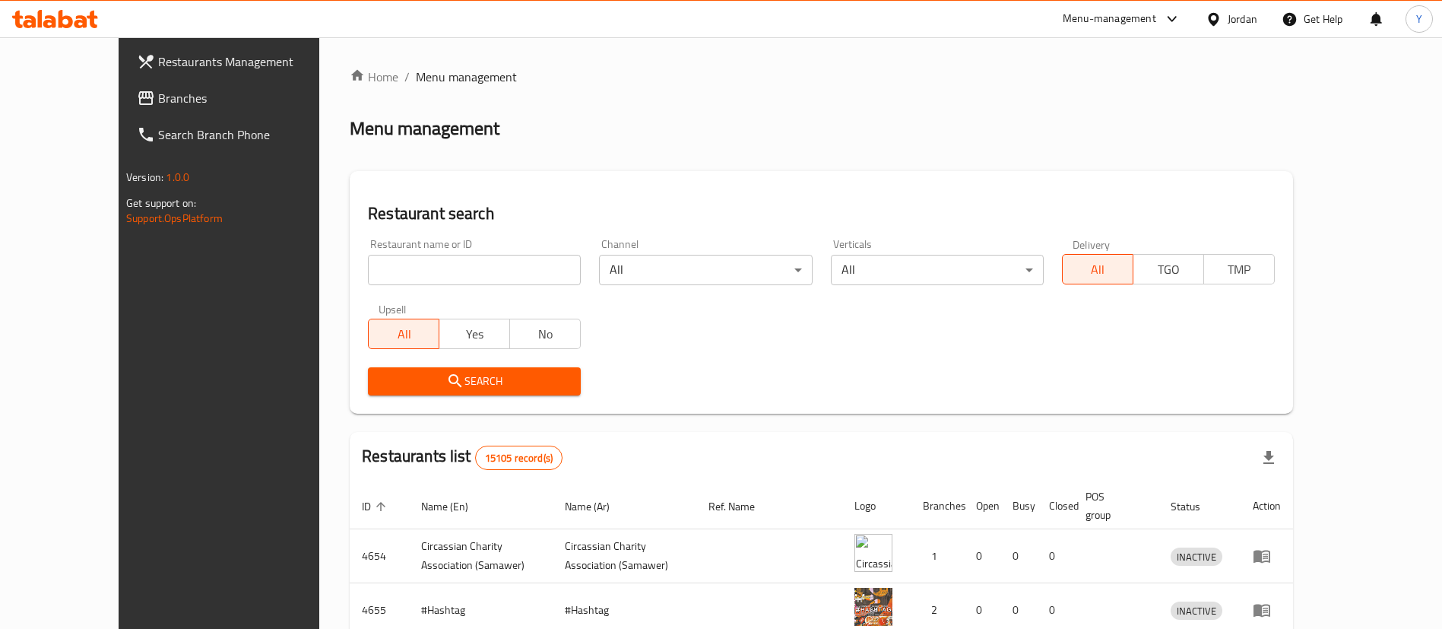
click at [125, 108] on link "Branches" at bounding box center [242, 98] width 235 height 36
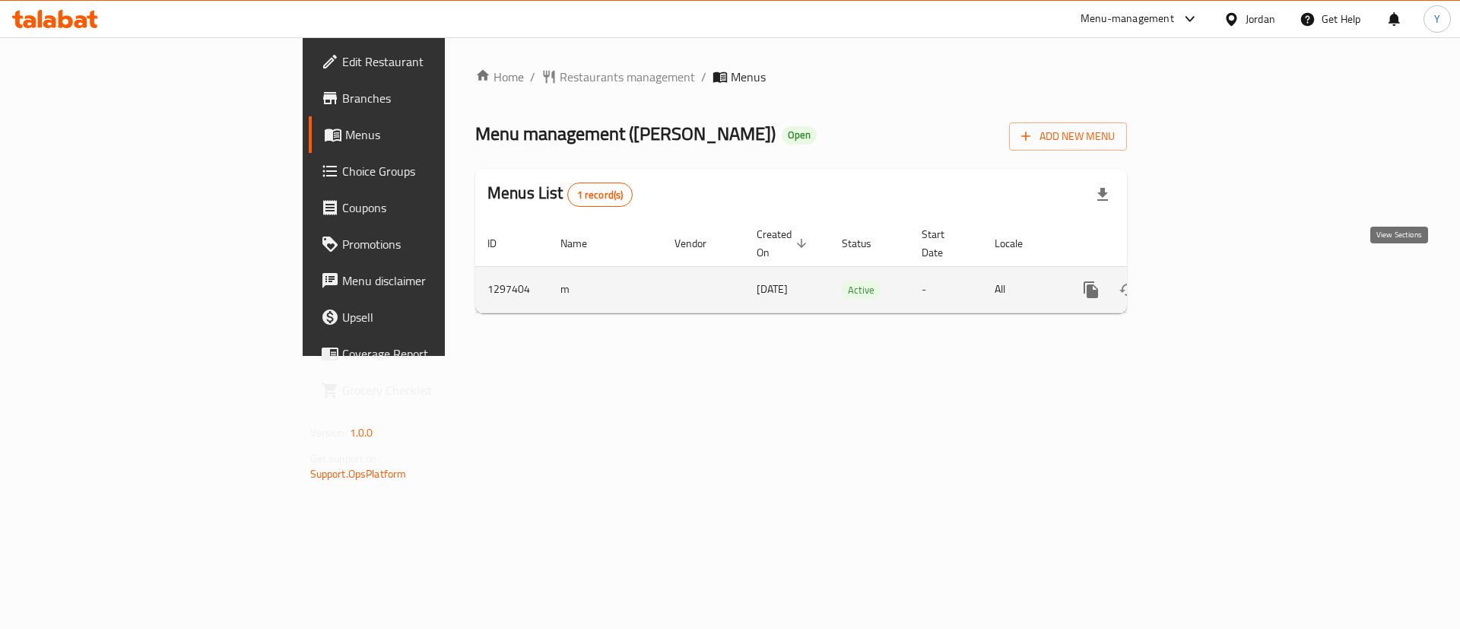
click at [1219, 271] on link "enhanced table" at bounding box center [1200, 289] width 36 height 36
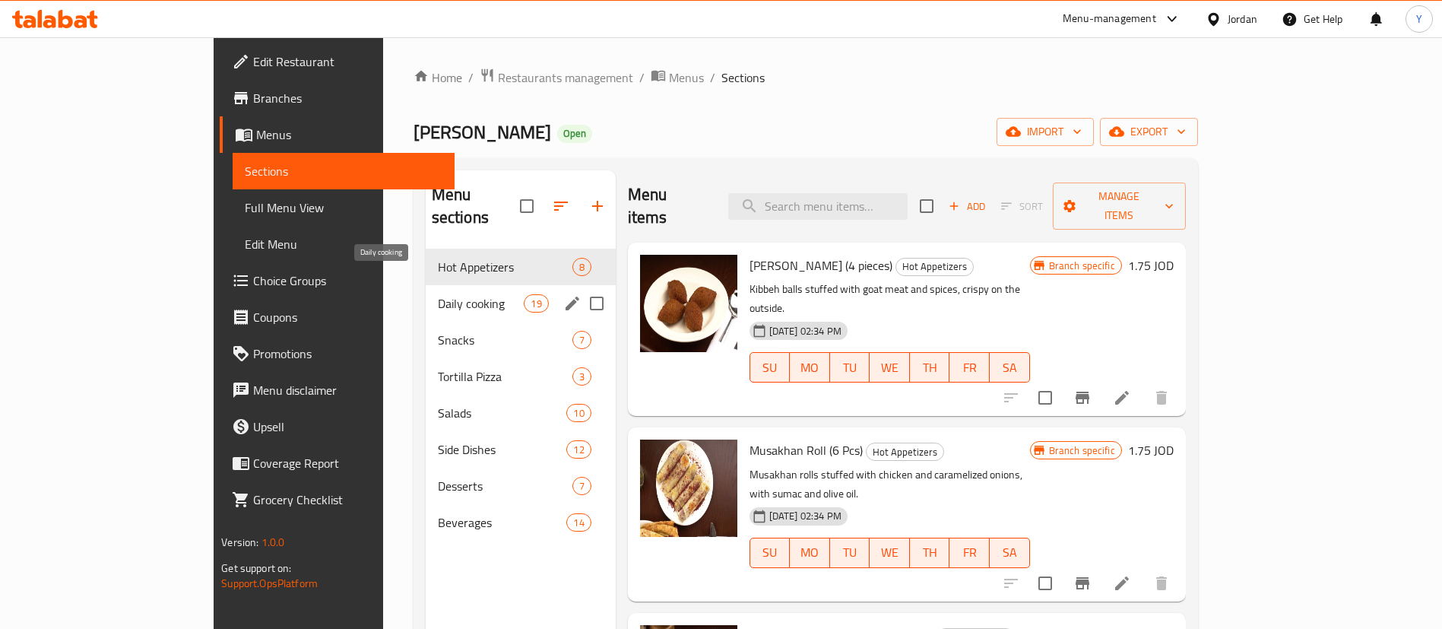
click at [438, 294] on span "Daily cooking" at bounding box center [481, 303] width 87 height 18
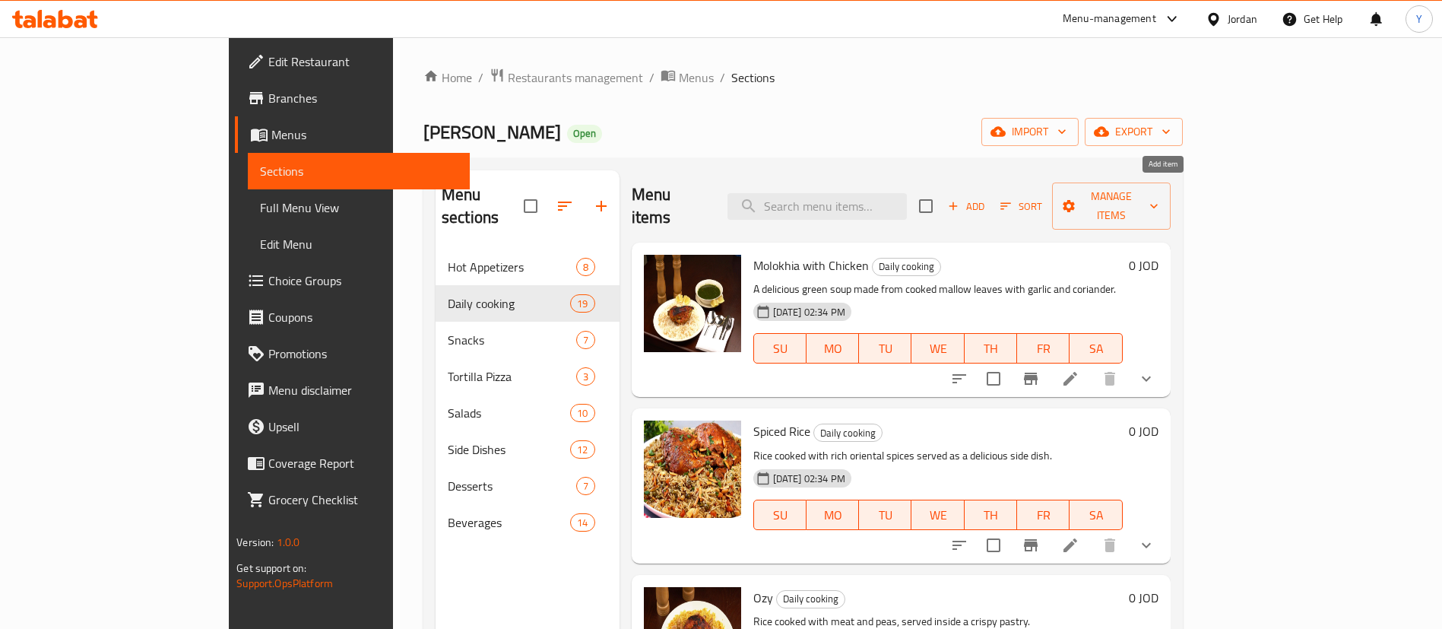
click at [987, 198] on span "Add" at bounding box center [966, 206] width 41 height 17
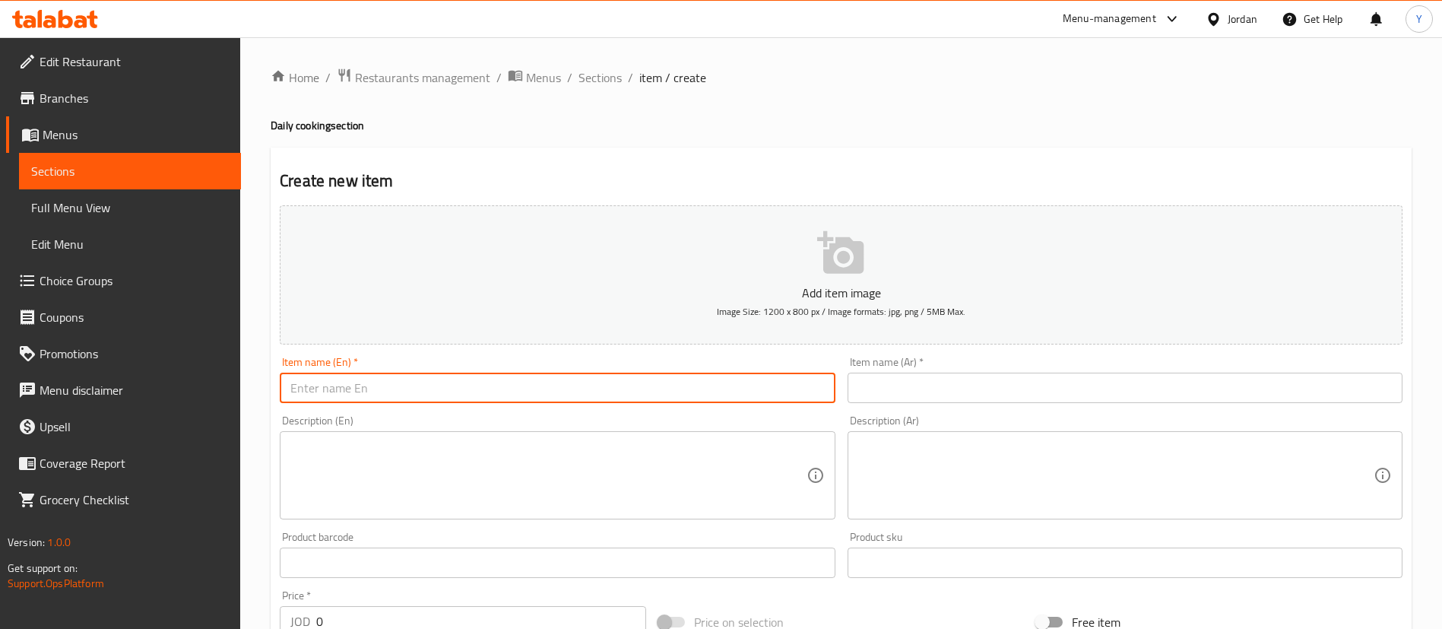
click at [508, 382] on input "text" at bounding box center [557, 388] width 555 height 30
paste input "chicken Mansaf"
type input "Chicken Mansaf Meal"
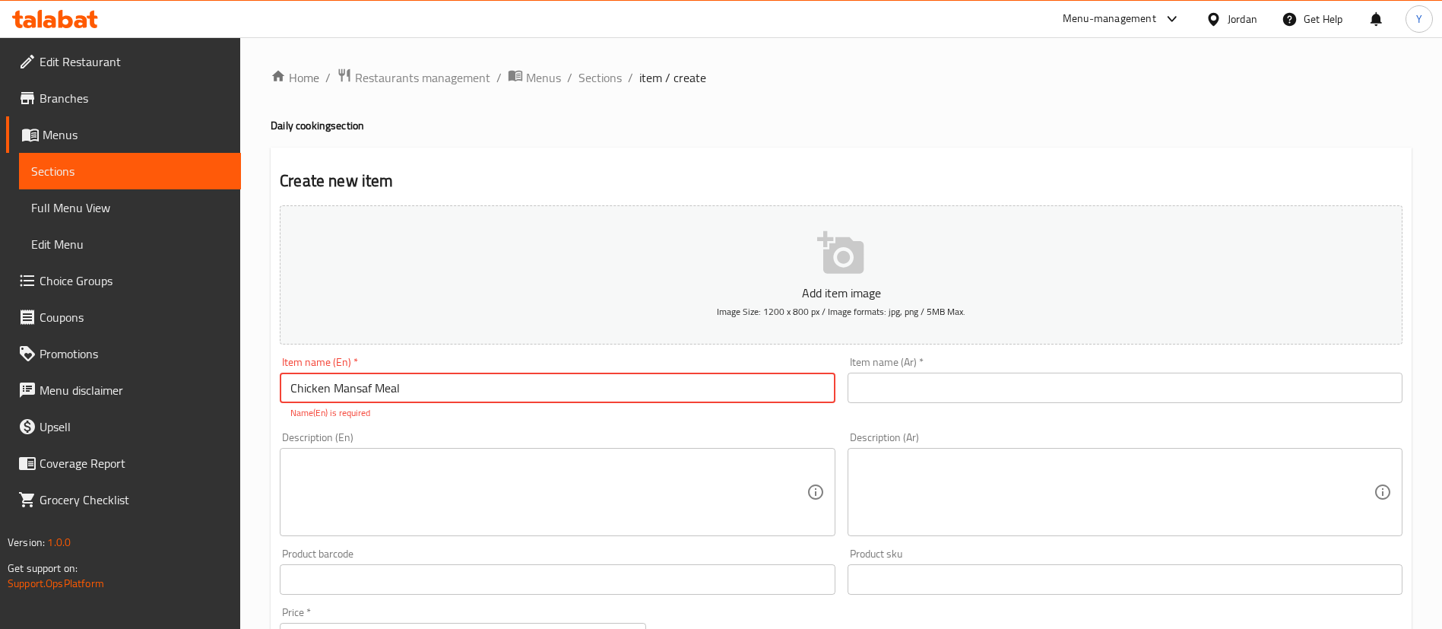
click at [950, 401] on input "text" at bounding box center [1125, 388] width 555 height 30
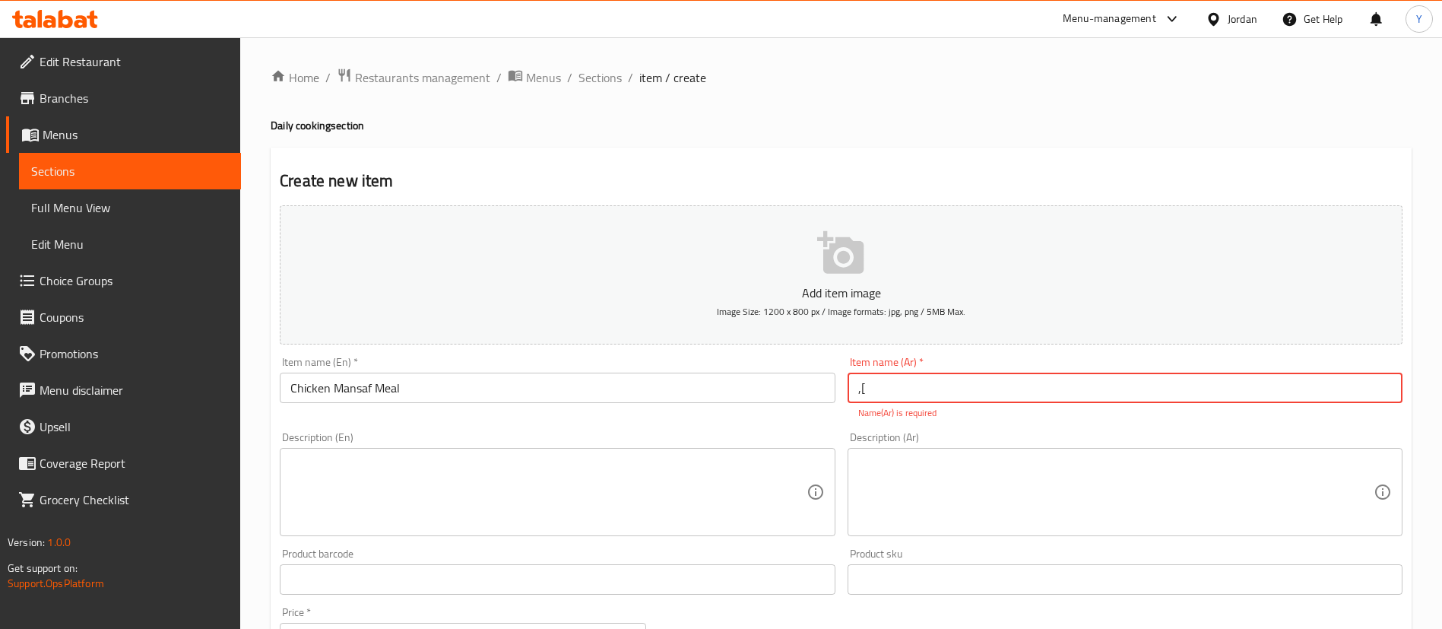
type input ","
paste input "منسف دجاج"
type input "وجبه منسف دجاج"
click at [539, 493] on textarea at bounding box center [548, 492] width 516 height 72
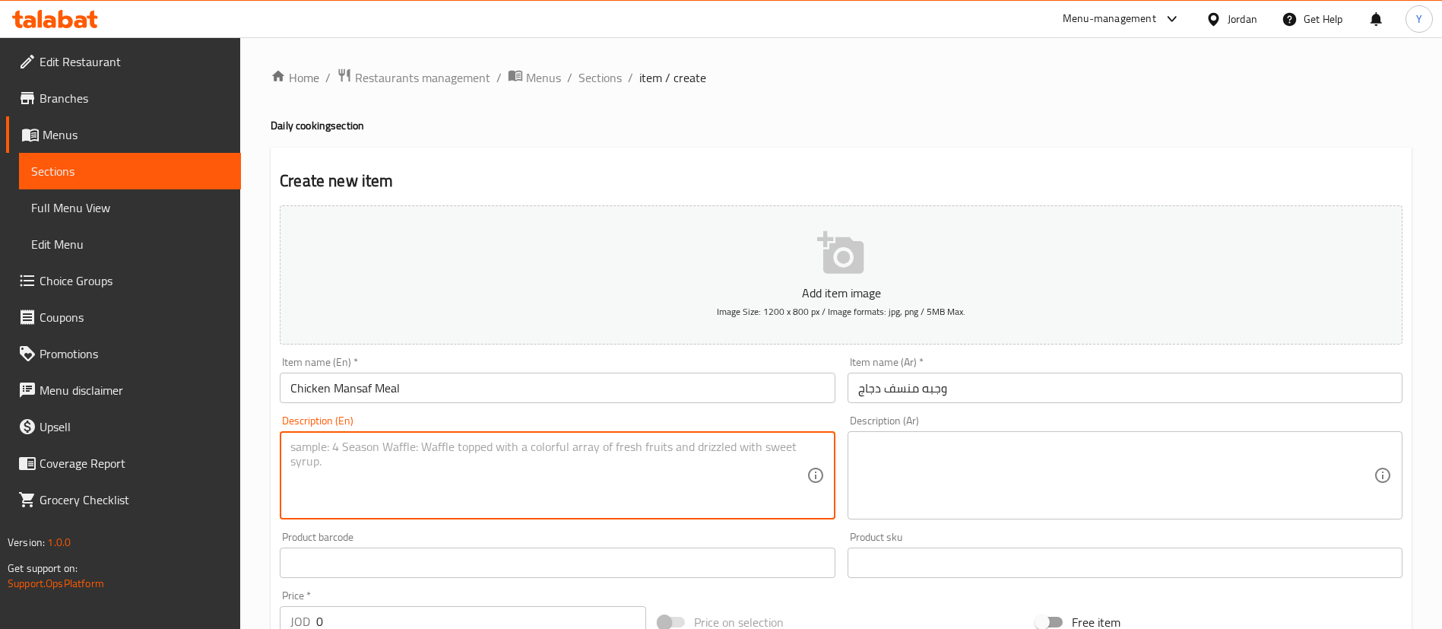
drag, startPoint x: 443, startPoint y: 388, endPoint x: 173, endPoint y: 400, distance: 270.2
click at [173, 400] on div "Edit Restaurant Branches Menus Sections Full Menu View Edit Menu Choice Groups …" at bounding box center [721, 555] width 1442 height 1037
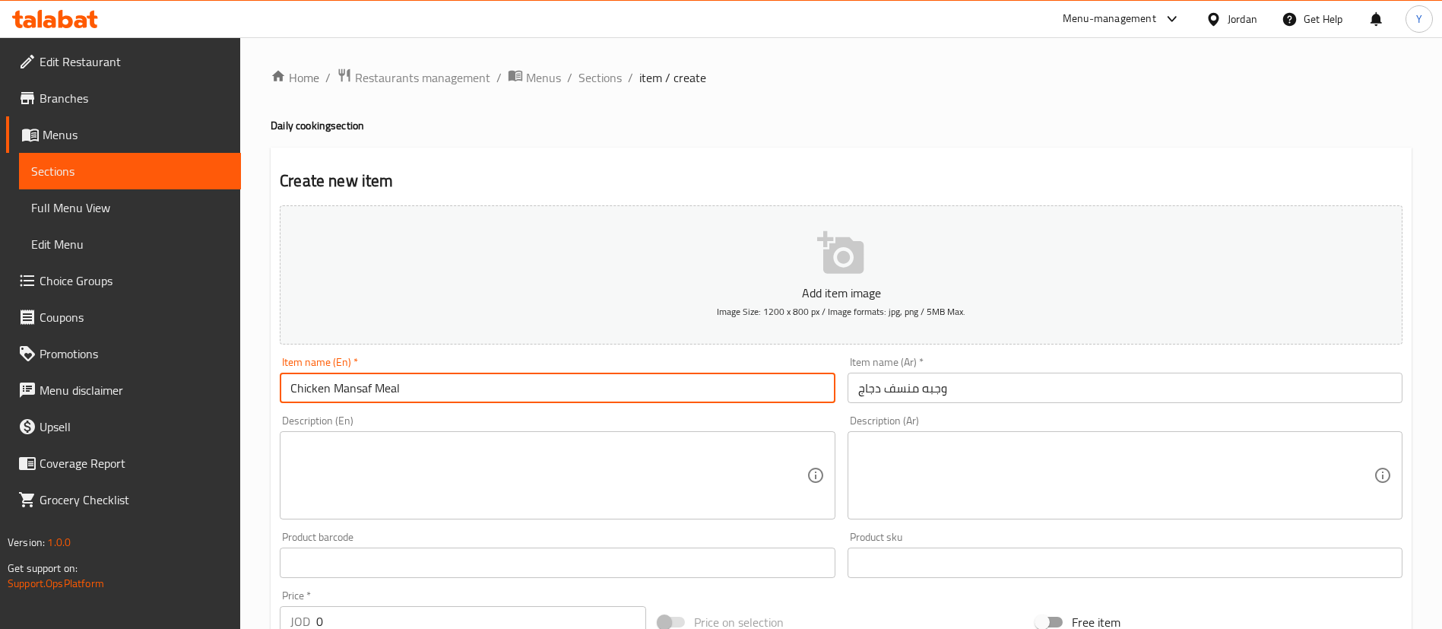
click at [370, 462] on textarea at bounding box center [548, 476] width 516 height 72
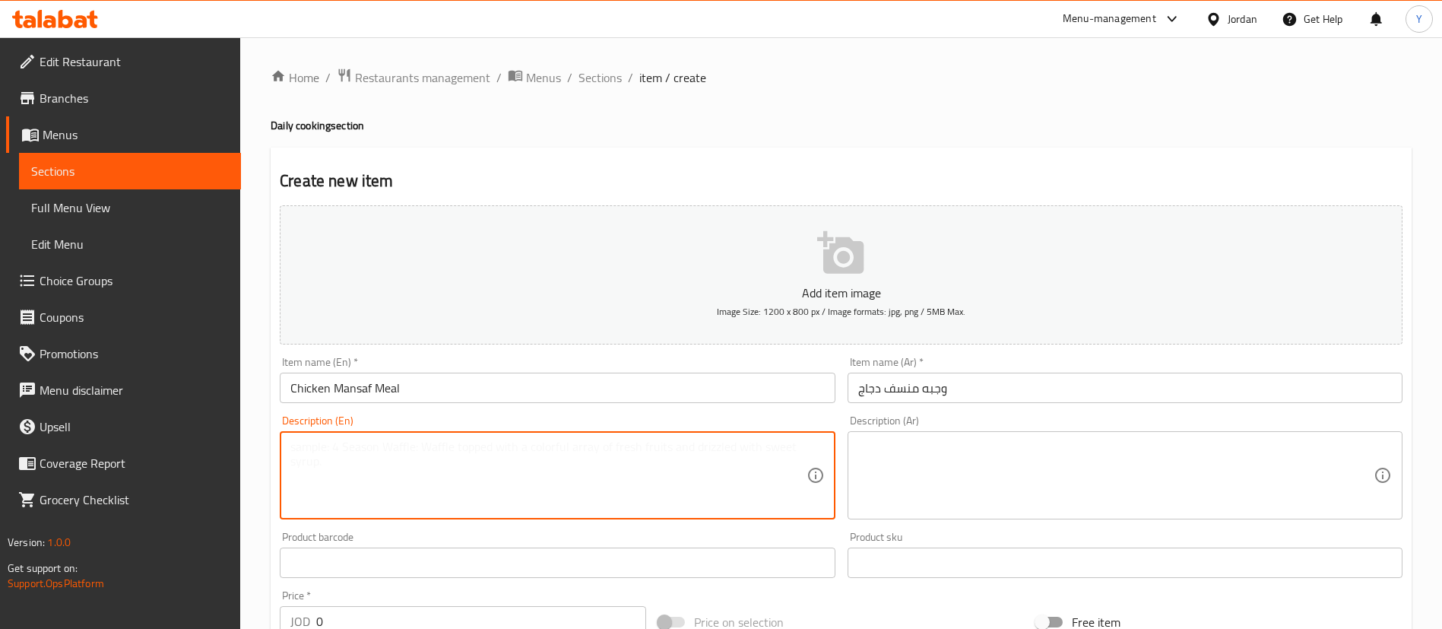
paste textarea "traditional mansaf with chicken"
type textarea "traditional mansaf with chicken"
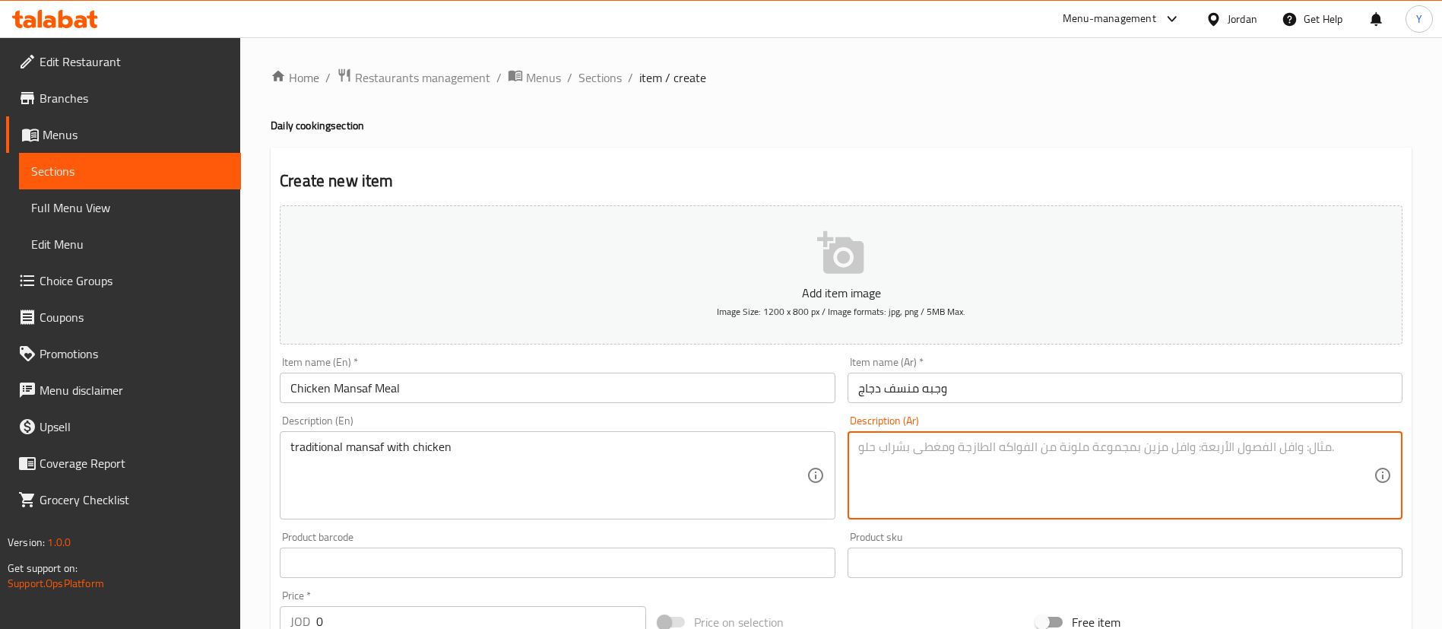
click at [1004, 478] on textarea at bounding box center [1116, 476] width 516 height 72
paste textarea "منسف تقليدي بالدجاج"
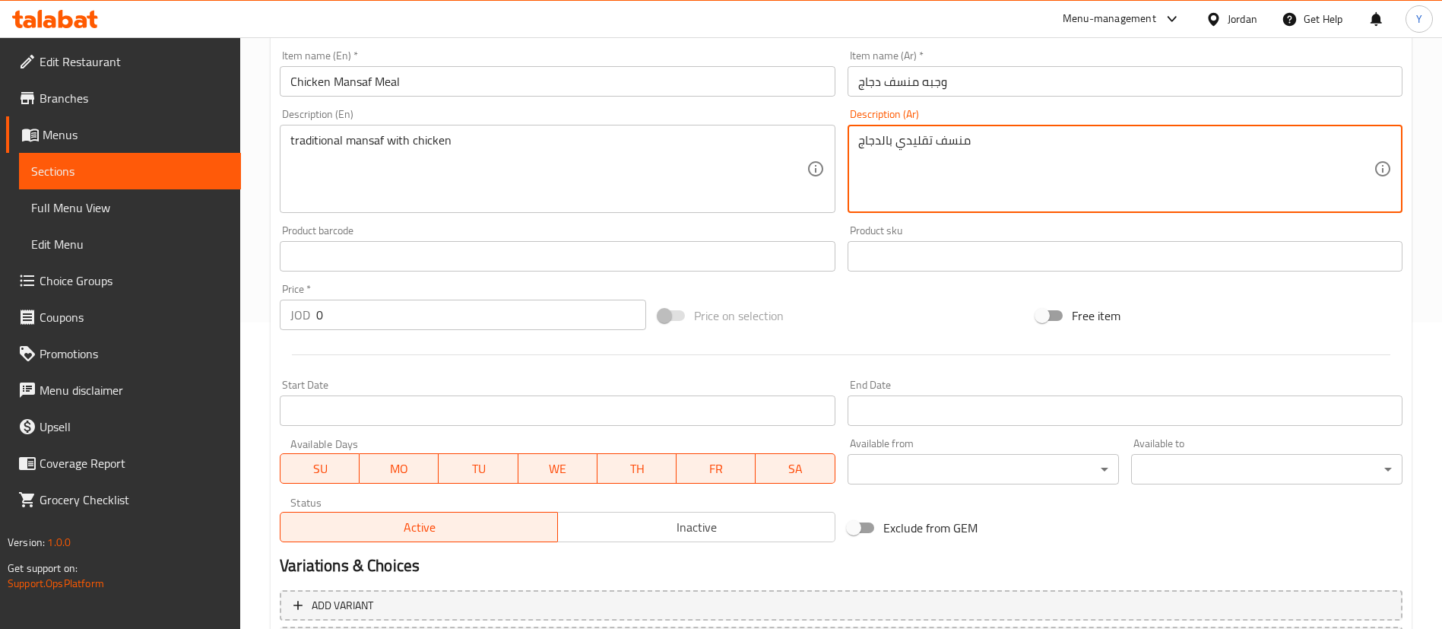
scroll to position [342, 0]
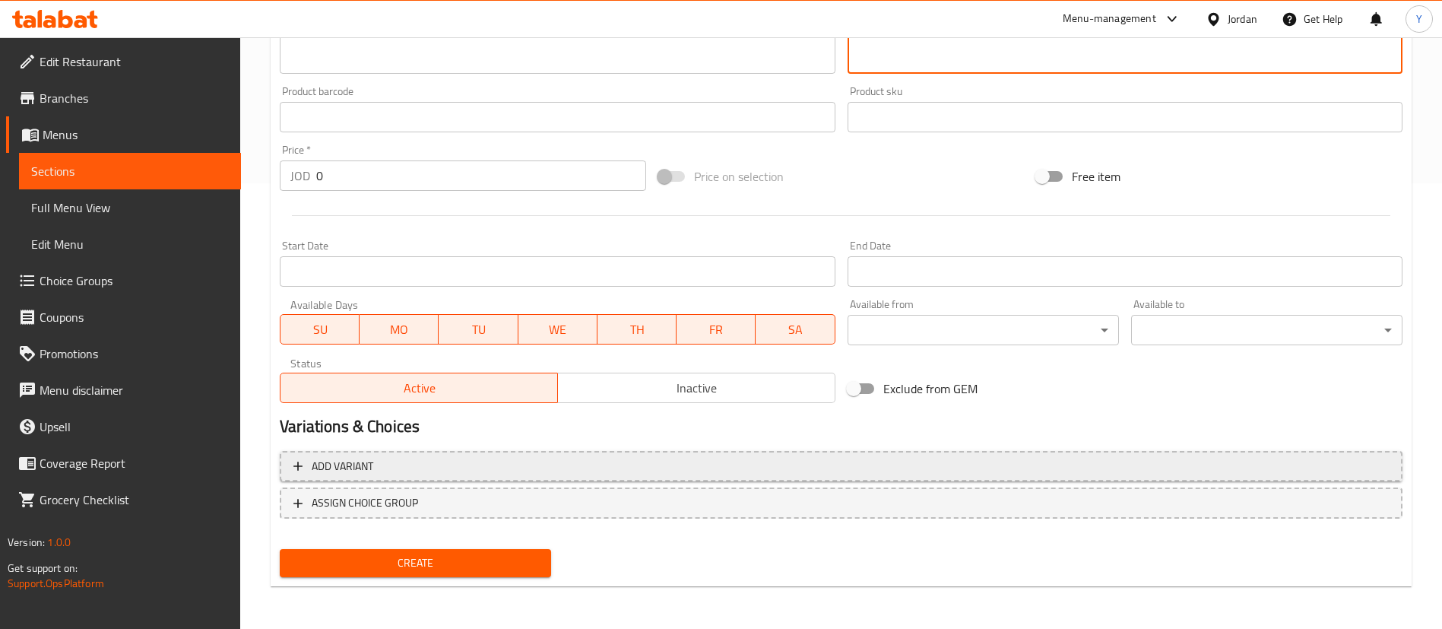
type textarea "منسف تقليدي بالدجاج"
click at [371, 470] on span "Add variant" at bounding box center [343, 466] width 62 height 19
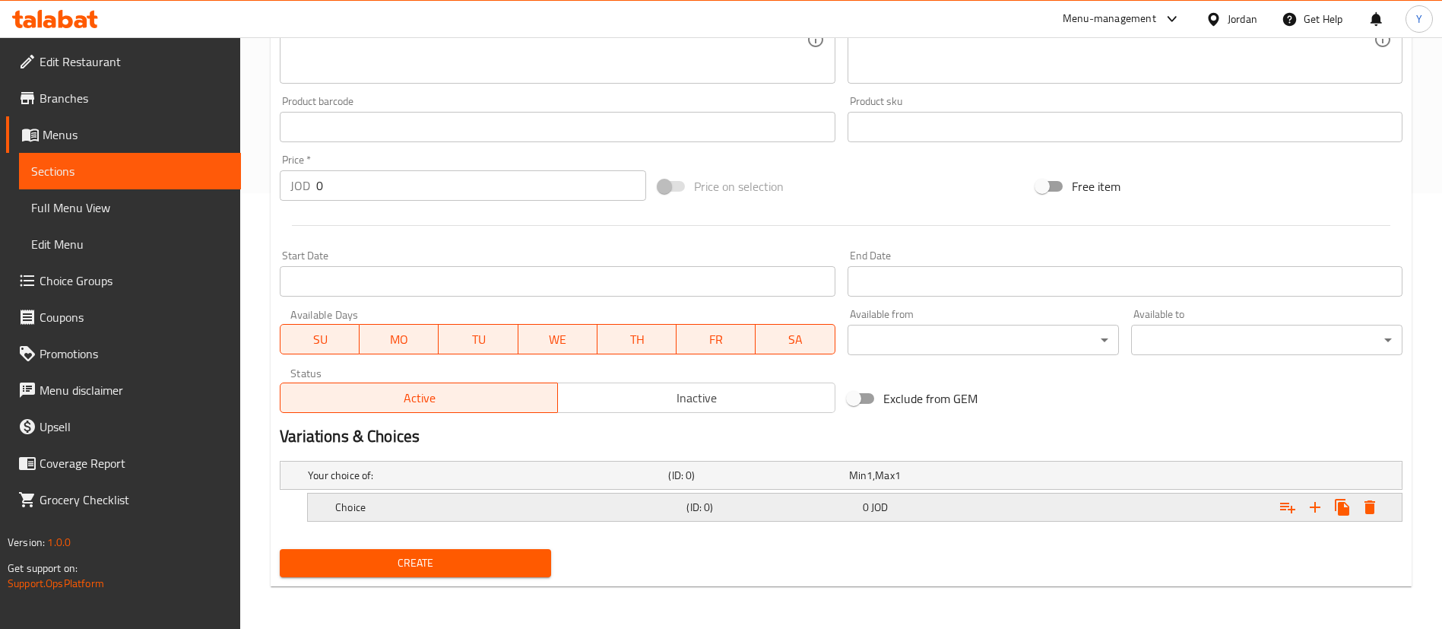
click at [389, 483] on h5 "Choice" at bounding box center [485, 475] width 354 height 15
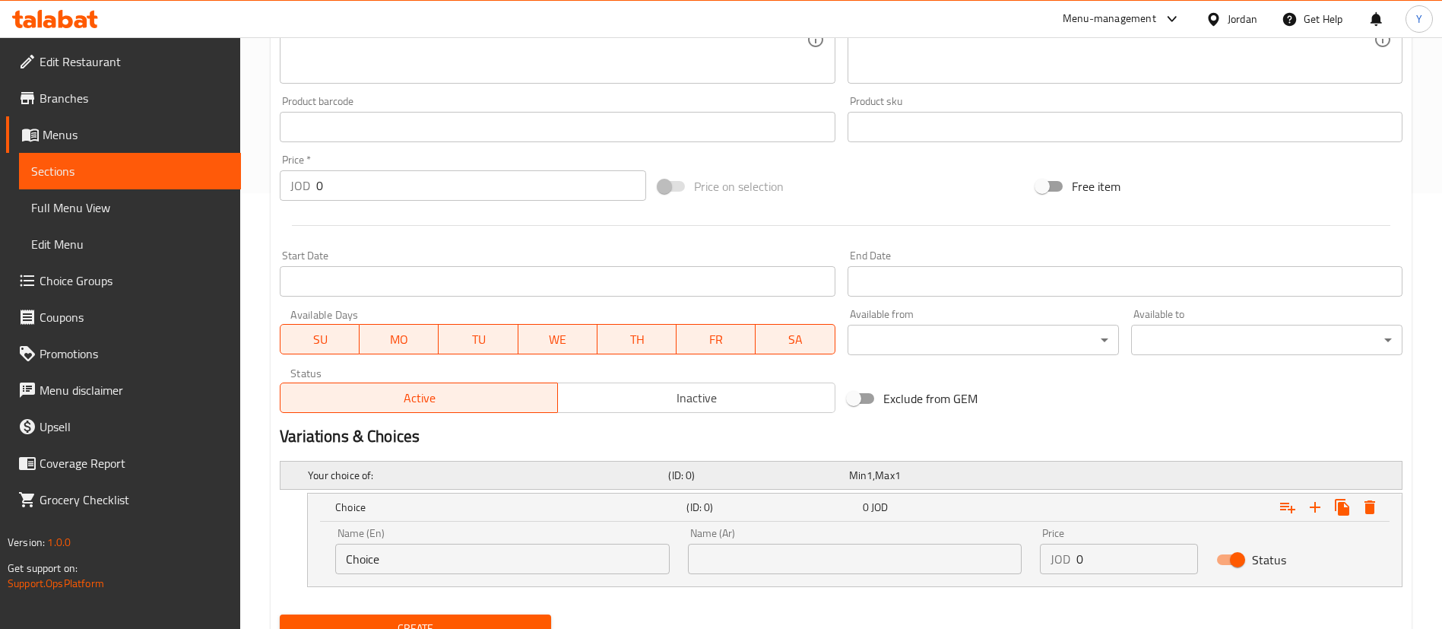
scroll to position [501, 0]
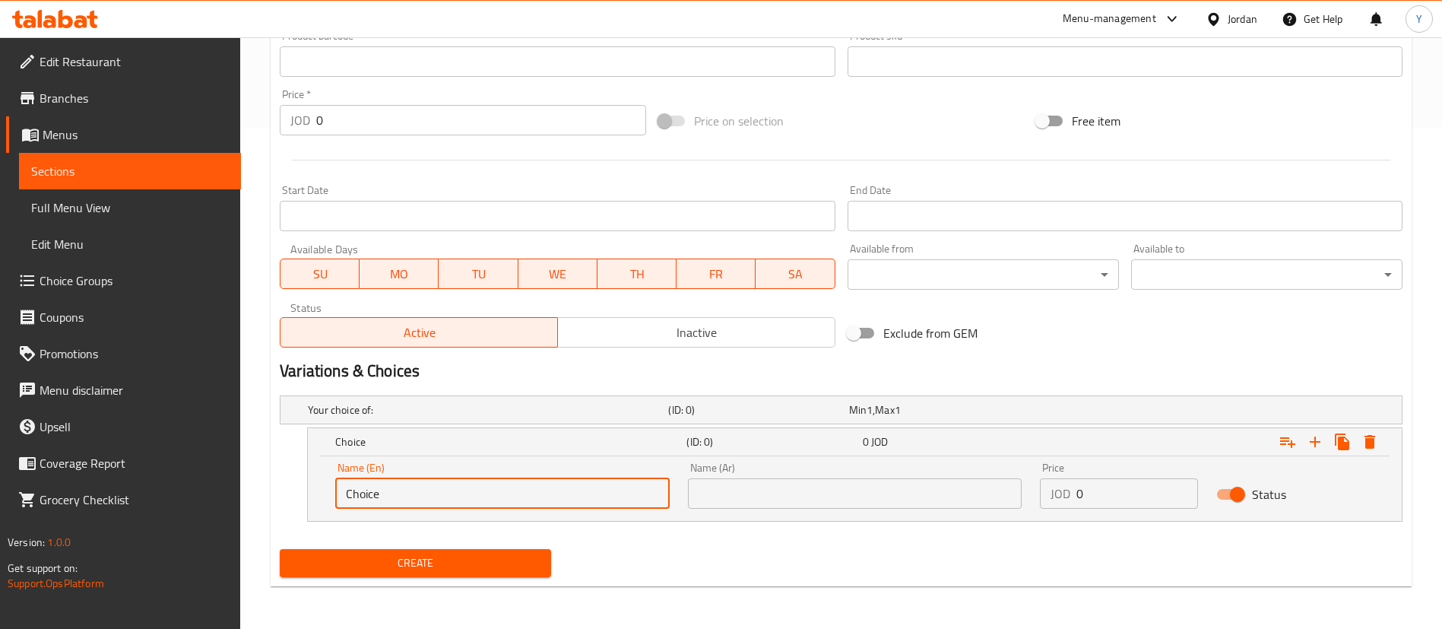
click at [385, 496] on input "Choice" at bounding box center [502, 493] width 335 height 30
drag, startPoint x: 443, startPoint y: 494, endPoint x: 230, endPoint y: 495, distance: 212.9
click at [230, 495] on div "Edit Restaurant Branches Menus Sections Full Menu View Edit Menu Choice Groups …" at bounding box center [721, 82] width 1442 height 1093
paste input "A quarter of a chicken"
type input "A quarter of a chicken"
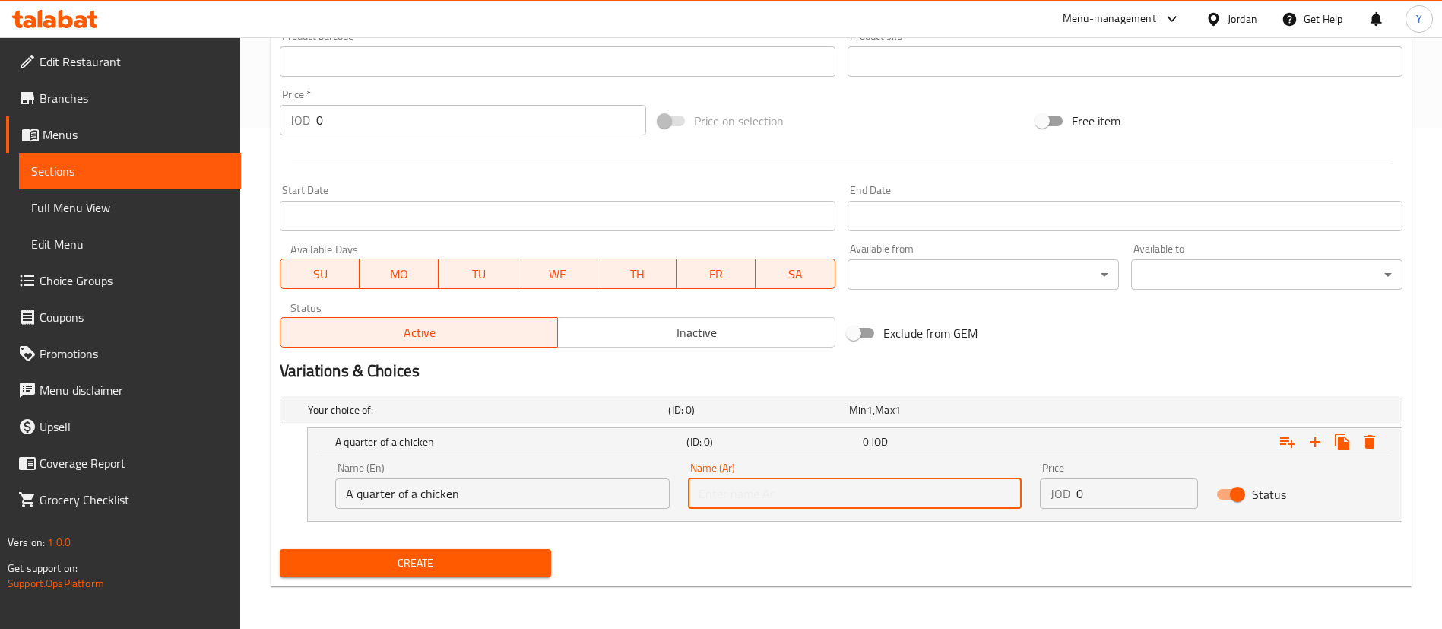
drag, startPoint x: 852, startPoint y: 492, endPoint x: 793, endPoint y: 495, distance: 59.4
click at [852, 492] on input "text" at bounding box center [855, 493] width 335 height 30
paste input "ربع دجاجة"
type input "ربع دجاجة"
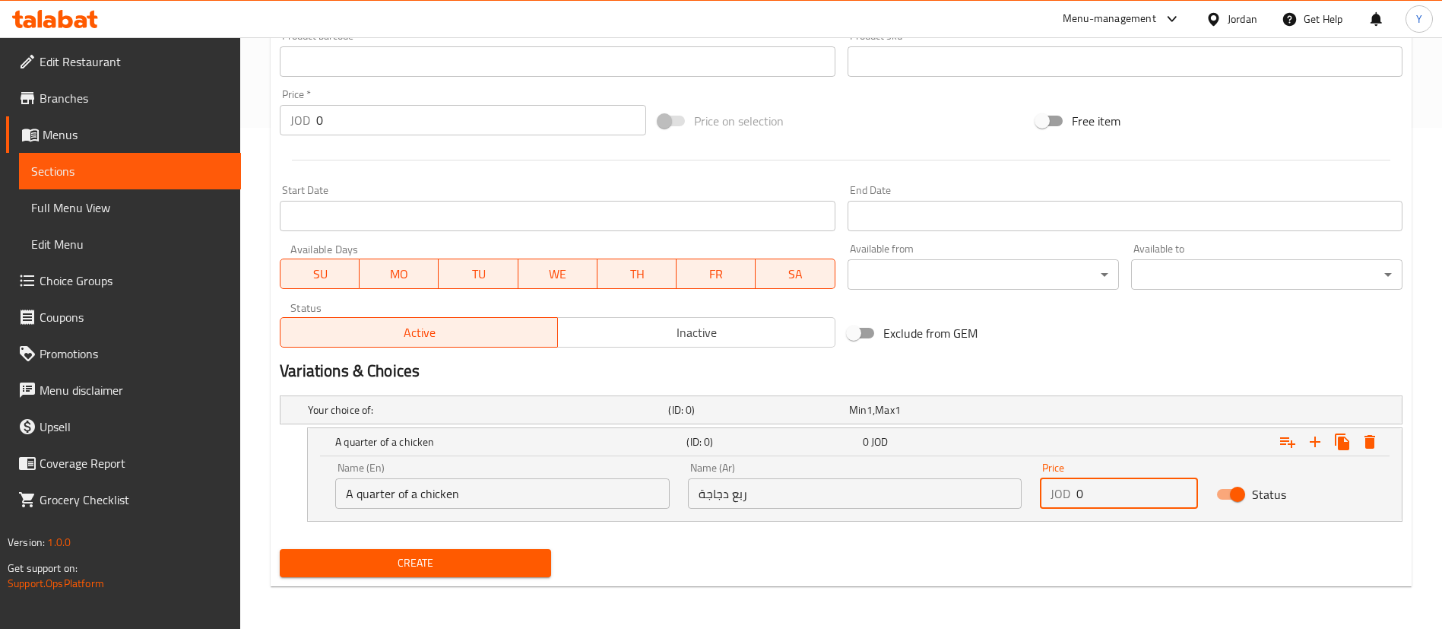
drag, startPoint x: 1119, startPoint y: 494, endPoint x: 982, endPoint y: 491, distance: 136.9
click at [989, 491] on div "Name (En) A quarter of a chicken Name (En) Name (Ar) ربع دجاجة Name (Ar) Price …" at bounding box center [855, 485] width 1058 height 65
type input "3.5"
click at [1312, 446] on icon "Expand" at bounding box center [1315, 442] width 18 height 18
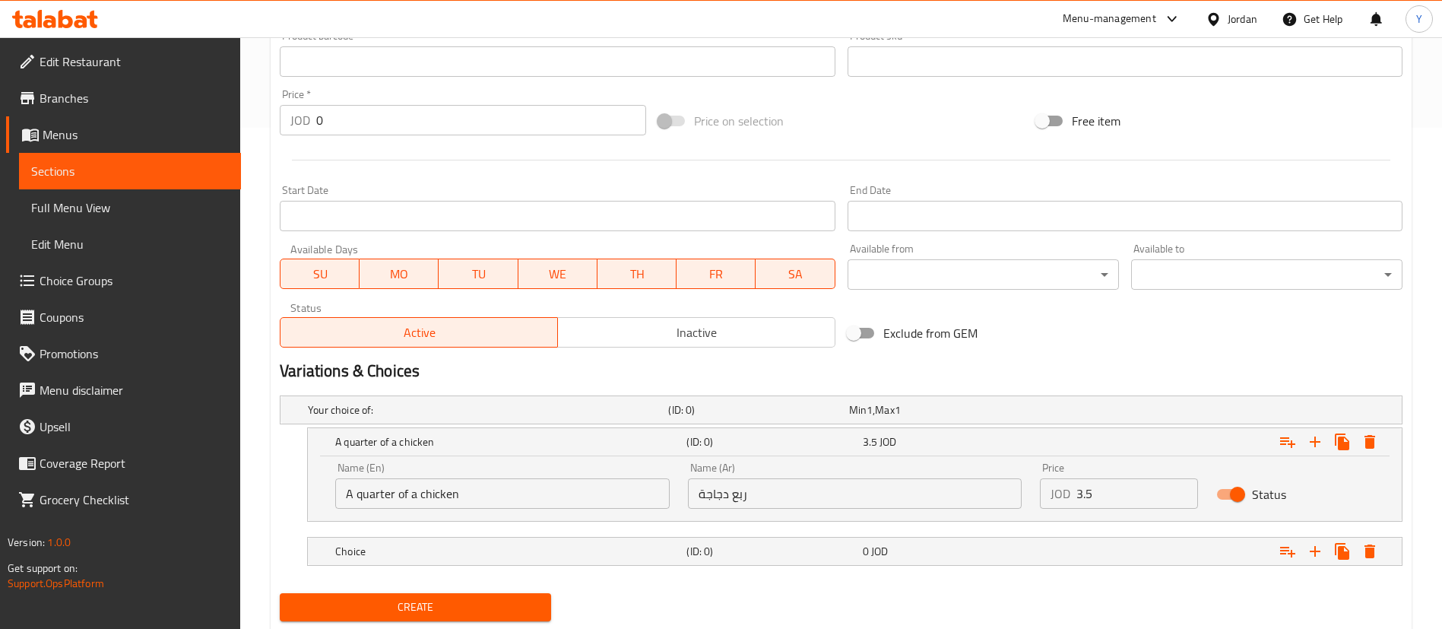
scroll to position [545, 0]
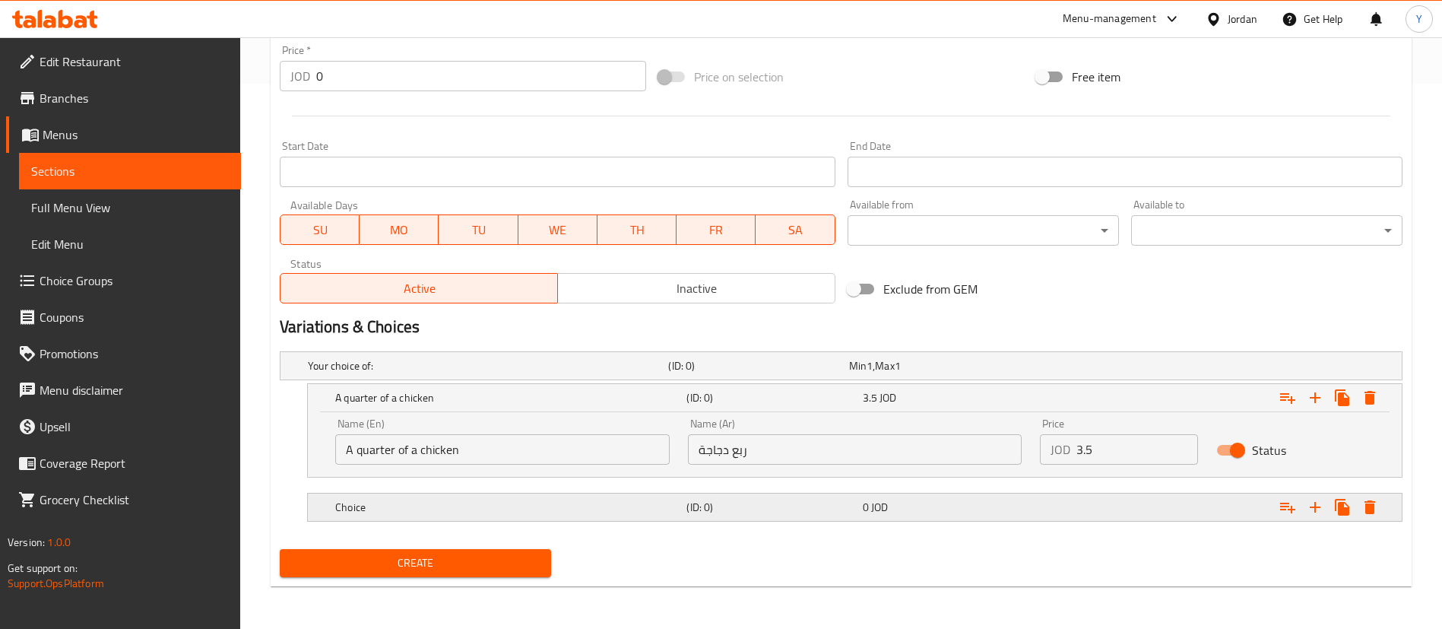
click at [475, 373] on h5 "Choice" at bounding box center [485, 365] width 354 height 15
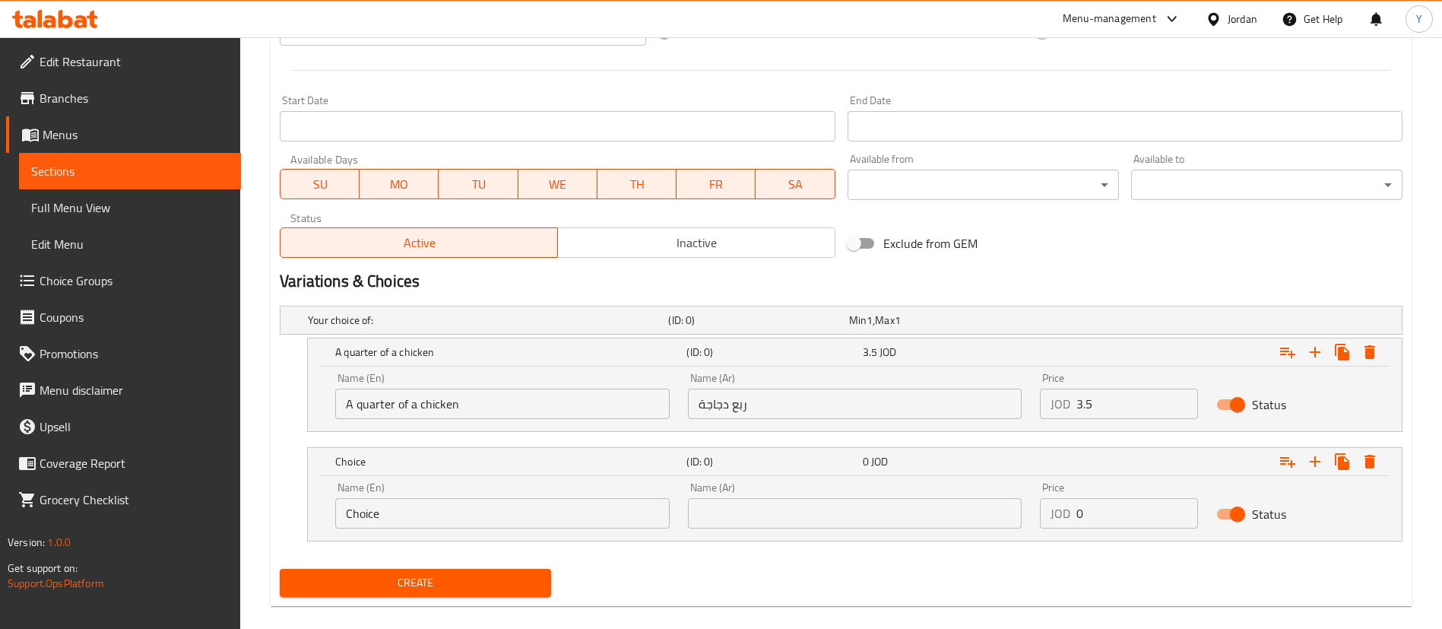
scroll to position [611, 0]
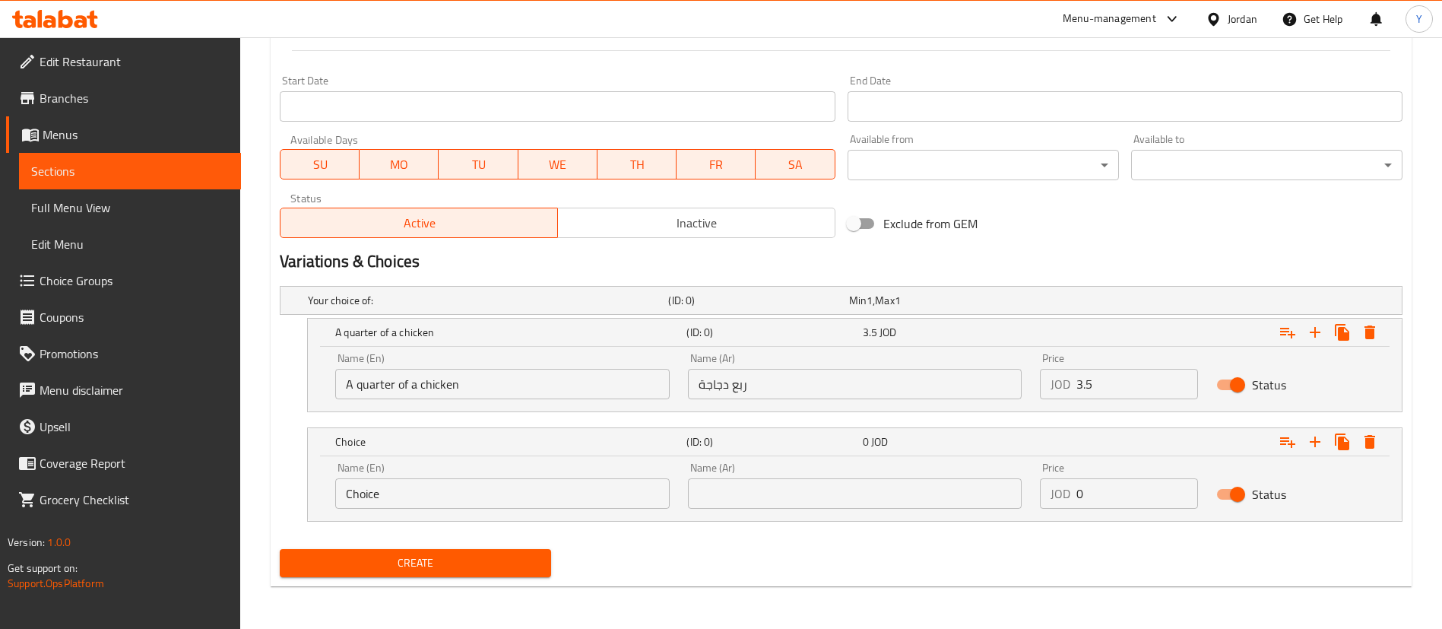
click at [392, 502] on input "Choice" at bounding box center [502, 493] width 335 height 30
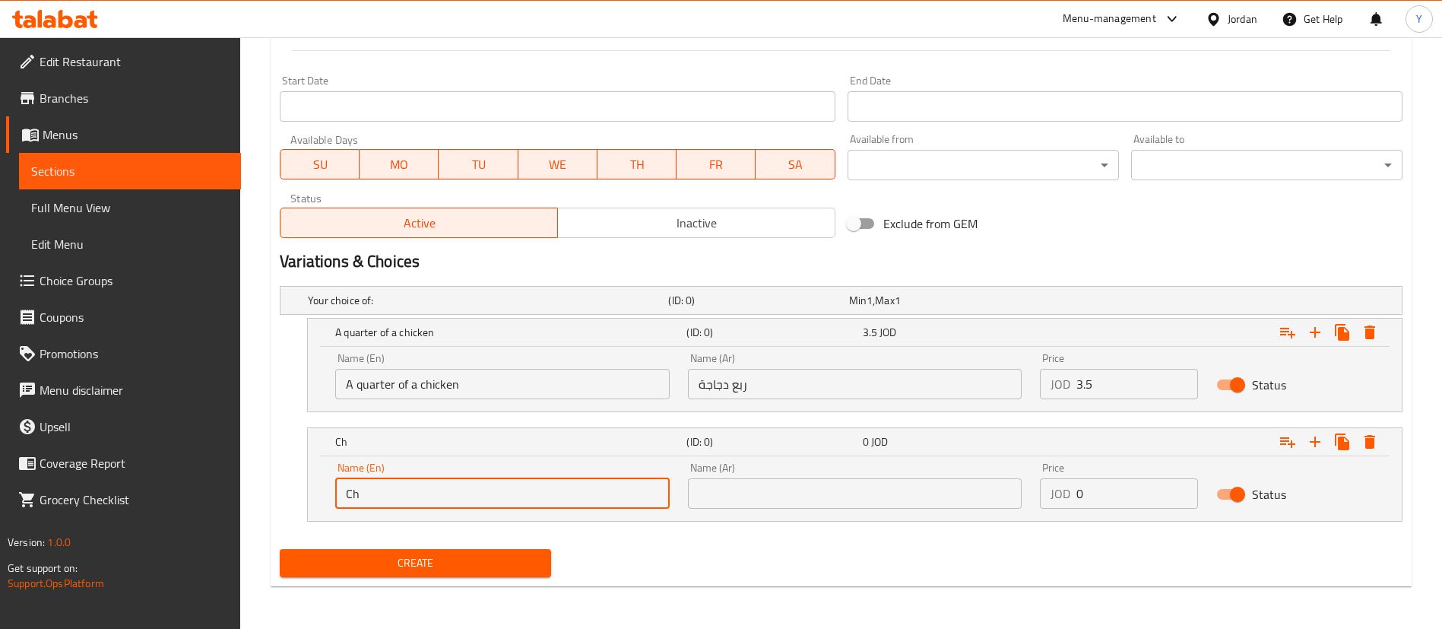
type input "C"
type input "A"
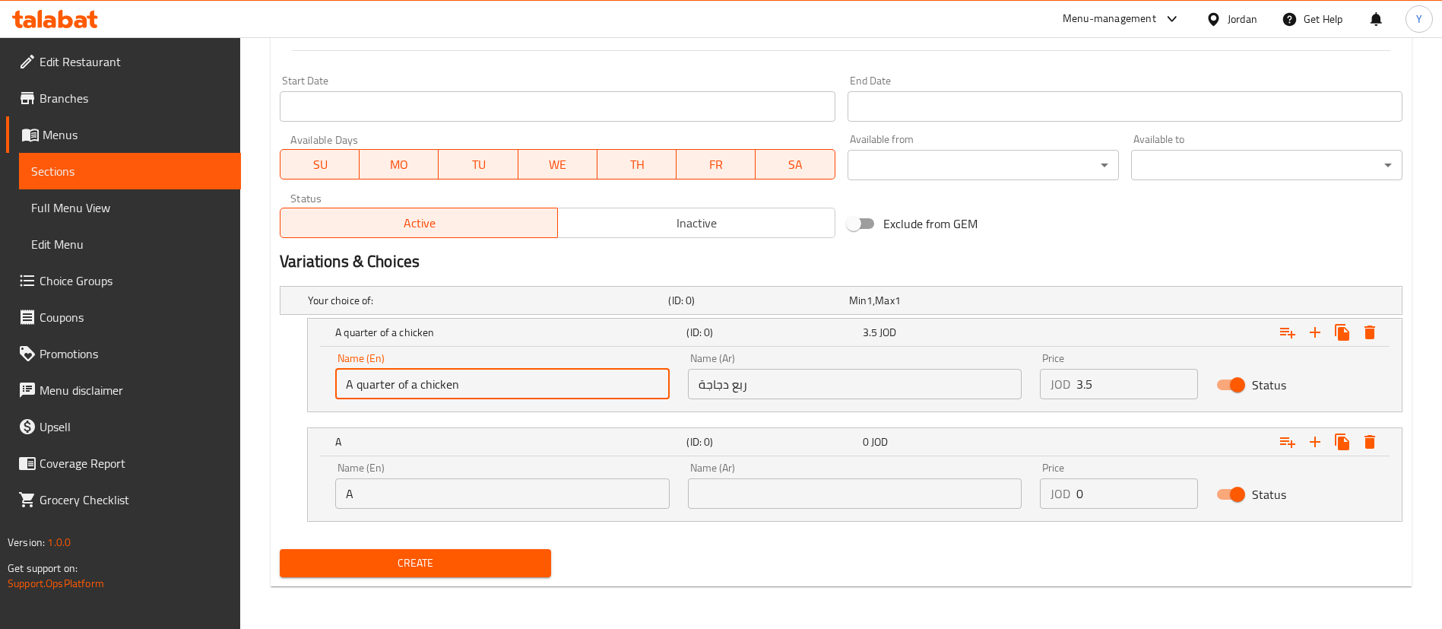
click at [356, 386] on input "A quarter of a chicken" at bounding box center [502, 384] width 335 height 30
type input "A Quarter of a chicken"
click at [391, 490] on input "A" at bounding box center [502, 493] width 335 height 30
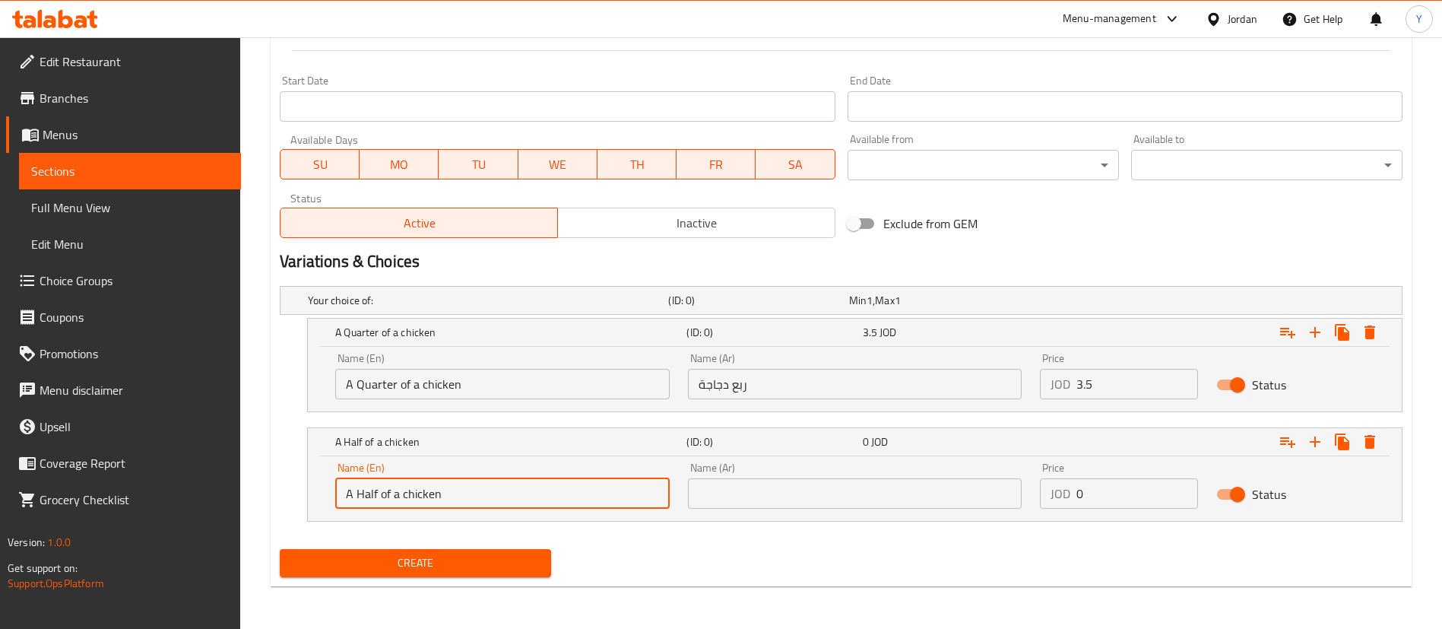
type input "A Half of a chicken"
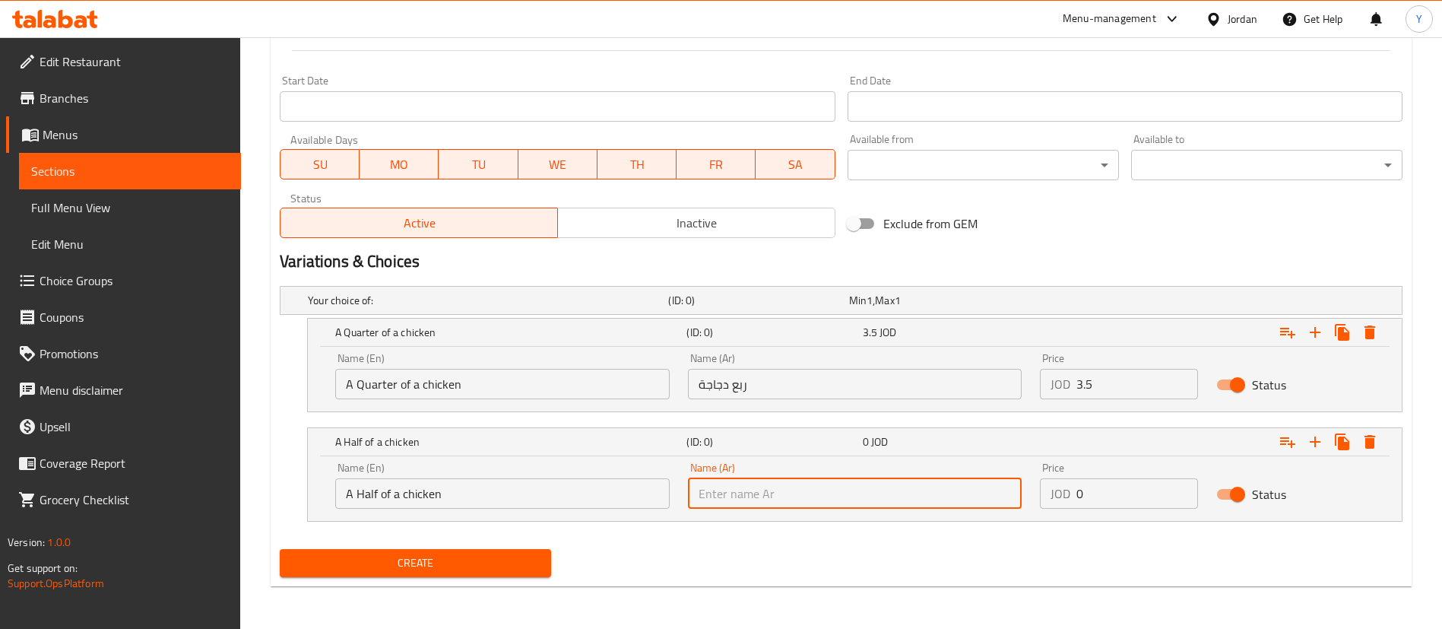
click at [808, 488] on input "text" at bounding box center [855, 493] width 335 height 30
type input "نصف دجاجه"
drag, startPoint x: 1096, startPoint y: 500, endPoint x: 1052, endPoint y: 509, distance: 45.8
click at [1055, 508] on div "JOD 0 Price" at bounding box center [1119, 493] width 158 height 30
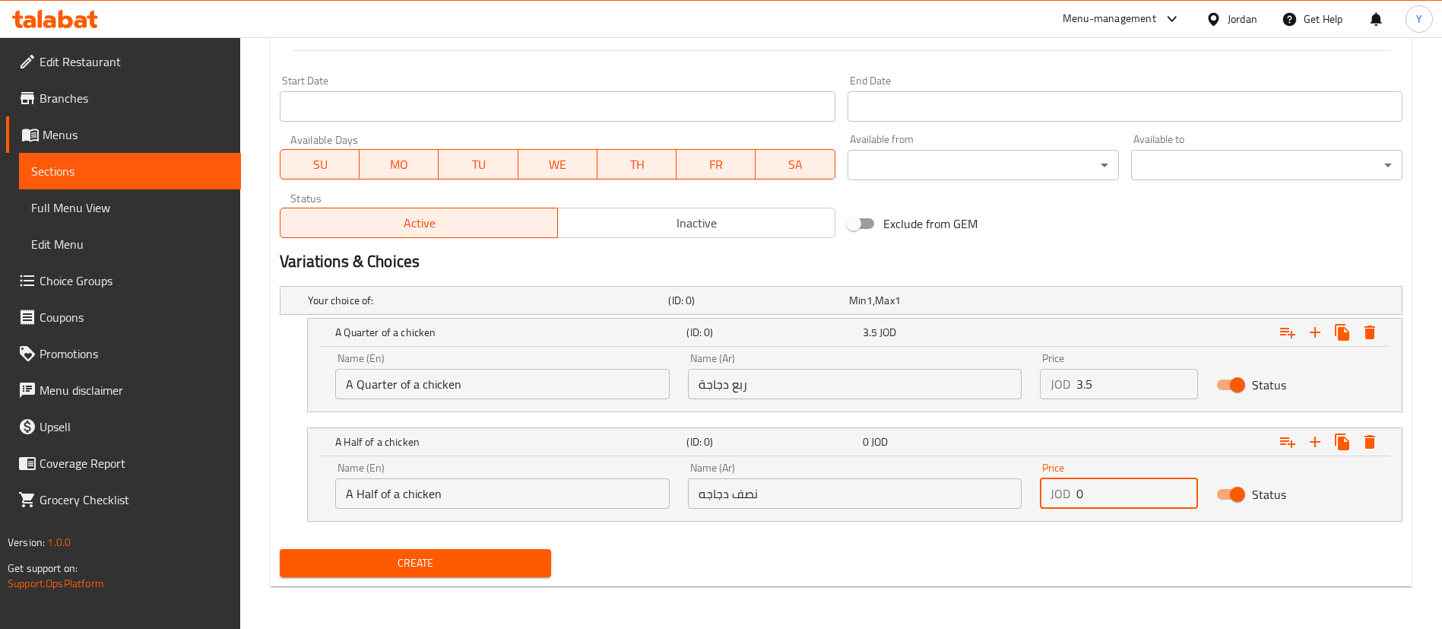
type input "4"
type input "6.5"
click at [1319, 444] on icon "Expand" at bounding box center [1315, 442] width 18 height 18
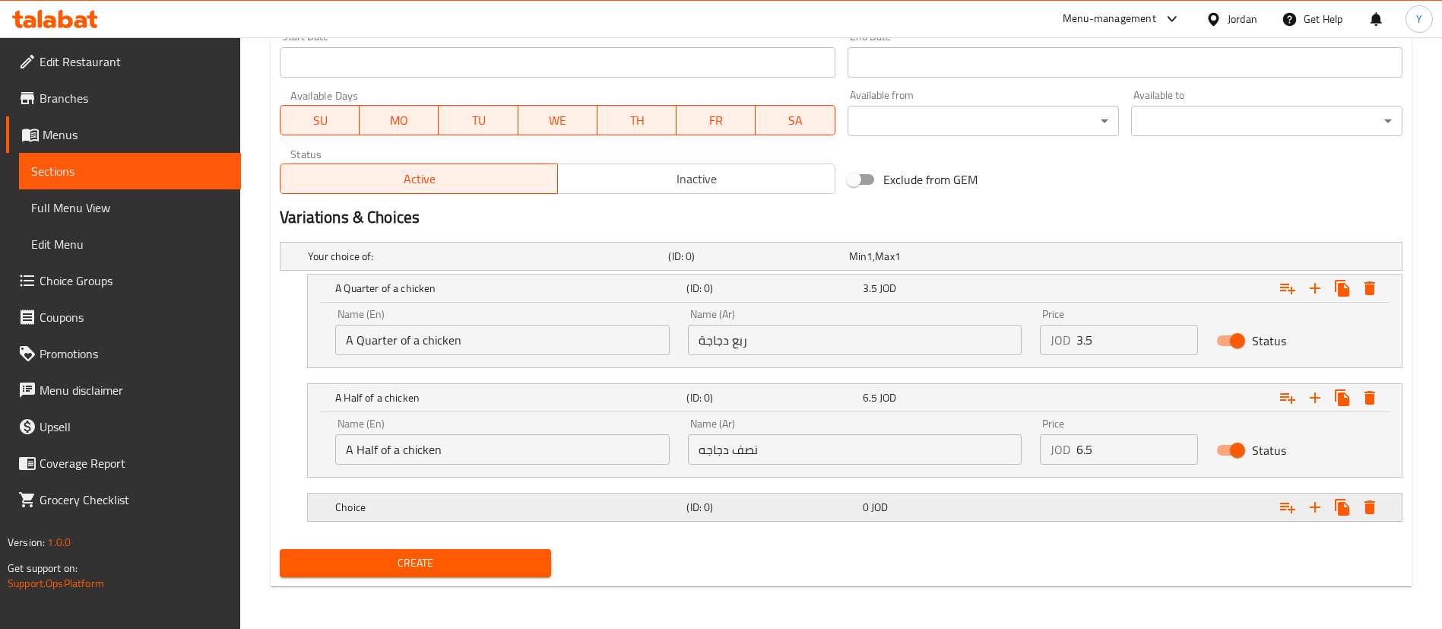
click at [503, 264] on h5 "Choice" at bounding box center [485, 256] width 354 height 15
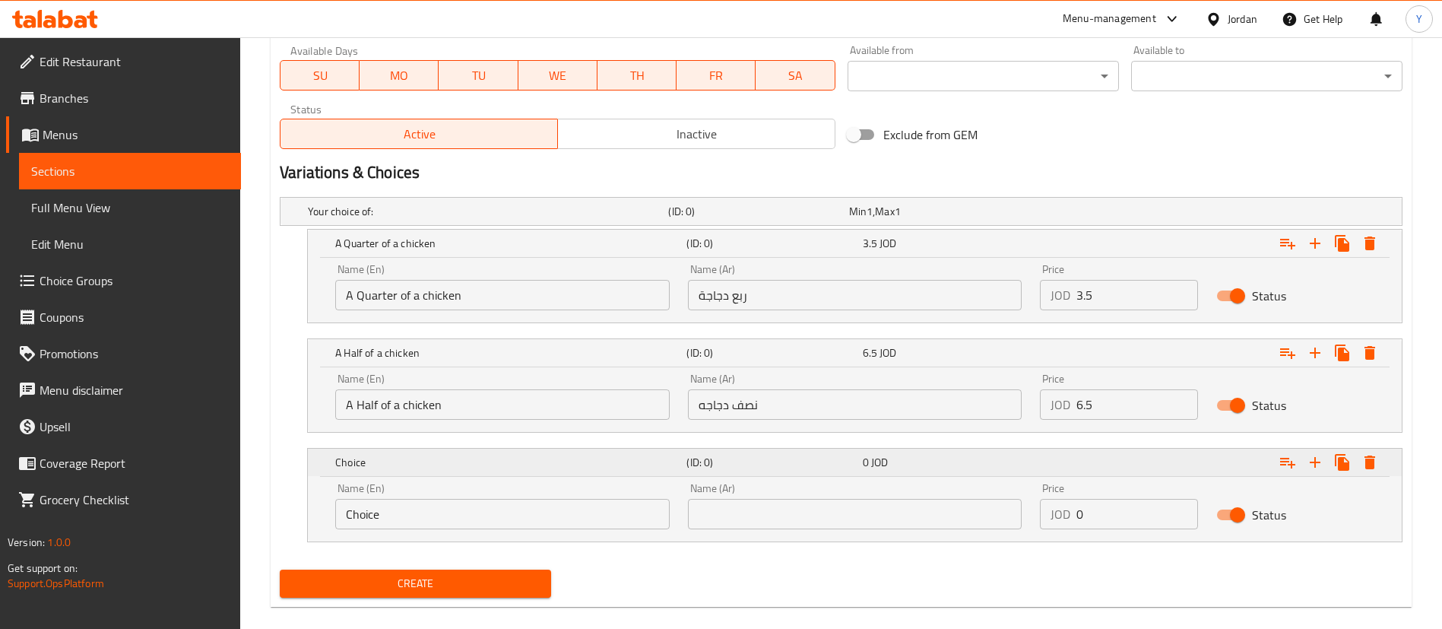
scroll to position [720, 0]
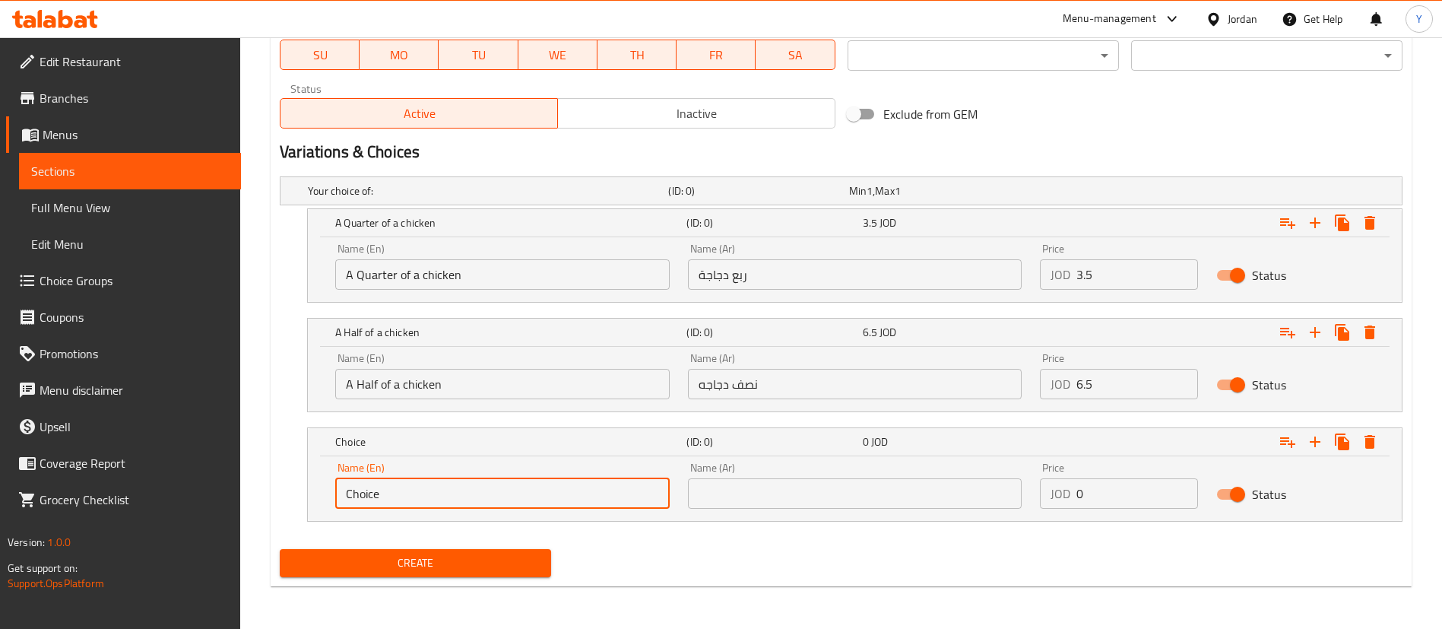
click at [470, 499] on input "Choice" at bounding box center [502, 493] width 335 height 30
drag, startPoint x: 475, startPoint y: 491, endPoint x: 296, endPoint y: 506, distance: 180.1
click at [293, 507] on div "Choice (ID: 0) 0 JOD Name (En) Choice Name (En) Name (Ar) Name (Ar) Price JOD 0…" at bounding box center [841, 474] width 1123 height 94
type input "whole chicken"
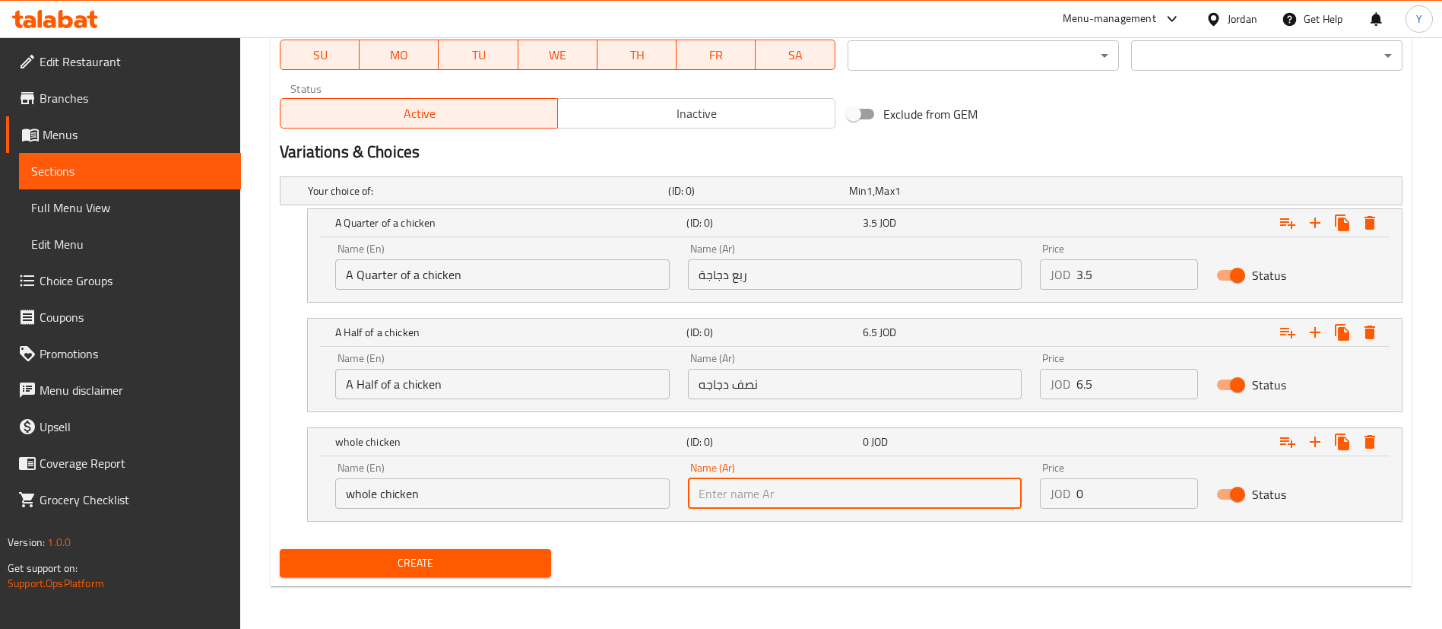
click at [798, 488] on input "text" at bounding box center [855, 493] width 335 height 30
type input "دجاجة كاملة"
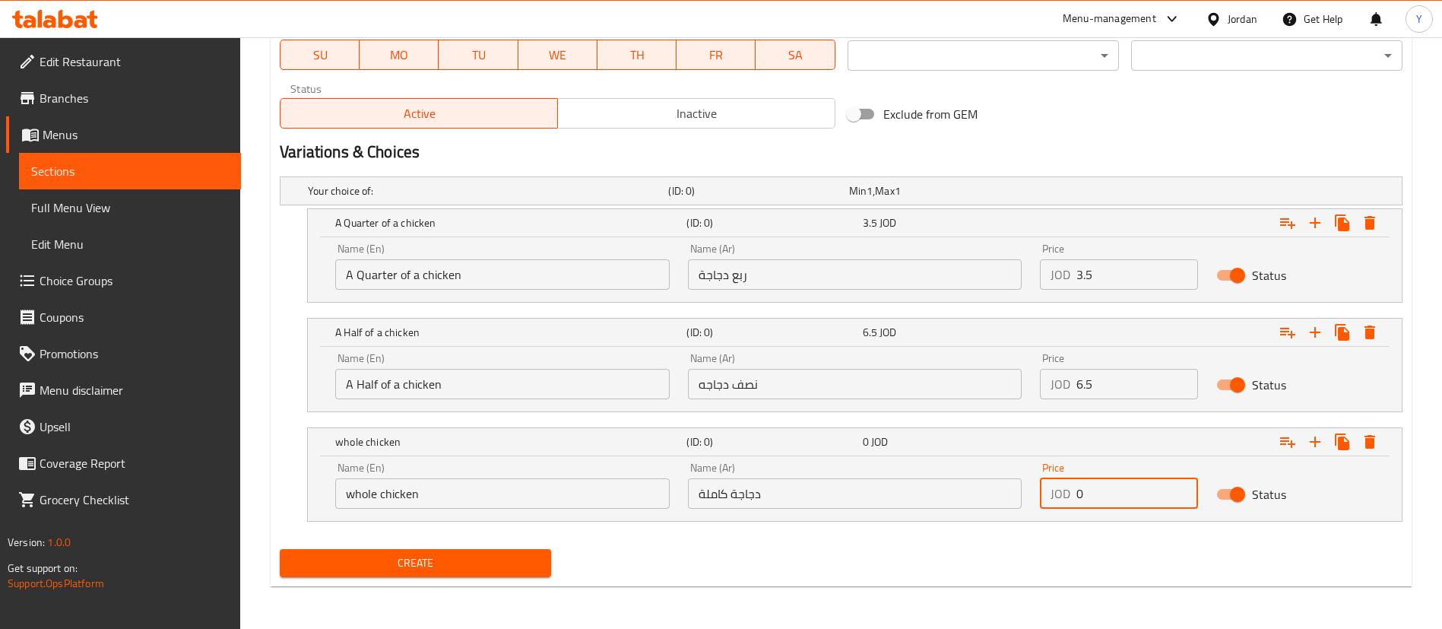
drag, startPoint x: 1119, startPoint y: 501, endPoint x: 999, endPoint y: 506, distance: 119.5
click at [1002, 504] on div "Name (En) whole chicken Name (En) Name (Ar) دجاجة كاملة Name (Ar) Price JOD 0 P…" at bounding box center [855, 485] width 1058 height 65
click at [1134, 491] on input "11" at bounding box center [1138, 493] width 122 height 30
type input "11.5"
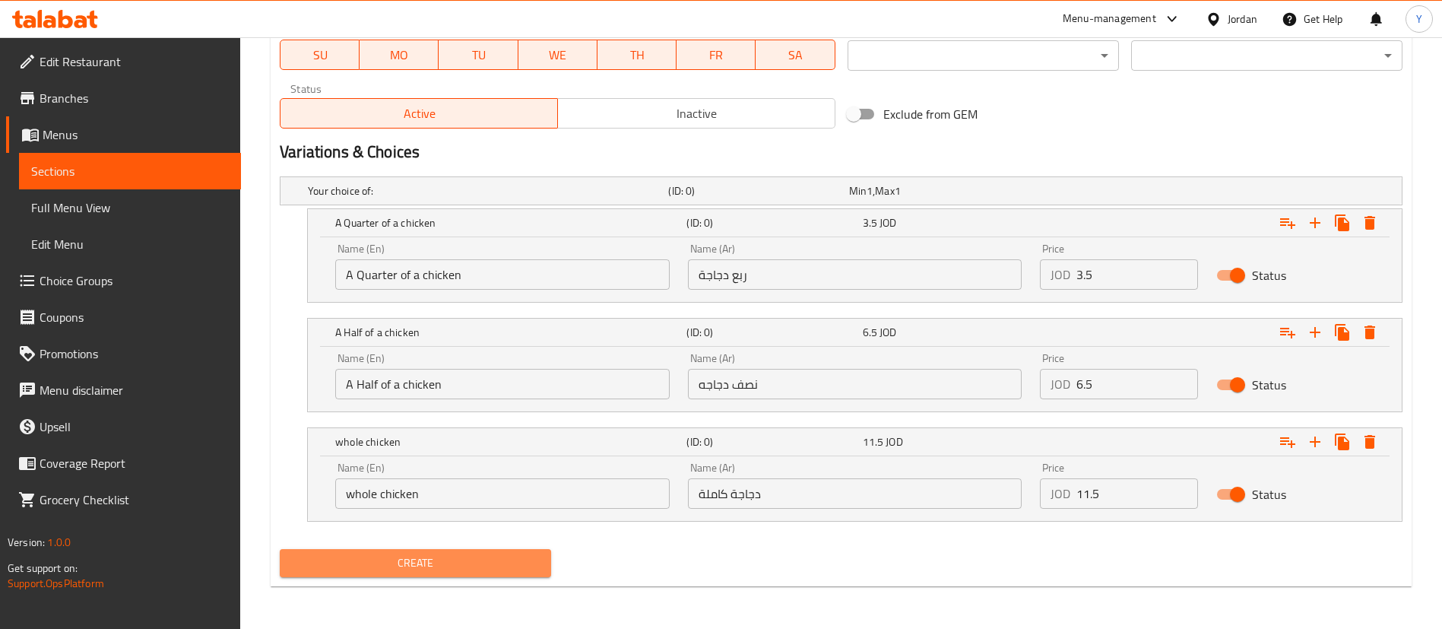
click at [485, 557] on span "Create" at bounding box center [415, 563] width 247 height 19
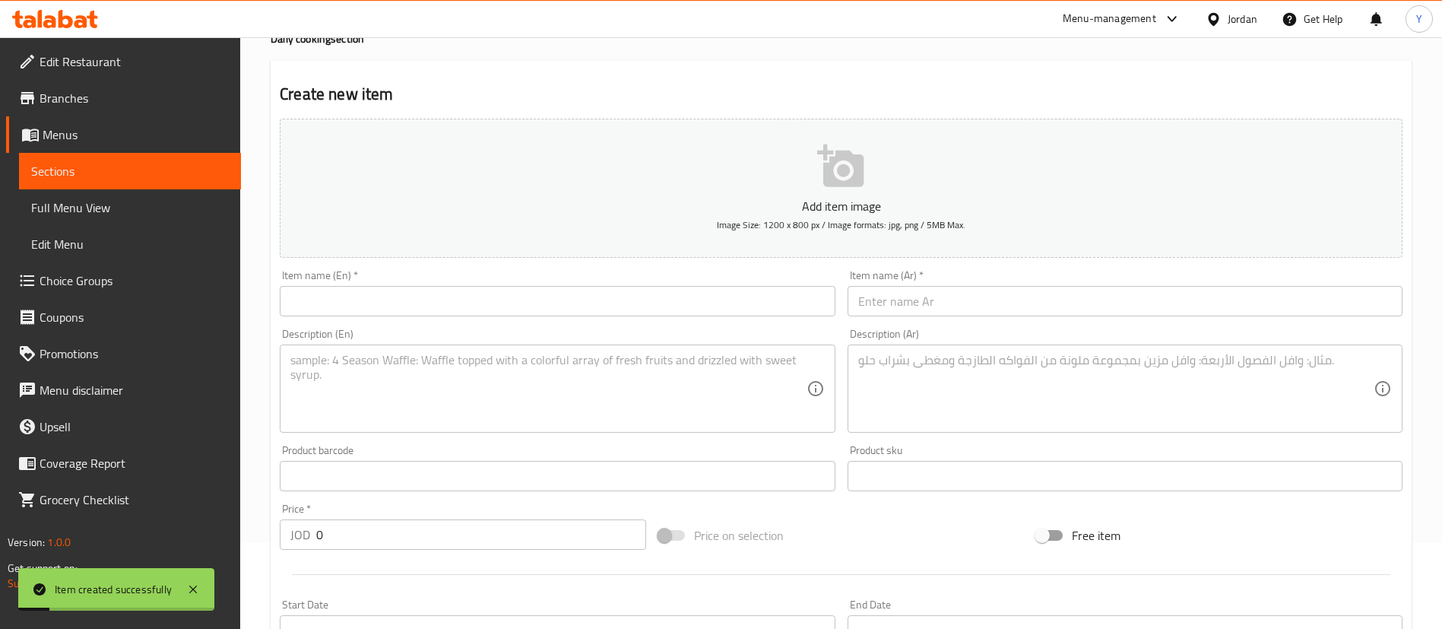
scroll to position [0, 0]
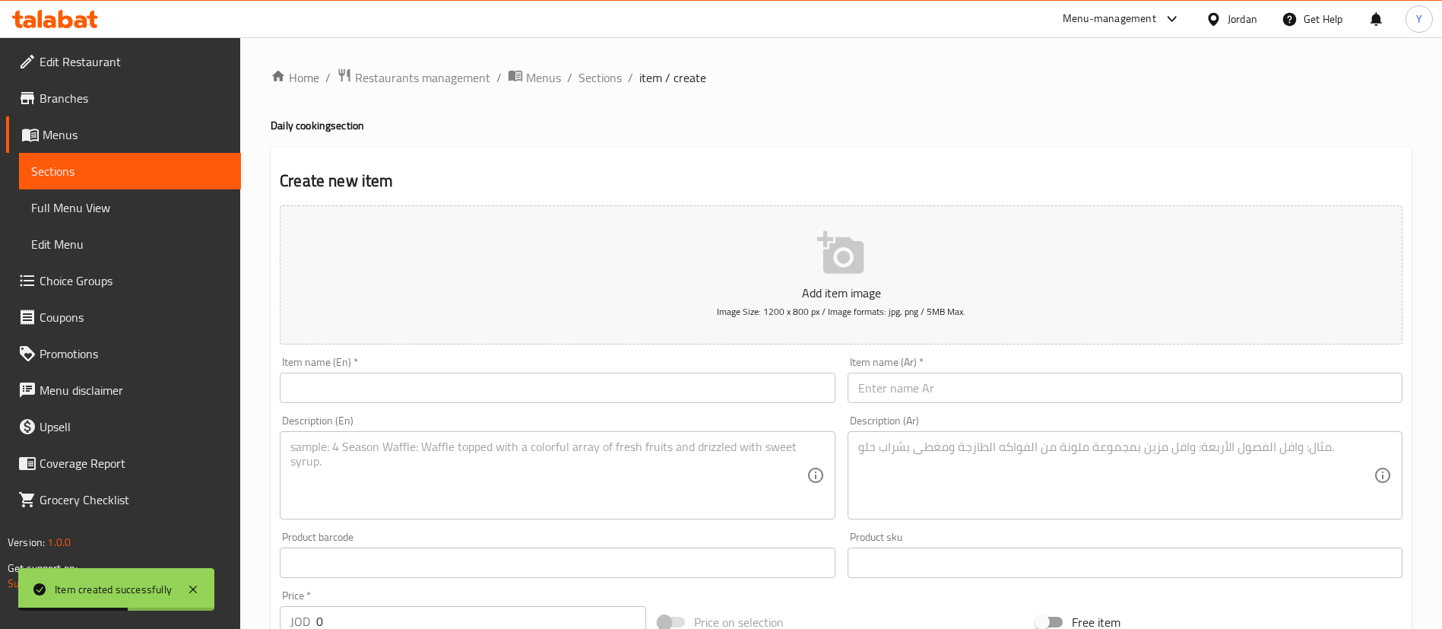
click at [166, 153] on link "Sections" at bounding box center [130, 171] width 222 height 36
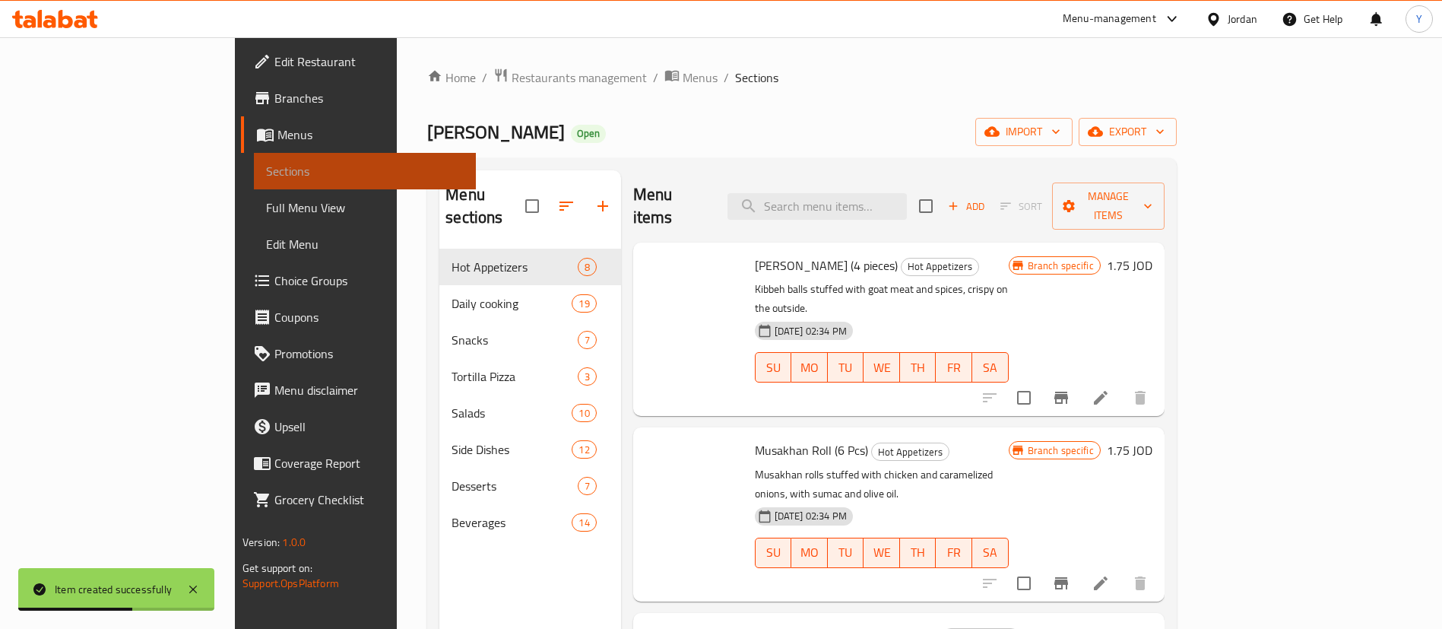
click at [266, 163] on span "Sections" at bounding box center [365, 171] width 198 height 18
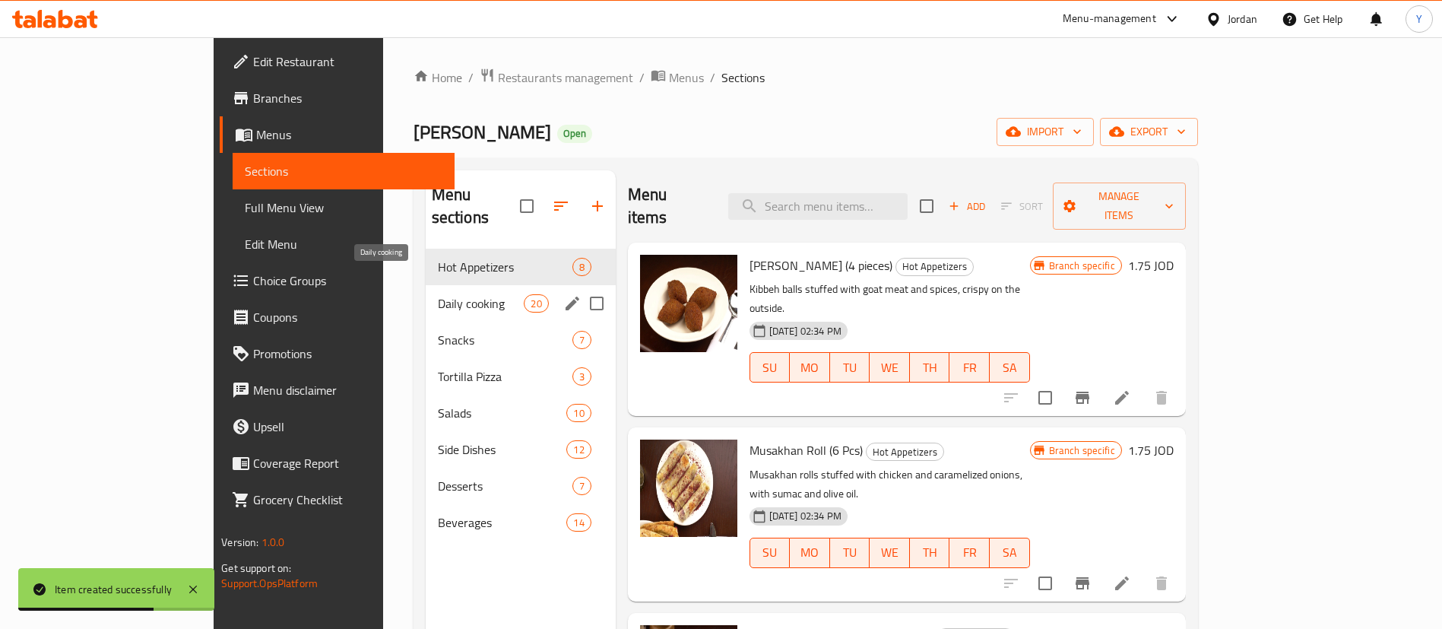
click at [438, 294] on span "Daily cooking" at bounding box center [481, 303] width 87 height 18
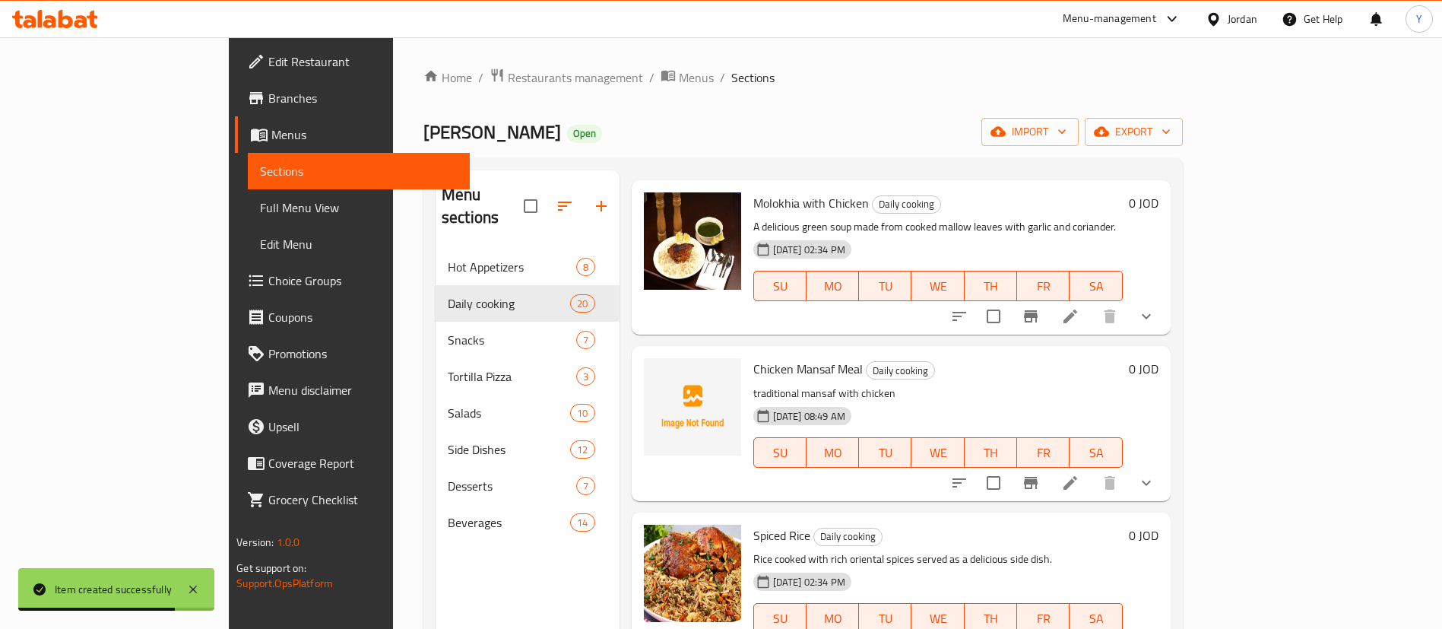
scroll to position [114, 0]
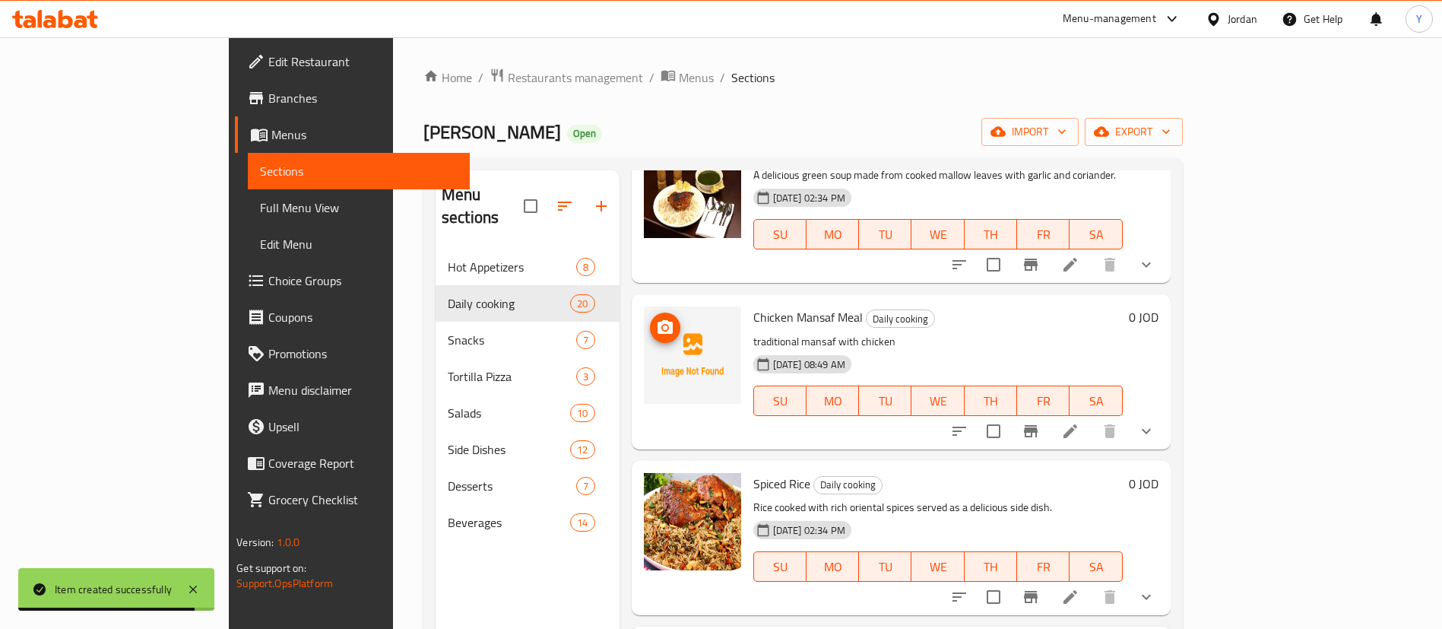
click at [650, 319] on span "upload picture" at bounding box center [665, 328] width 30 height 18
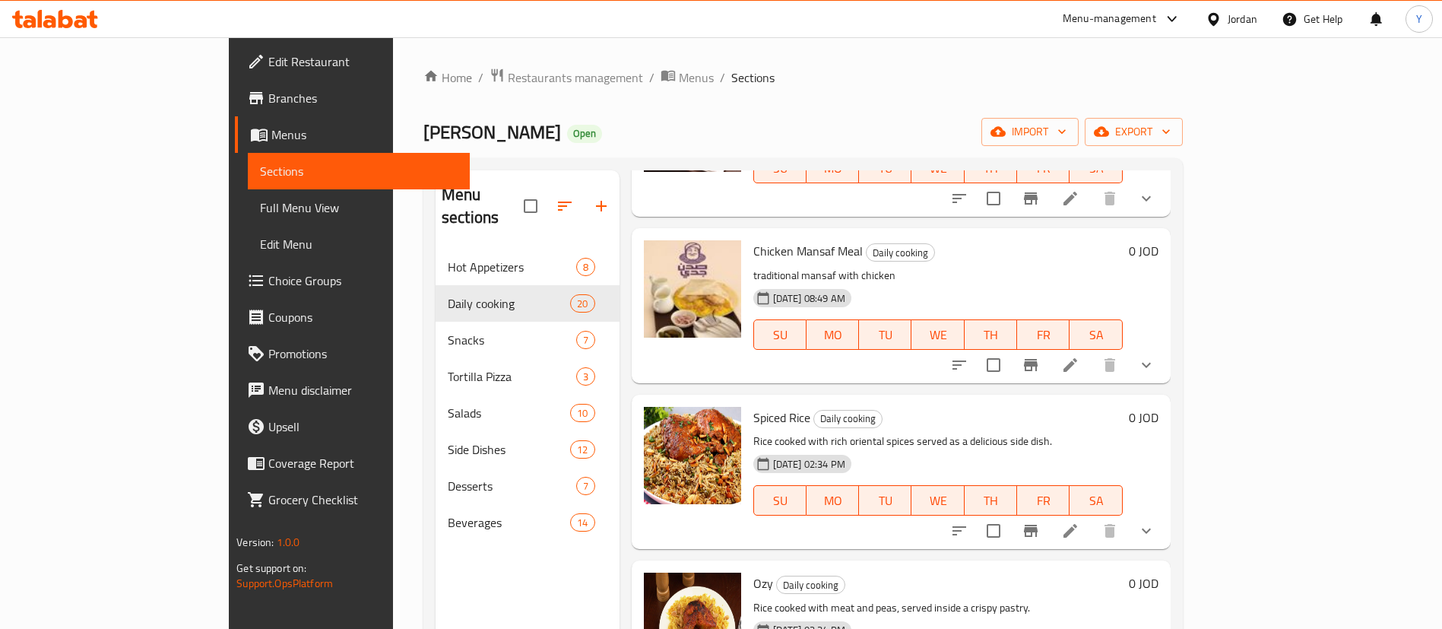
scroll to position [228, 0]
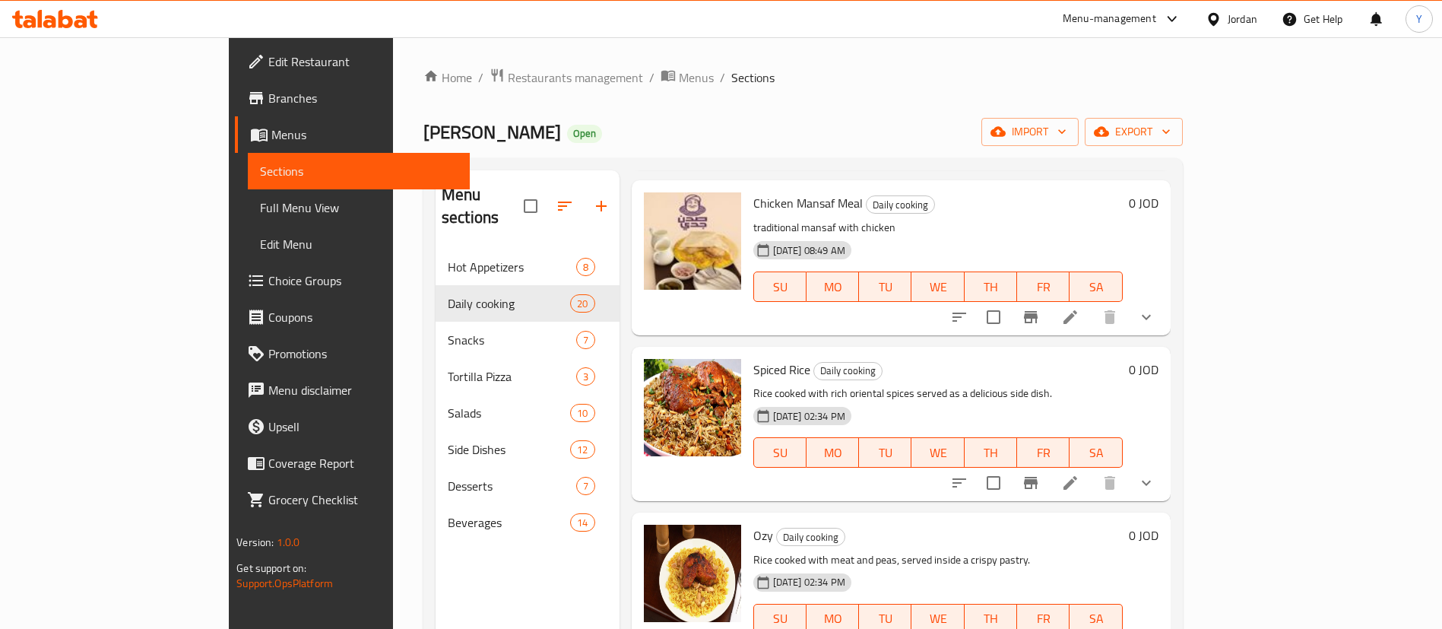
click at [1077, 476] on icon at bounding box center [1071, 483] width 14 height 14
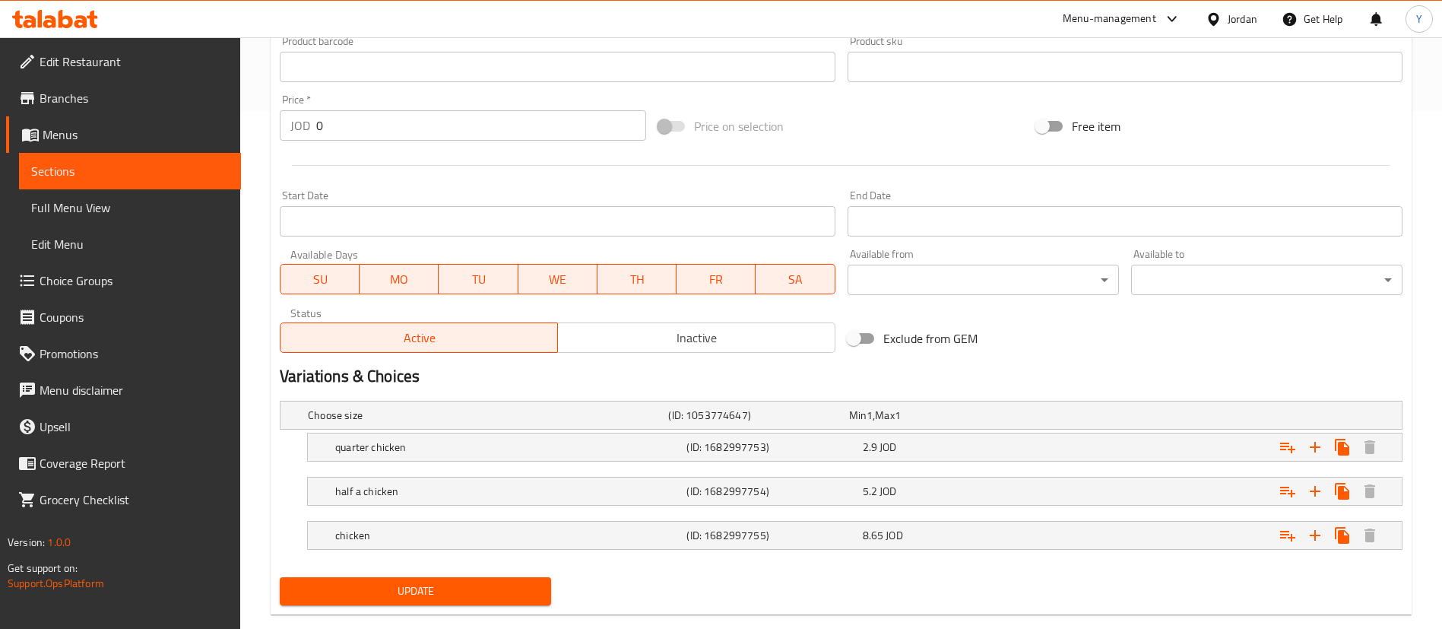
scroll to position [546, 0]
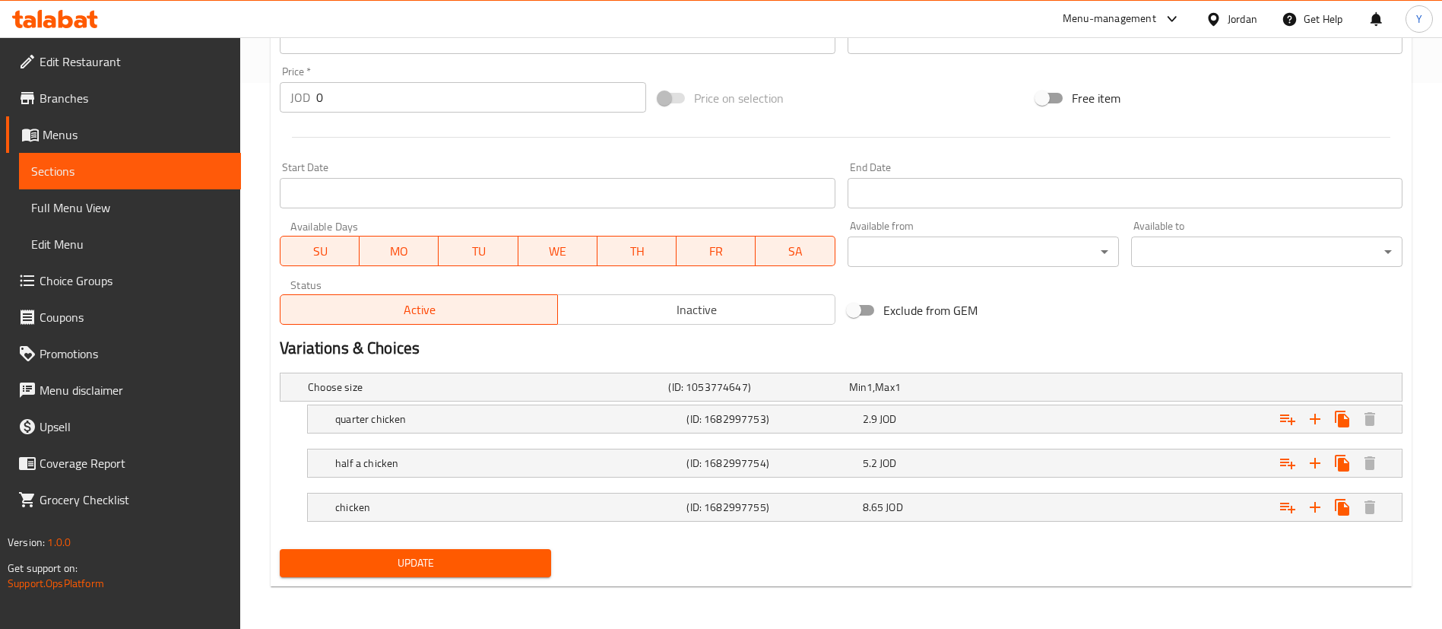
click at [94, 176] on span "Sections" at bounding box center [130, 171] width 198 height 18
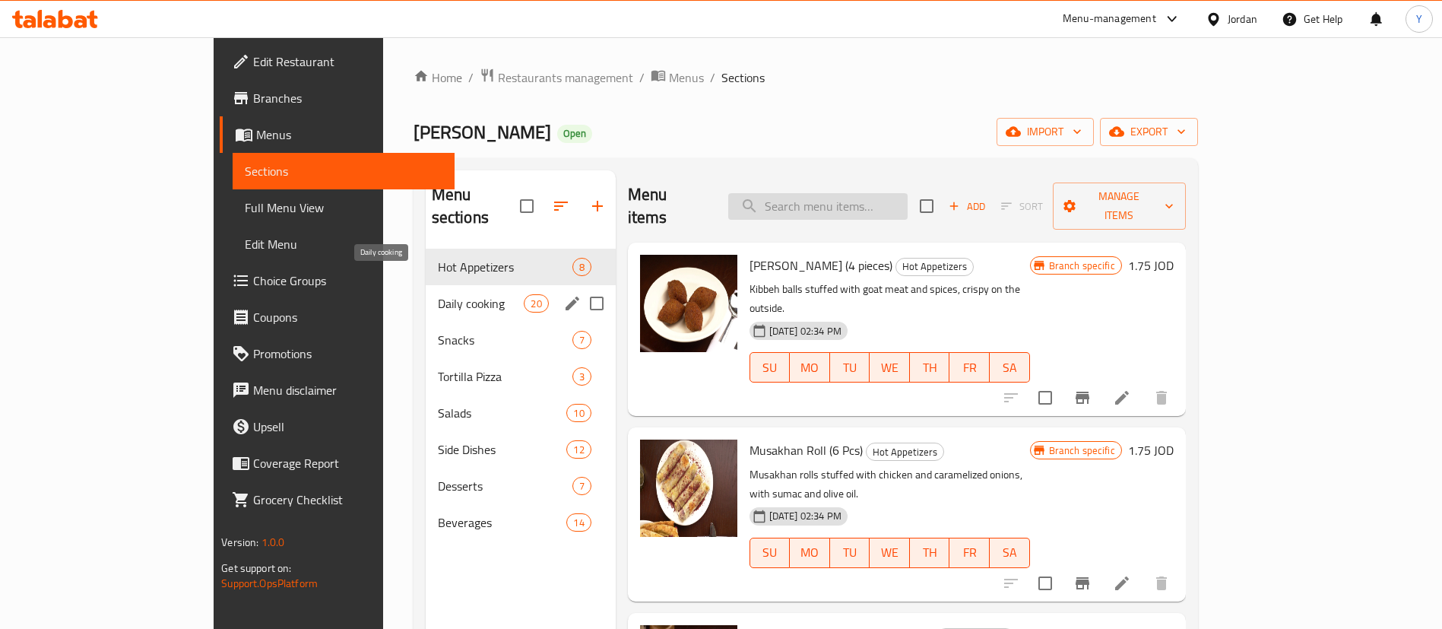
click at [447, 294] on span "Daily cooking" at bounding box center [481, 303] width 87 height 18
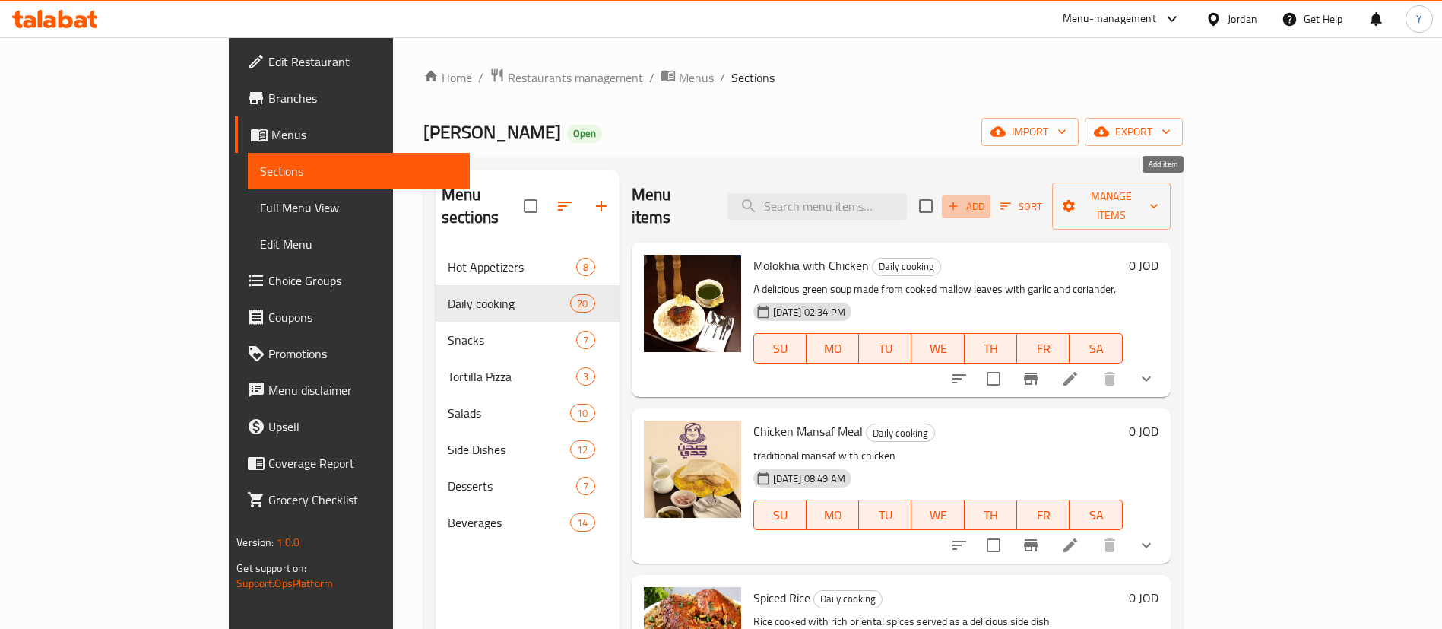
click at [987, 198] on span "Add" at bounding box center [966, 206] width 41 height 17
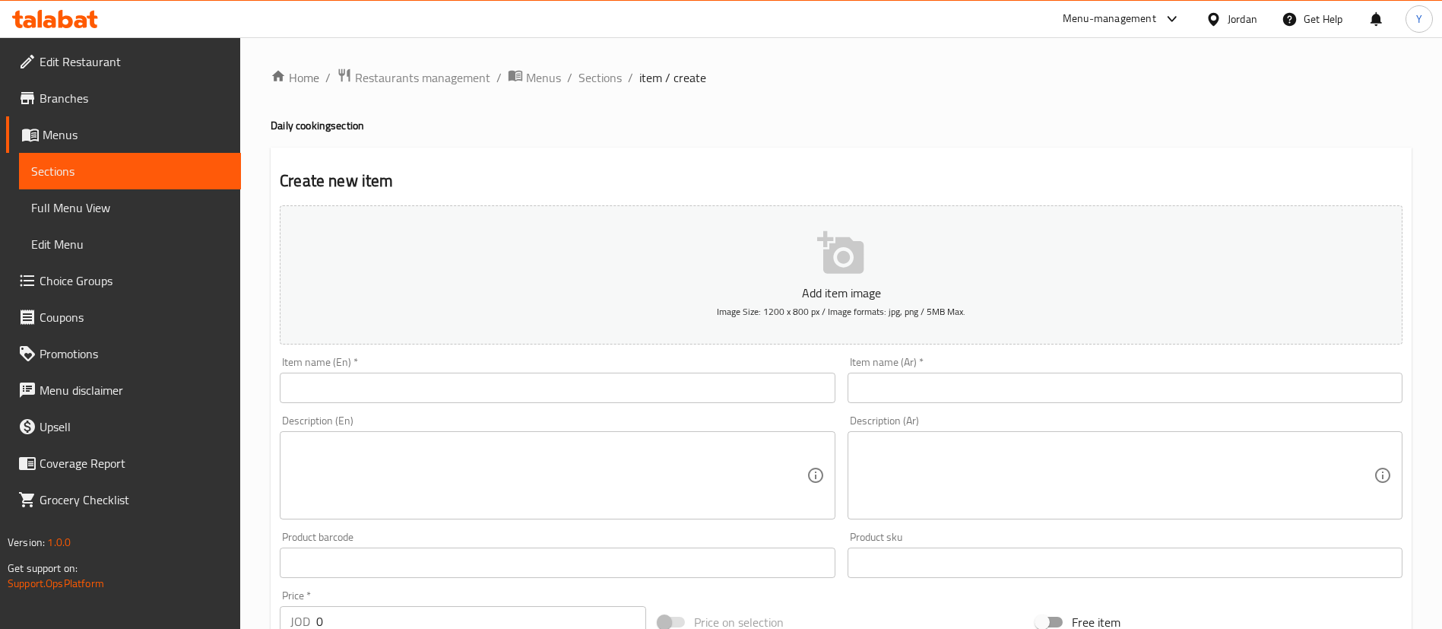
click at [360, 403] on div "Item name (En)   * Item name (En) *" at bounding box center [557, 380] width 567 height 59
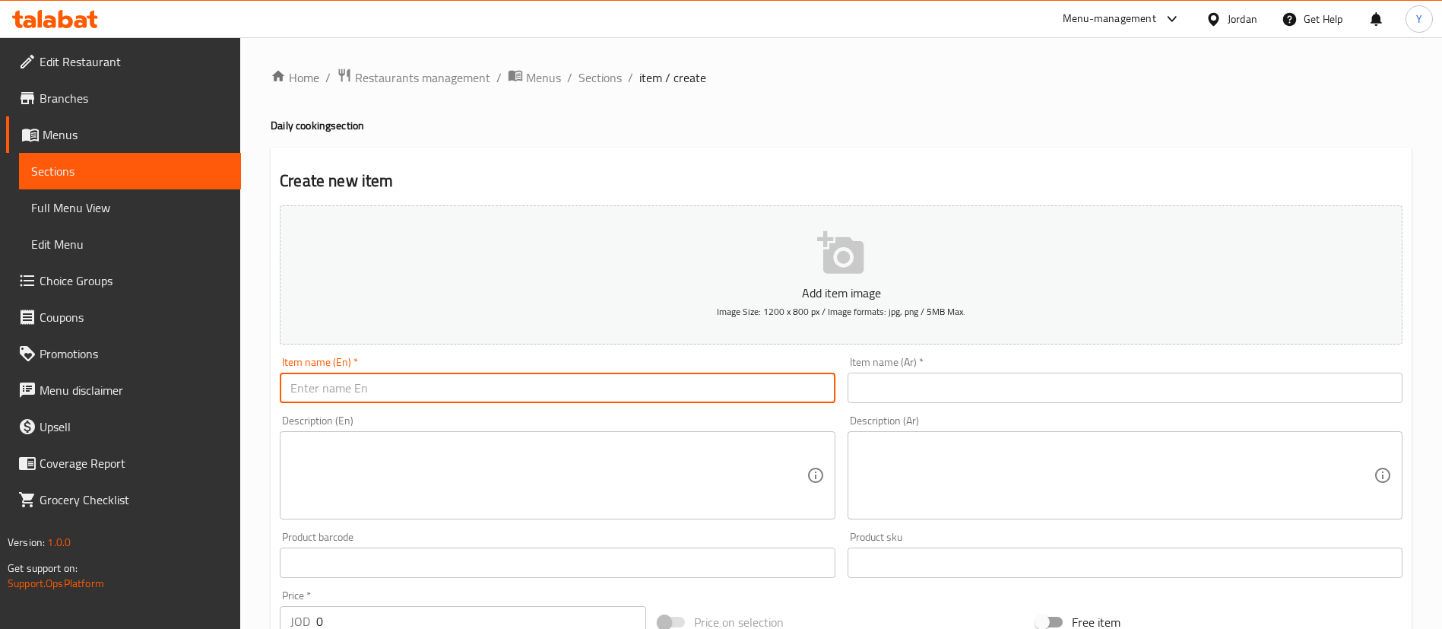
click at [366, 398] on input "text" at bounding box center [557, 388] width 555 height 30
paste input "Bukhari rice with chicken"
type input "Bukhari rice with chicken"
click at [894, 392] on input "text" at bounding box center [1125, 388] width 555 height 30
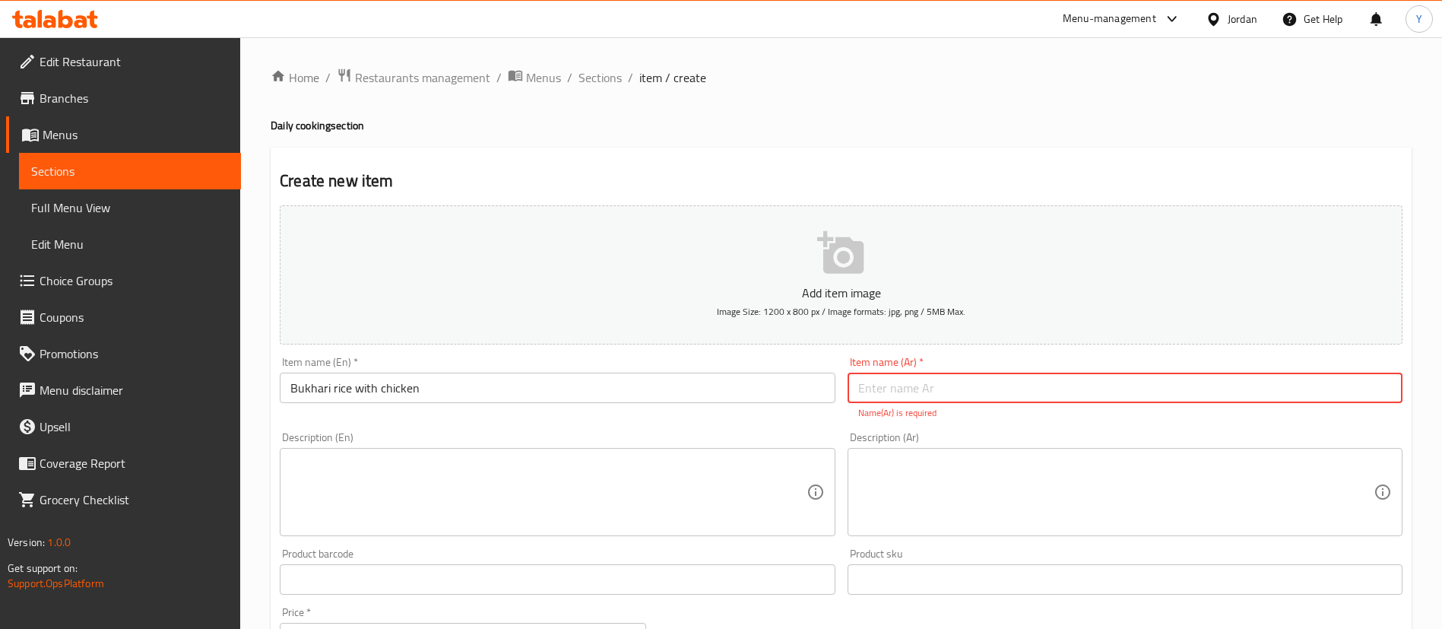
paste input "أرز بخاري بالدجاج"
type input "أرز بخاري بالدجاج"
click at [570, 476] on textarea at bounding box center [548, 492] width 516 height 72
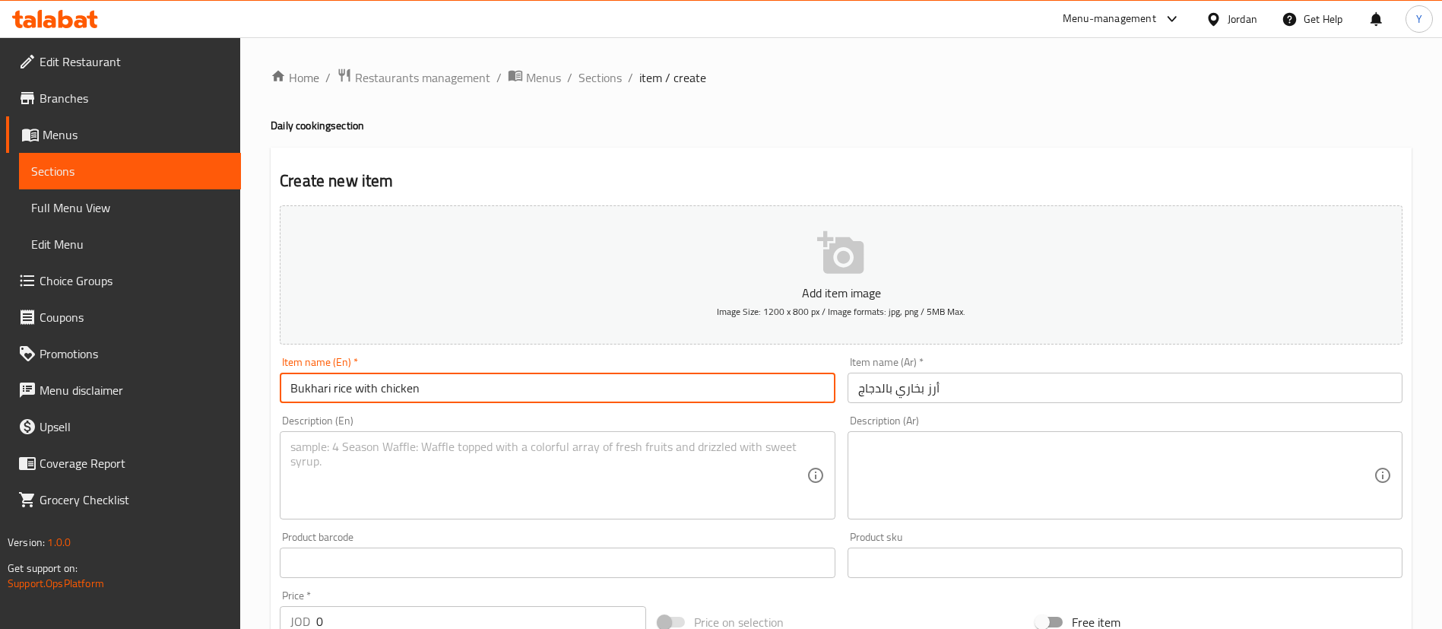
drag, startPoint x: 473, startPoint y: 389, endPoint x: 208, endPoint y: 393, distance: 265.4
click at [208, 393] on div "Edit Restaurant Branches Menus Sections Full Menu View Edit Menu Choice Groups …" at bounding box center [721, 555] width 1442 height 1037
click at [354, 491] on textarea at bounding box center [548, 476] width 516 height 72
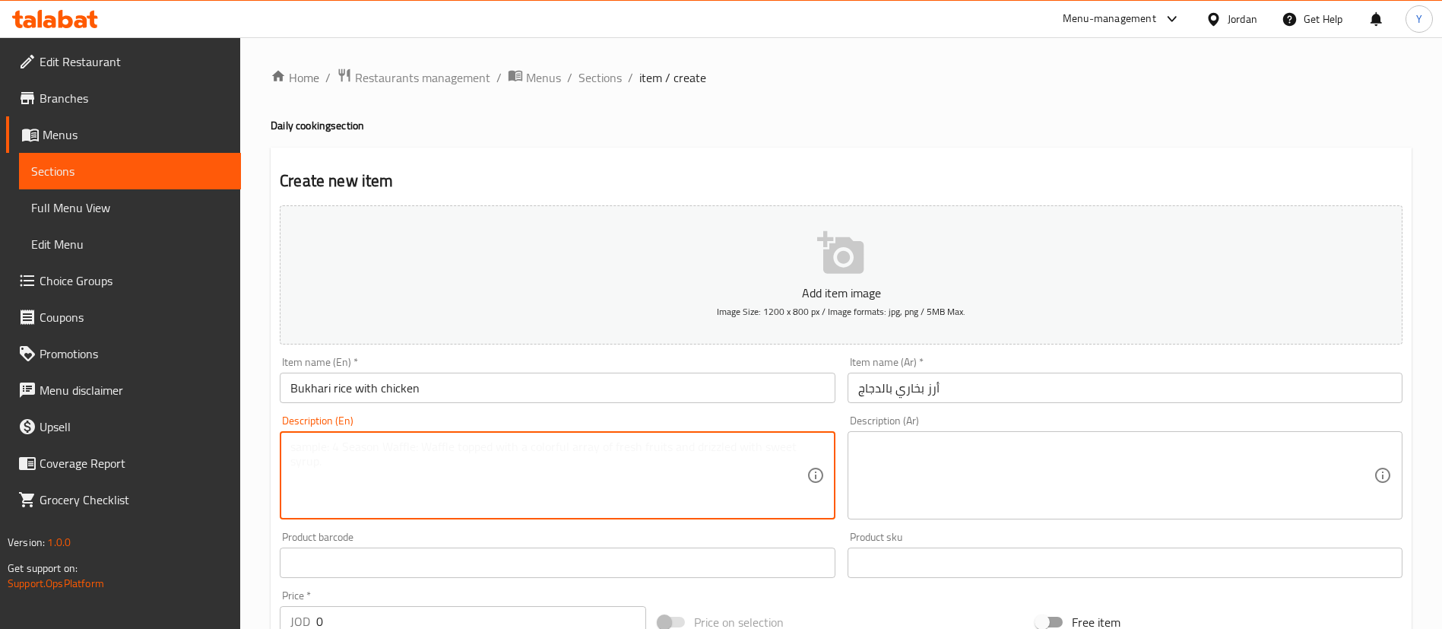
paste textarea "Spiced rice with carrots and tomato, served with roasted chicken. A tasty and t…"
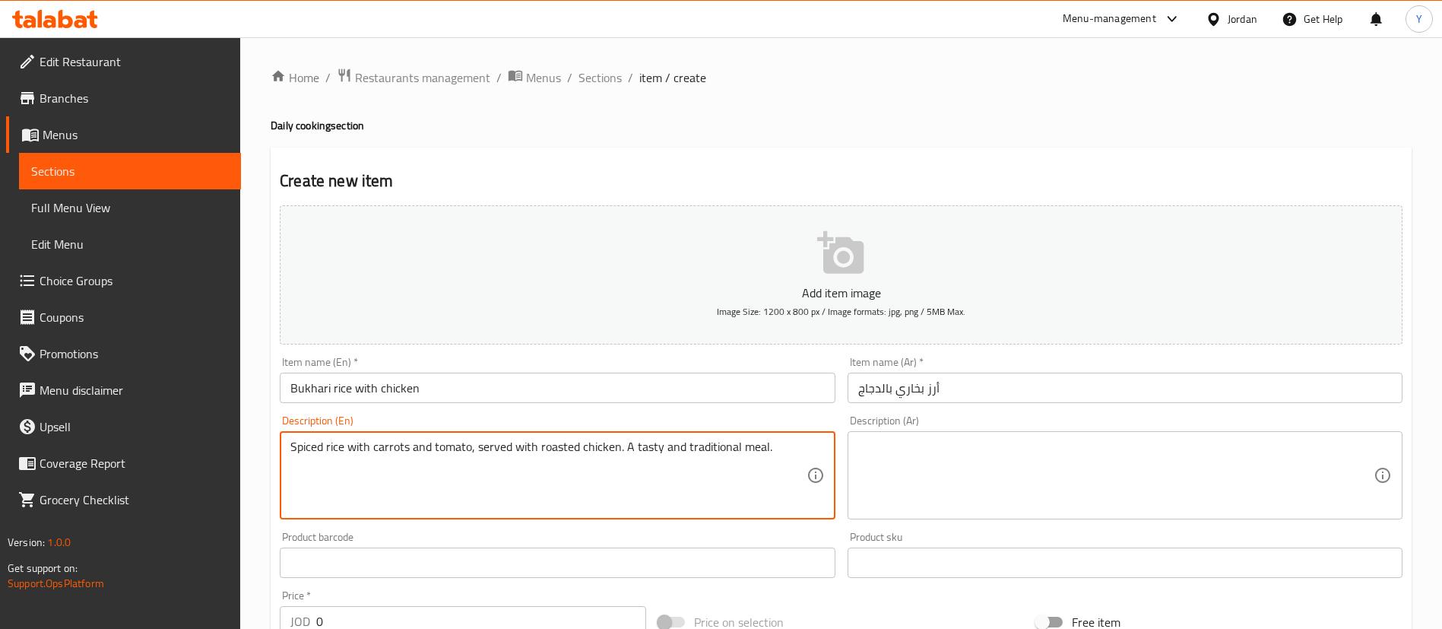
type textarea "Spiced rice with carrots and tomato, served with roasted chicken. A tasty and t…"
click at [900, 489] on textarea at bounding box center [1116, 476] width 516 height 72
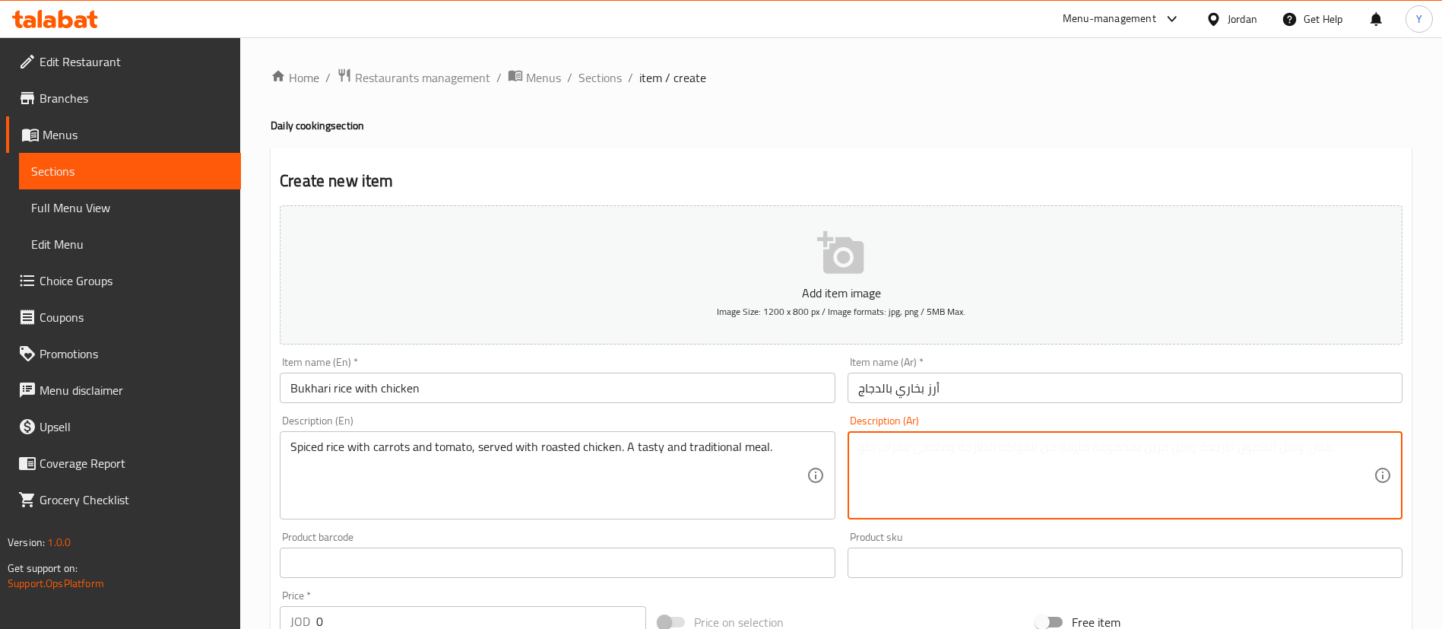
paste textarea "أرز متبل بالجزر والطماطم، يُقدم مع دجاج مشوي. وجبة شهية وتقليدية."
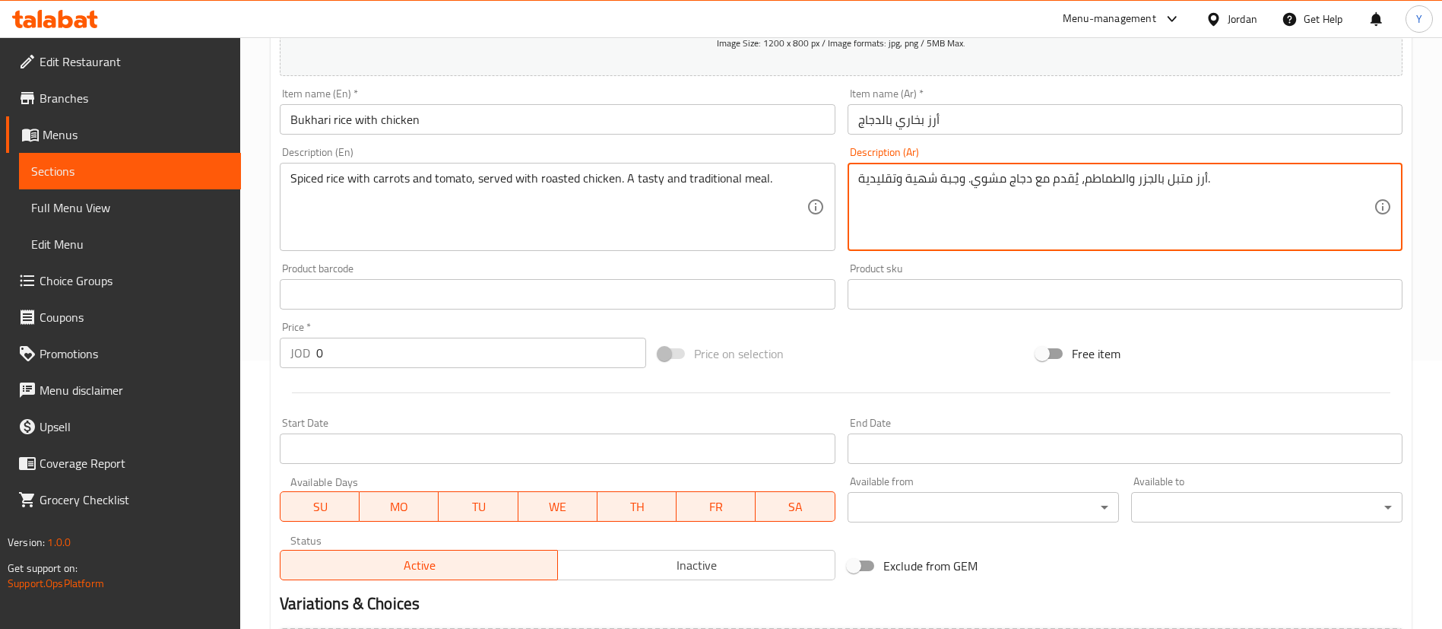
scroll to position [446, 0]
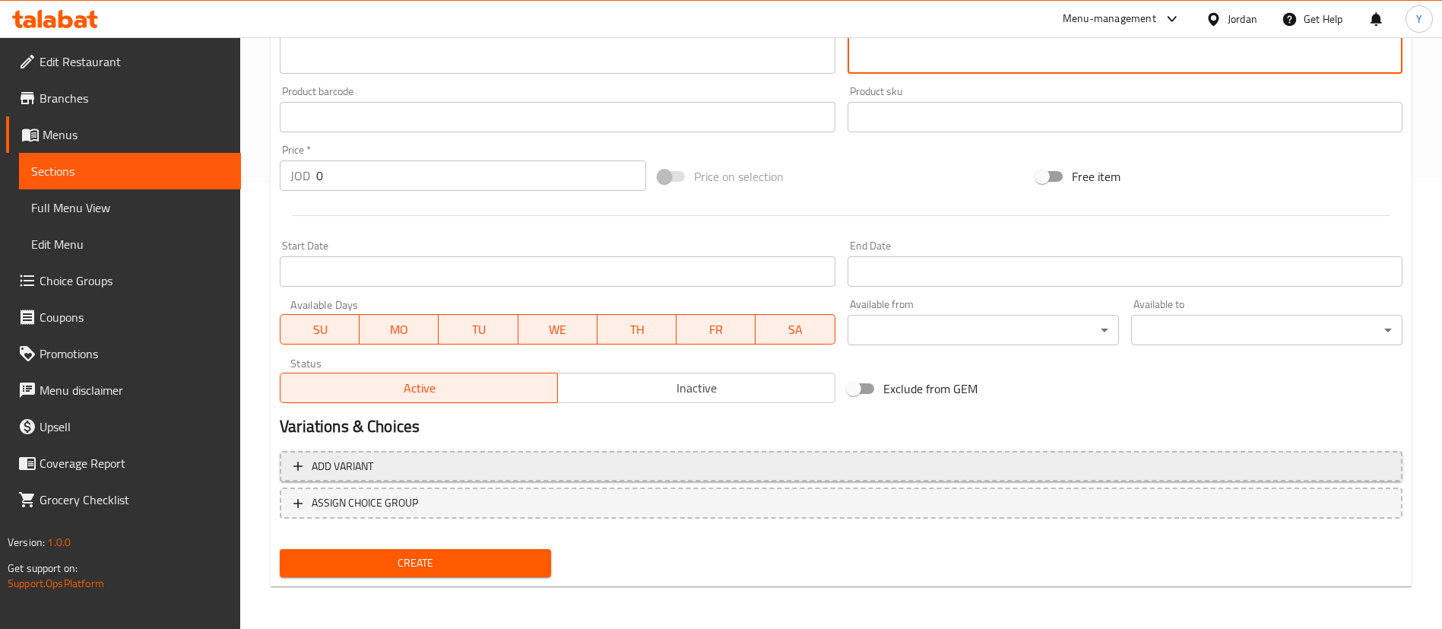
type textarea "أرز متبل بالجزر والطماطم، يُقدم مع دجاج مشوي. وجبة شهية وتقليدية."
click at [371, 467] on span "Add variant" at bounding box center [343, 466] width 62 height 19
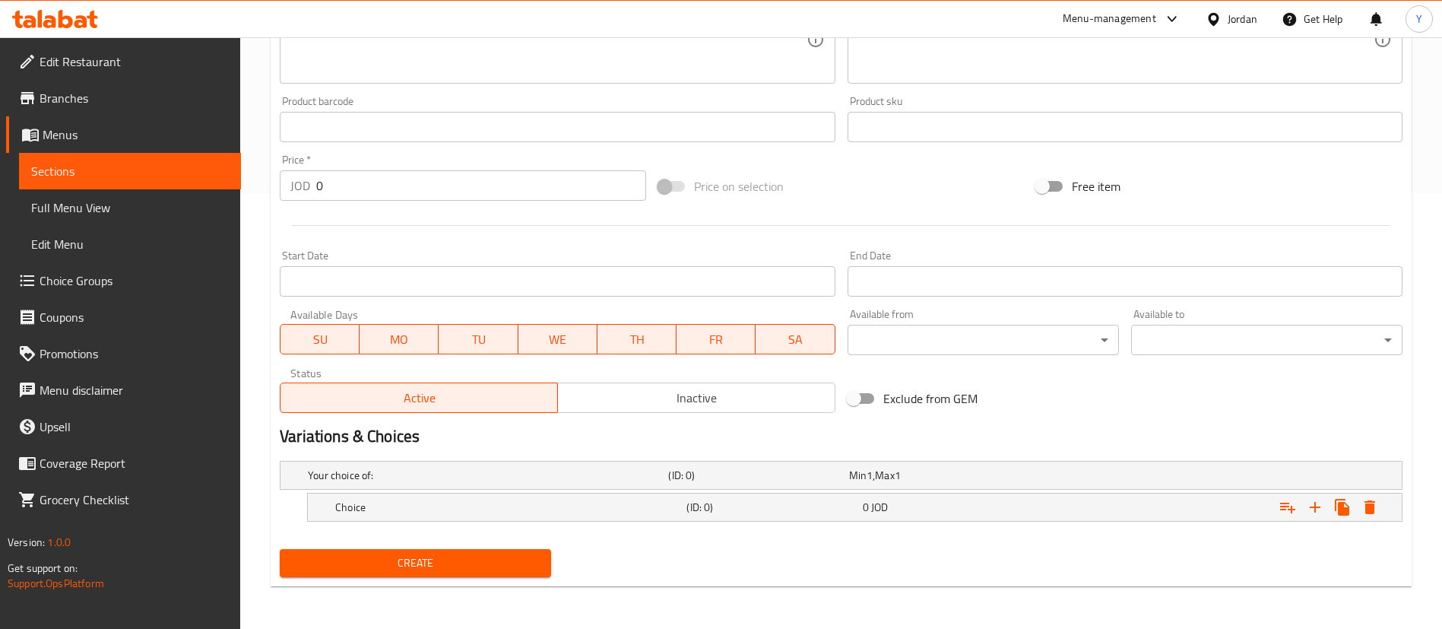
scroll to position [436, 0]
click at [414, 483] on h5 "Choice" at bounding box center [485, 475] width 354 height 15
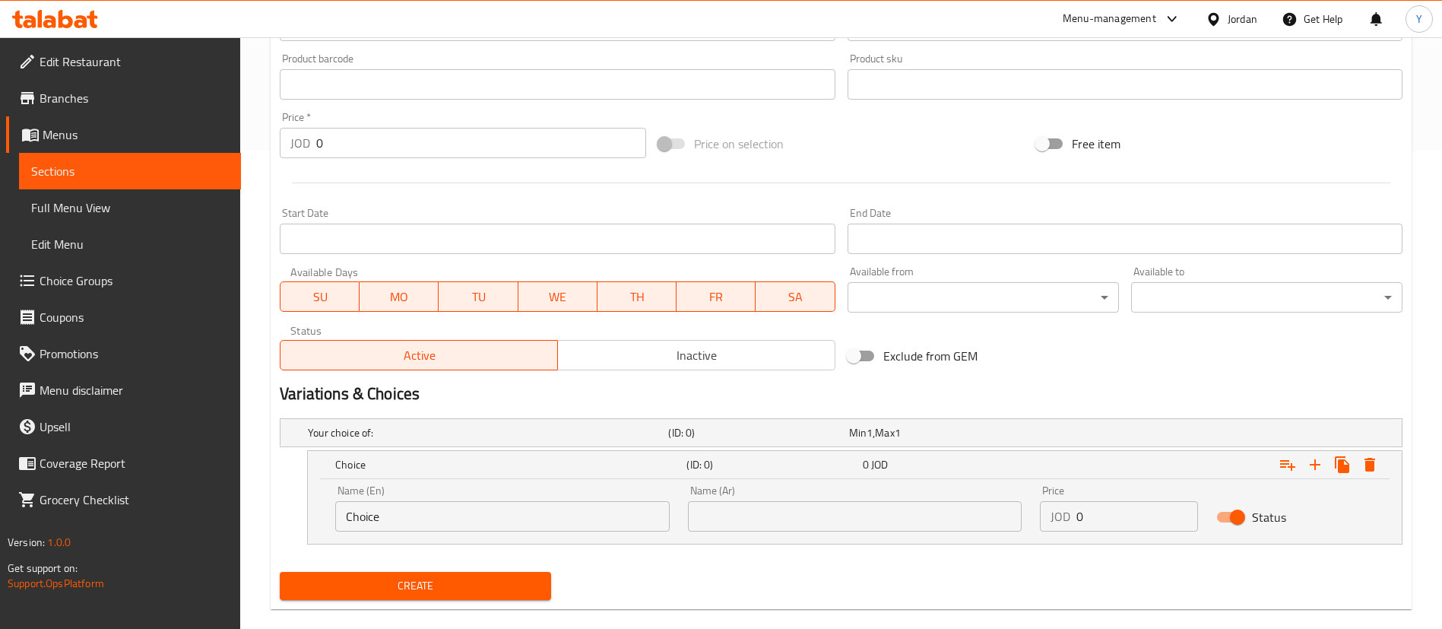
scroll to position [501, 0]
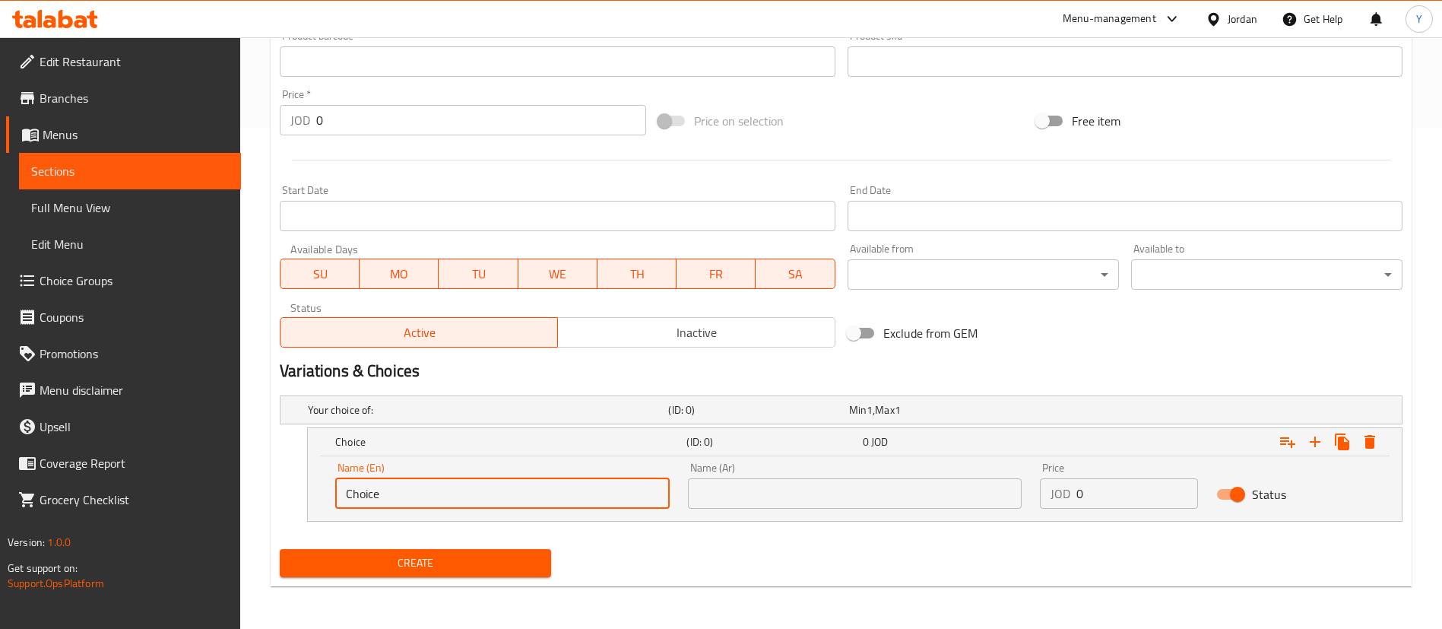
drag, startPoint x: 352, startPoint y: 500, endPoint x: 299, endPoint y: 496, distance: 53.4
click at [299, 496] on div "Choice (ID: 0) 0 JOD Name (En) Choice Name (En) Name (Ar) Name (Ar) Price JOD 0…" at bounding box center [841, 474] width 1123 height 94
type input "A Quarter of a chicken"
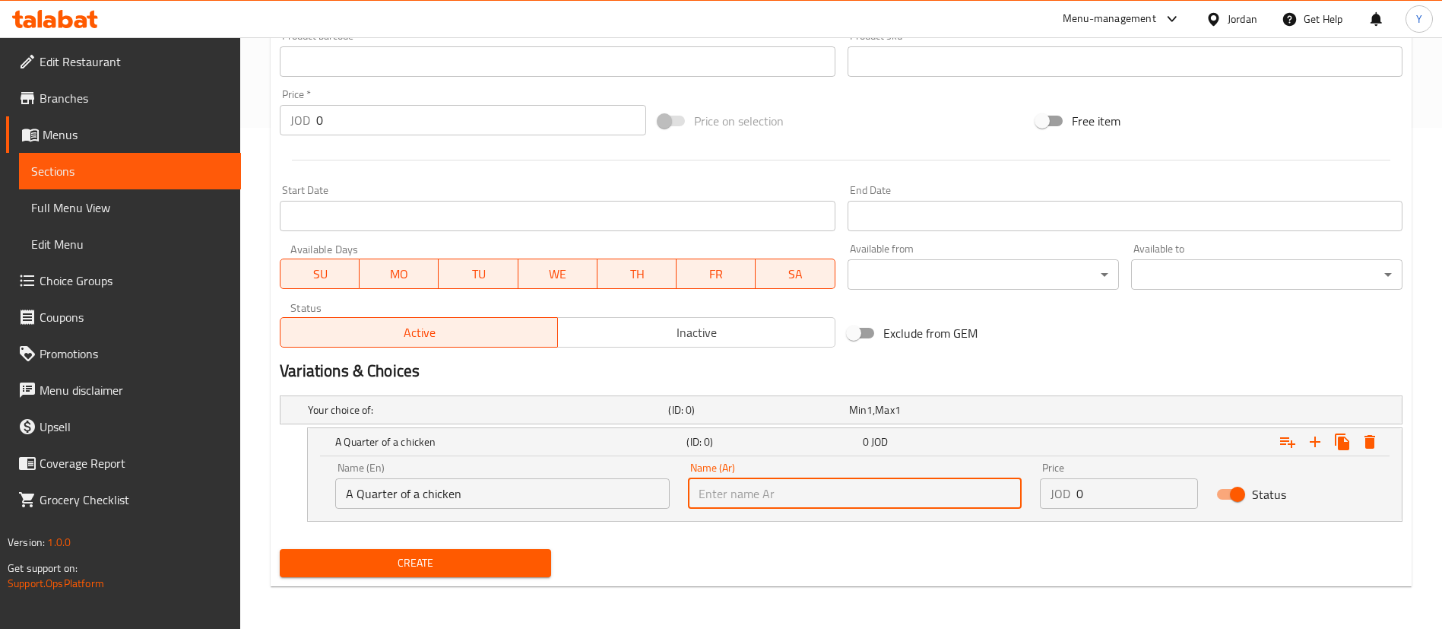
click at [786, 485] on input "text" at bounding box center [855, 493] width 335 height 30
click at [766, 493] on input "text" at bounding box center [855, 493] width 335 height 30
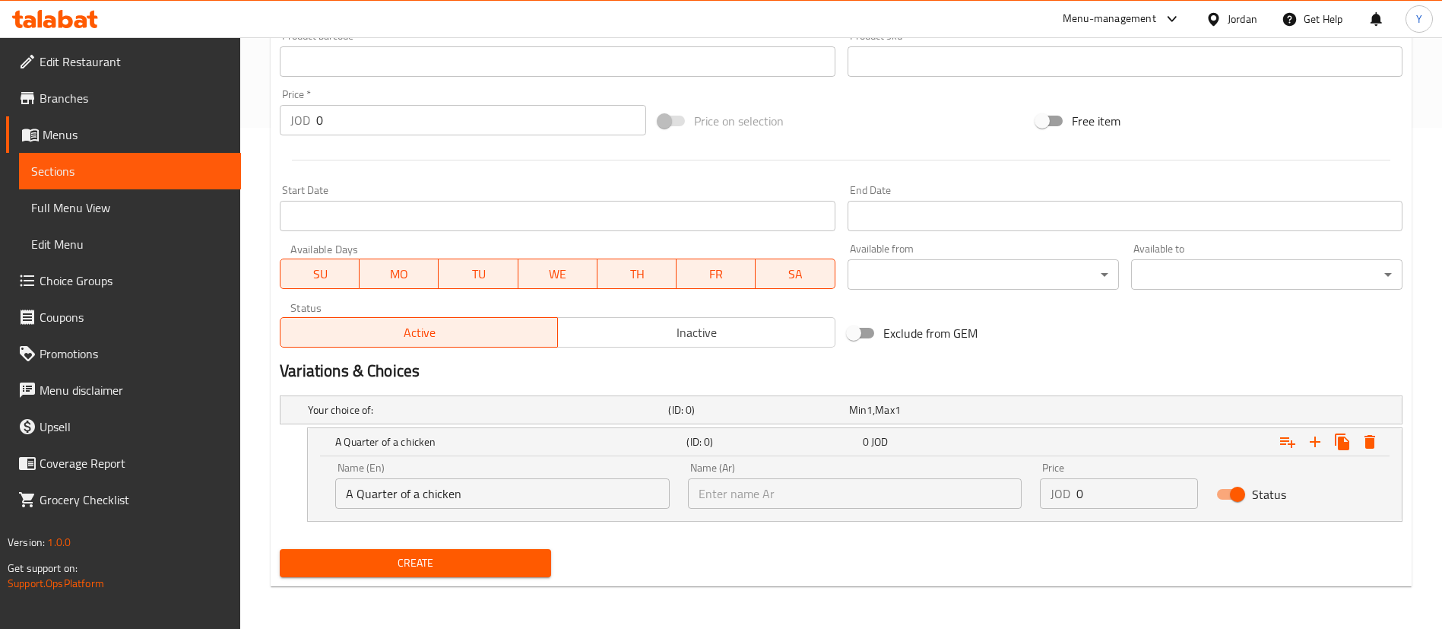
click at [766, 495] on input "text" at bounding box center [855, 493] width 335 height 30
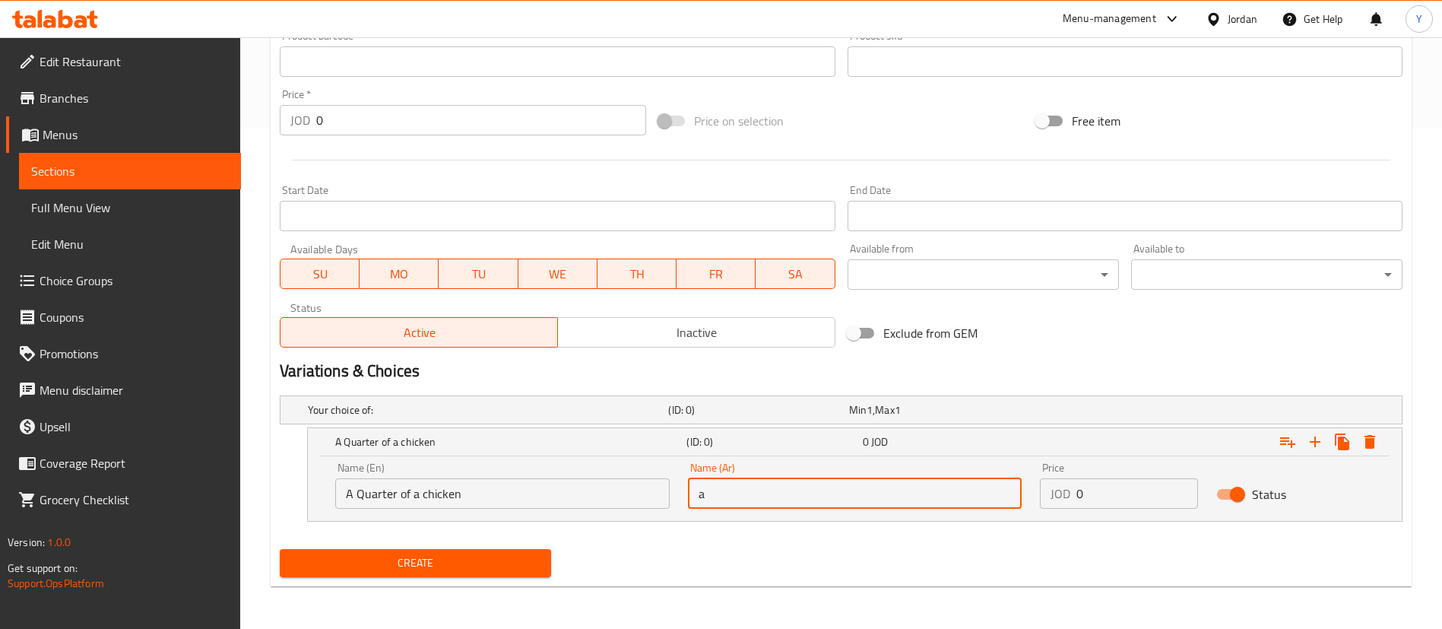
drag, startPoint x: 766, startPoint y: 496, endPoint x: 630, endPoint y: 500, distance: 136.9
click at [630, 500] on div "Name (En) A Quarter of a chicken Name (En) Name (Ar) a Name (Ar) Price JOD 0 Pr…" at bounding box center [855, 485] width 1058 height 65
type input "ربع دجاجة"
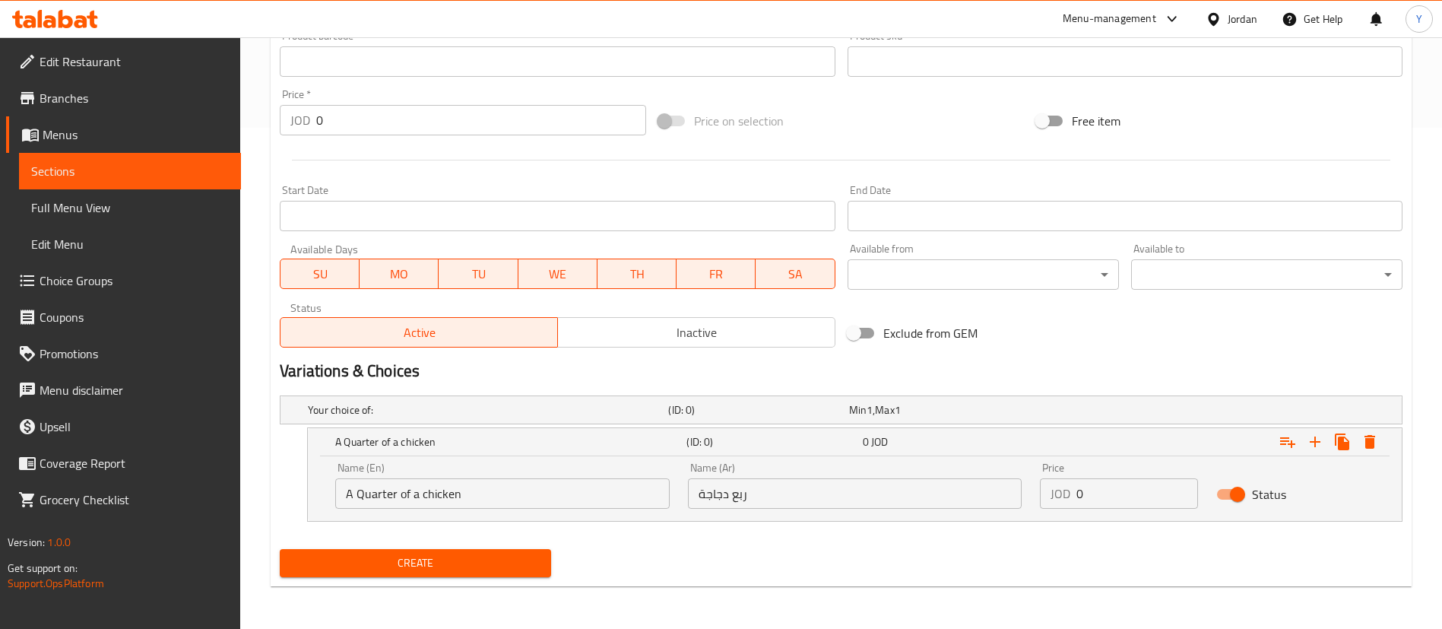
click at [1071, 494] on div "JOD 0 Price" at bounding box center [1119, 493] width 158 height 30
drag, startPoint x: 1094, startPoint y: 494, endPoint x: 1015, endPoint y: 495, distance: 79.1
click at [1015, 495] on div "Name (En) A Quarter of a chicken Name (En) Name (Ar) ربع دجاجة Name (Ar) Price …" at bounding box center [855, 485] width 1058 height 65
type input "2.9"
click at [1320, 443] on icon "Expand" at bounding box center [1315, 442] width 18 height 18
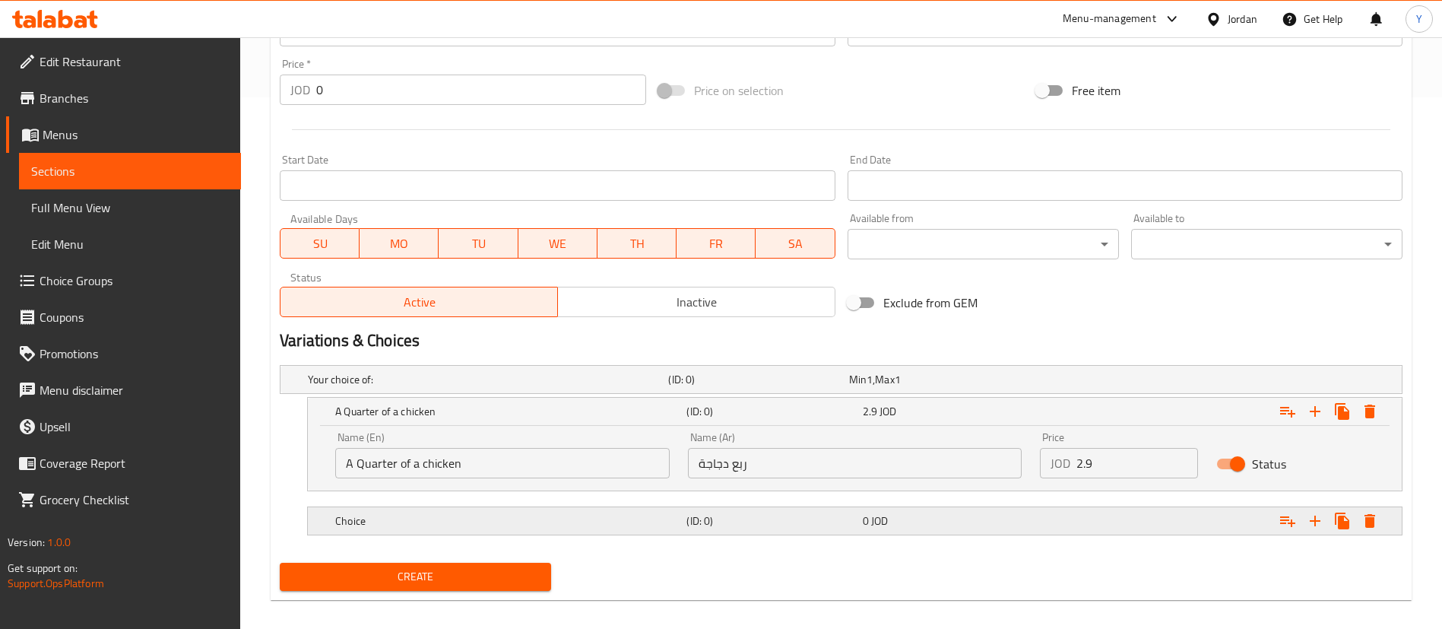
scroll to position [545, 0]
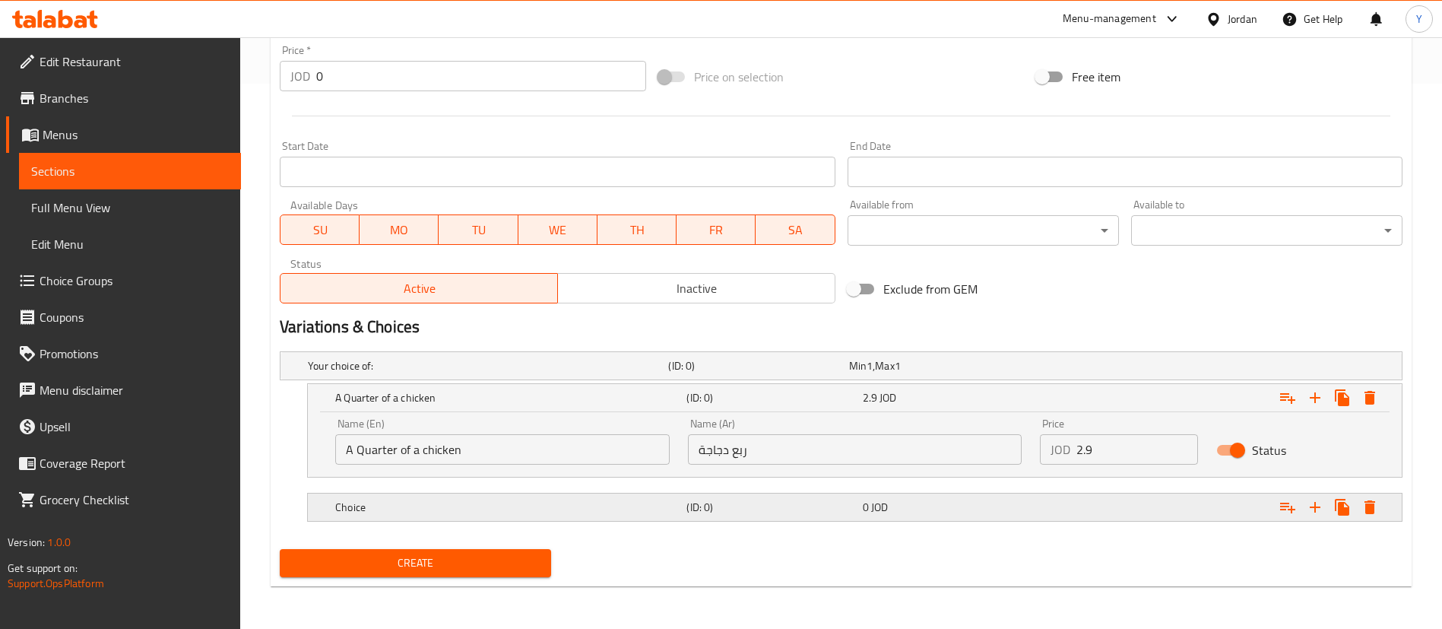
click at [480, 373] on h5 "Choice" at bounding box center [485, 365] width 354 height 15
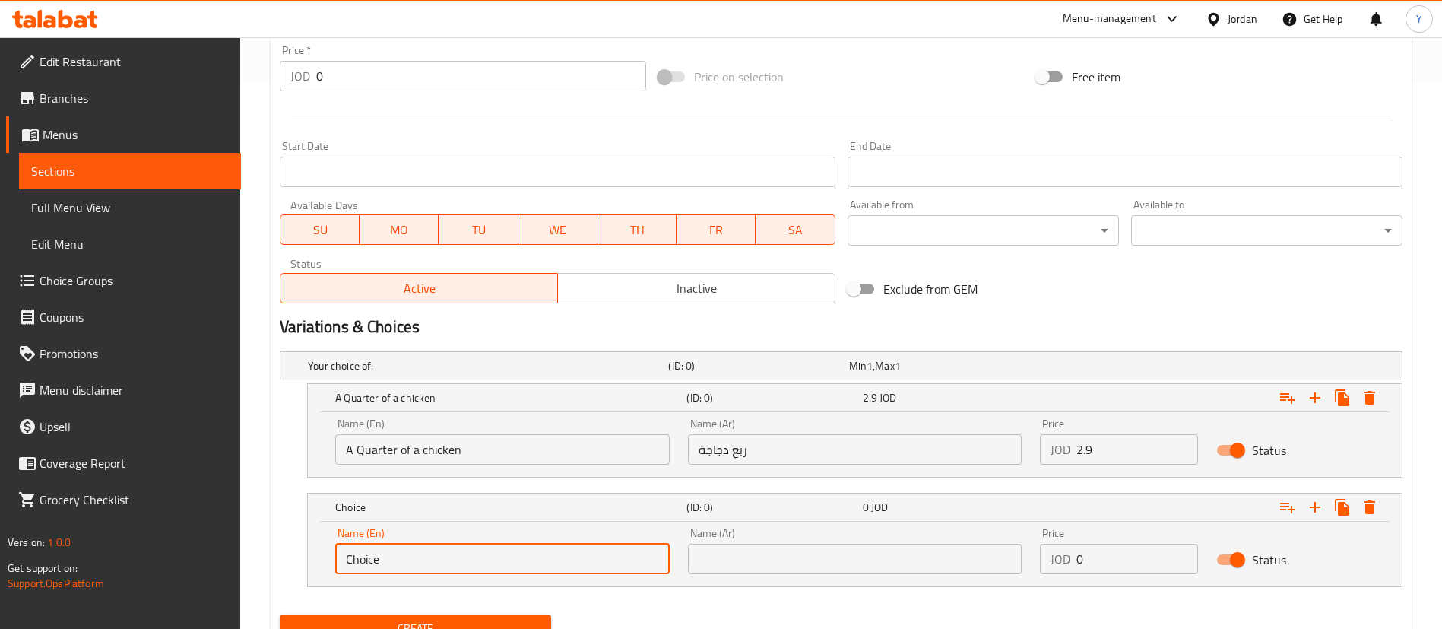
drag, startPoint x: 400, startPoint y: 553, endPoint x: 314, endPoint y: 550, distance: 86.0
click at [314, 550] on div "Name (En) Choice Name (En) Name (Ar) Name (Ar) Price JOD 0 Price Status" at bounding box center [855, 554] width 1094 height 65
type input "a"
type input "A Half of a chicken"
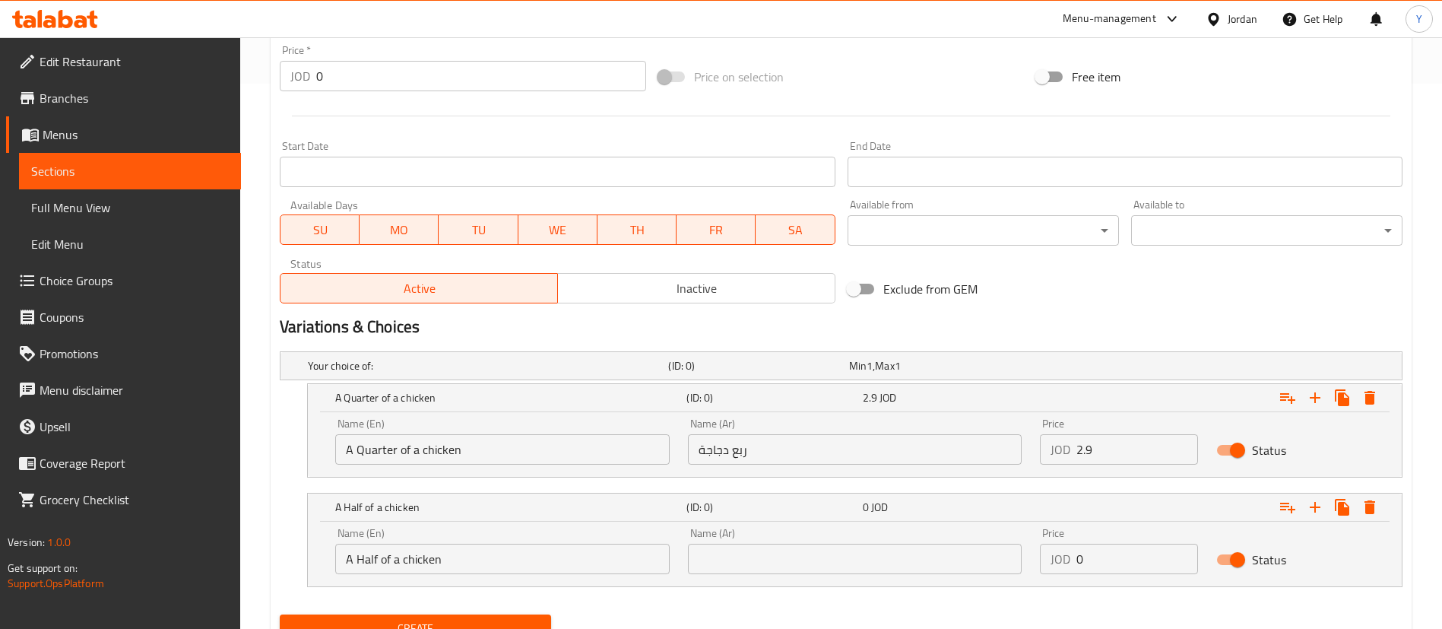
click at [767, 574] on div "Name (Ar) Name (Ar)" at bounding box center [855, 551] width 353 height 65
click at [773, 560] on input "text" at bounding box center [855, 559] width 335 height 30
type input "نصف دجاجه"
drag, startPoint x: 1106, startPoint y: 566, endPoint x: 1067, endPoint y: 567, distance: 39.6
click at [1067, 567] on div "JOD 0 Price" at bounding box center [1119, 559] width 158 height 30
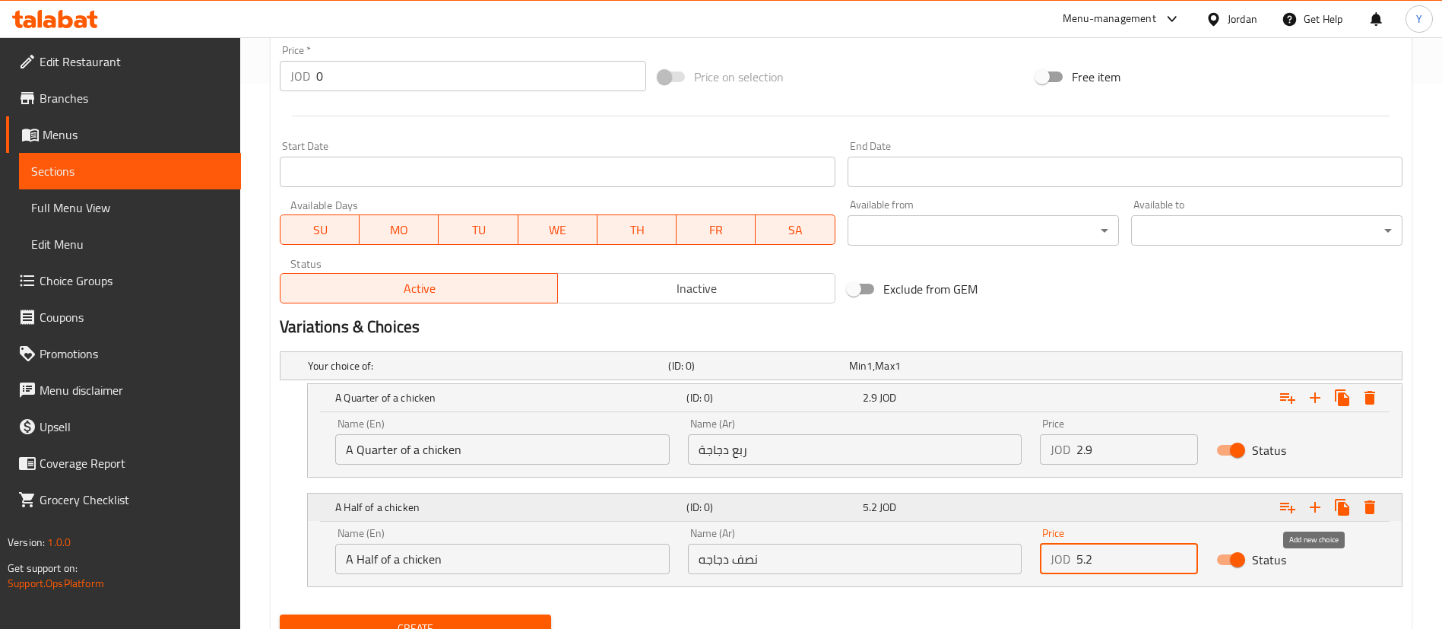
type input "5.2"
click at [1319, 505] on icon "Expand" at bounding box center [1315, 507] width 18 height 18
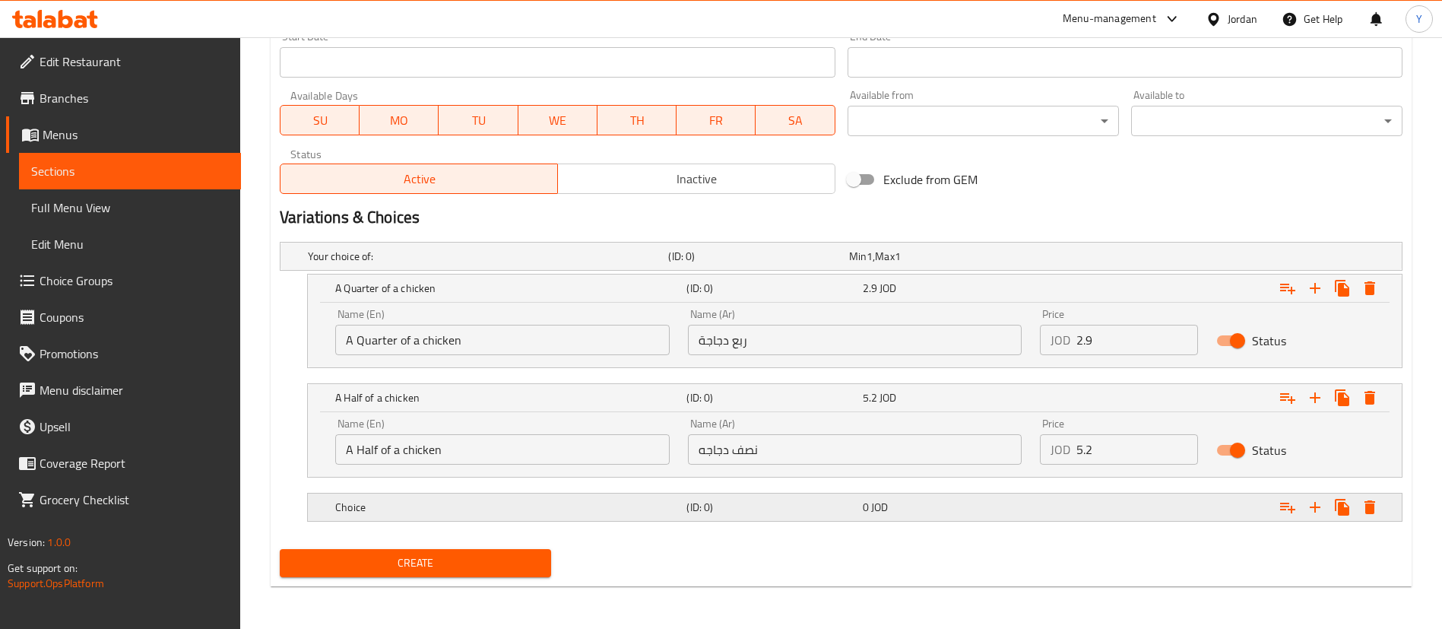
click at [610, 264] on h5 "Choice" at bounding box center [485, 256] width 354 height 15
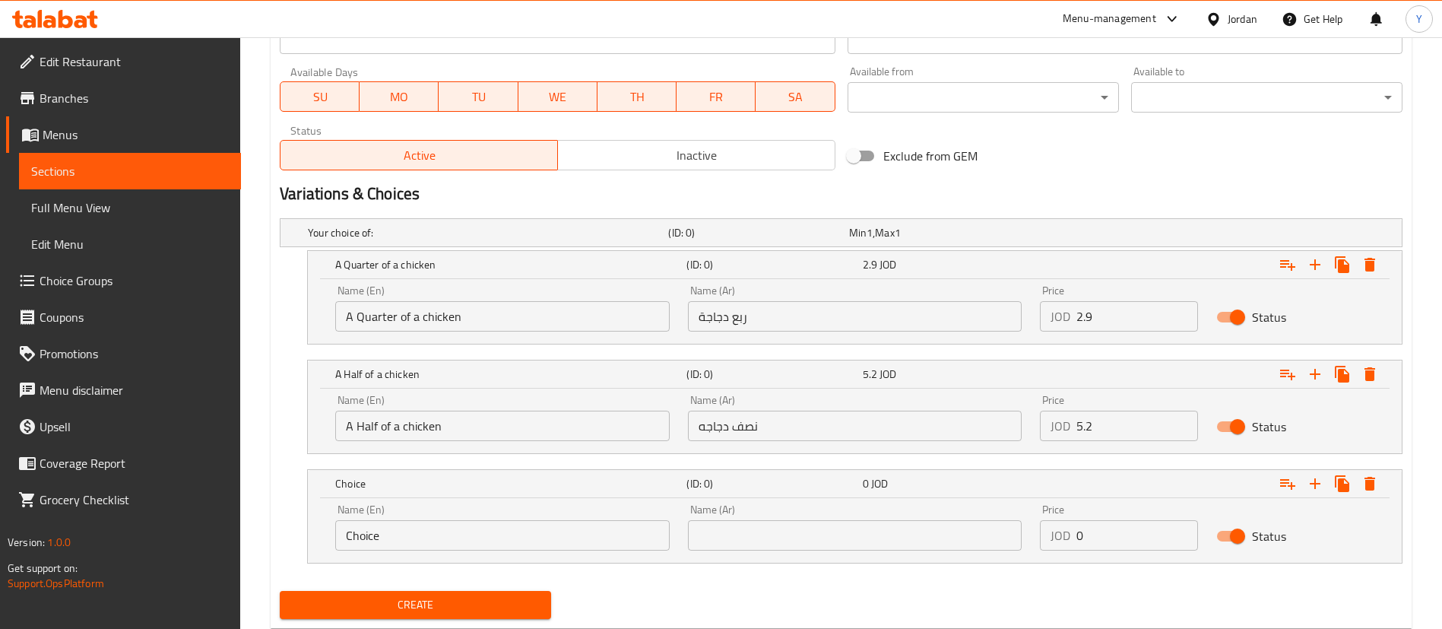
scroll to position [720, 0]
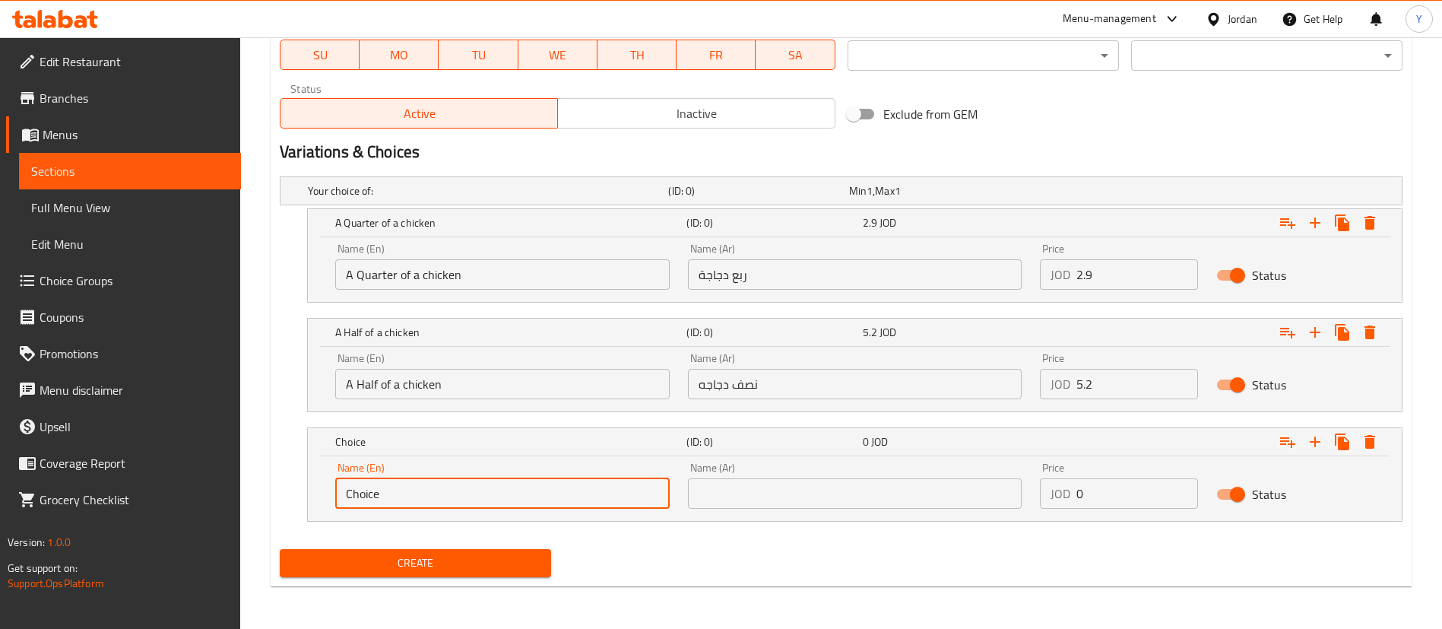
drag, startPoint x: 405, startPoint y: 501, endPoint x: 258, endPoint y: 500, distance: 147.5
type input "whole chicken"
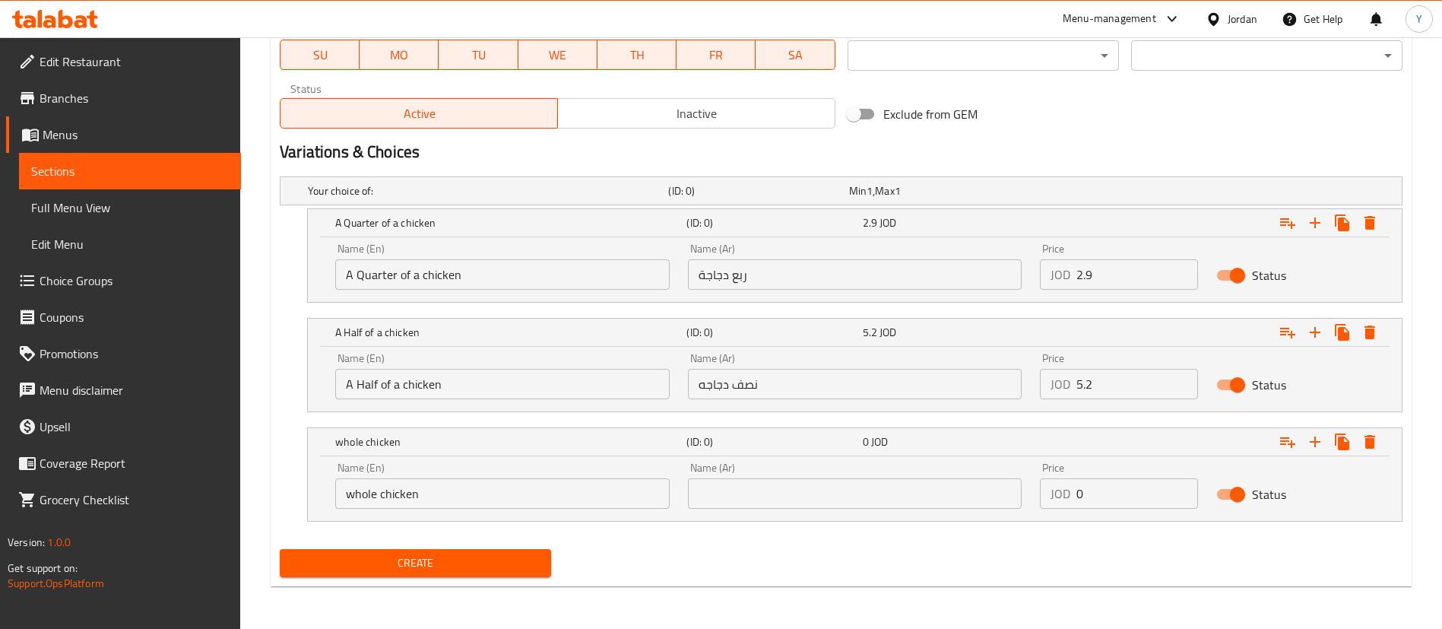
click at [782, 476] on div "Name (Ar) Name (Ar)" at bounding box center [855, 485] width 335 height 46
click at [788, 484] on input "text" at bounding box center [855, 493] width 335 height 30
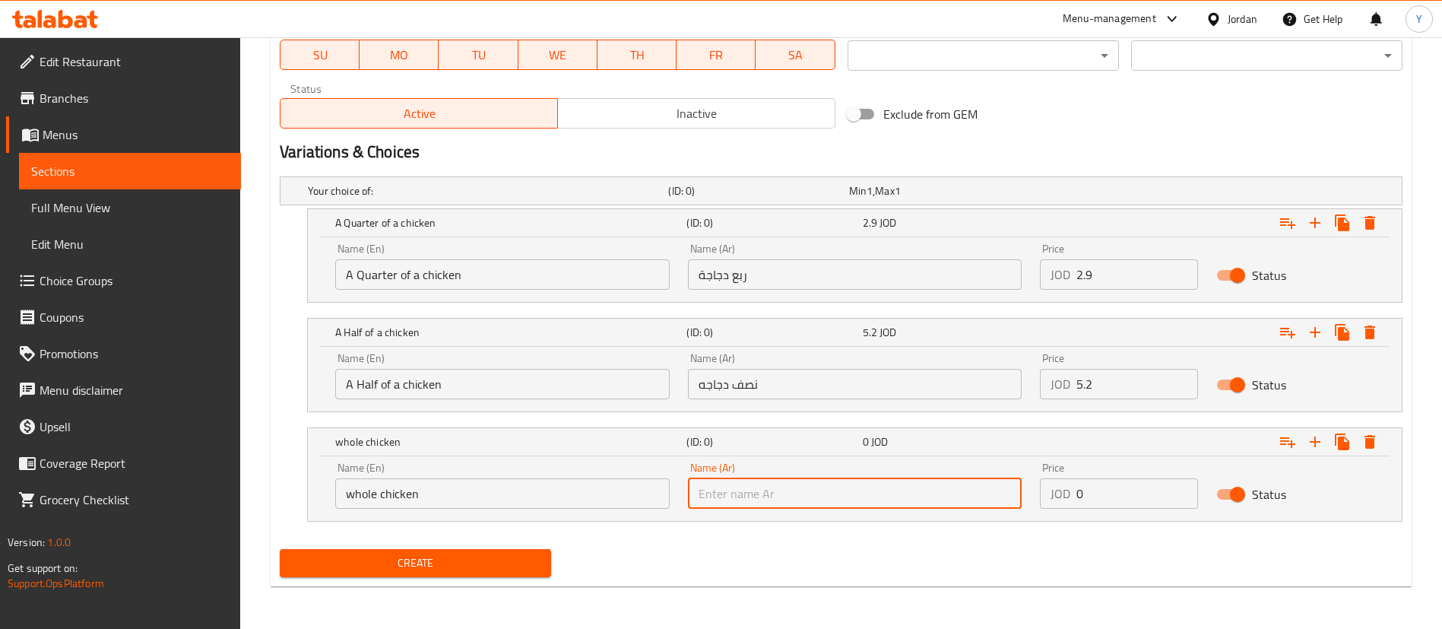
type input "دجاجة كاملة"
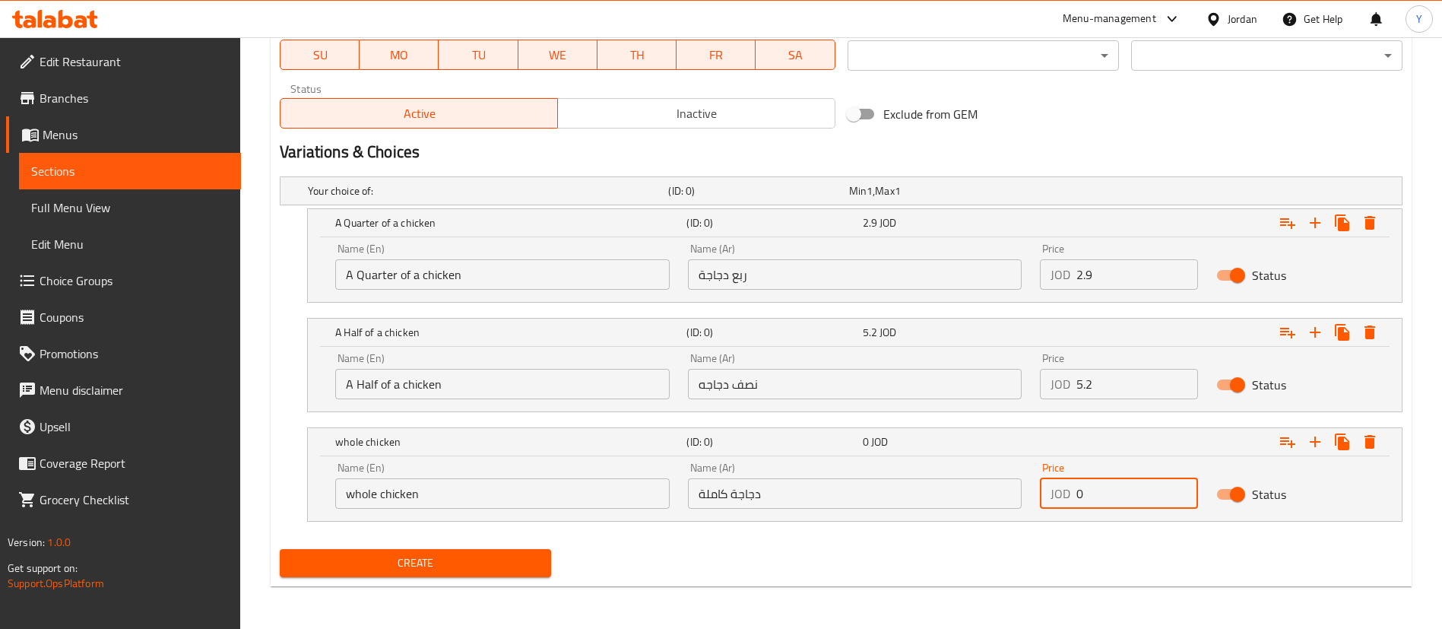
drag, startPoint x: 1095, startPoint y: 497, endPoint x: 1030, endPoint y: 501, distance: 65.5
click at [1030, 501] on div "Name (En) whole chicken Name (En) Name (Ar) دجاجة كاملة Name (Ar) Price JOD 0 P…" at bounding box center [855, 485] width 1058 height 65
type input "8.65"
click at [528, 570] on span "Create" at bounding box center [415, 563] width 247 height 19
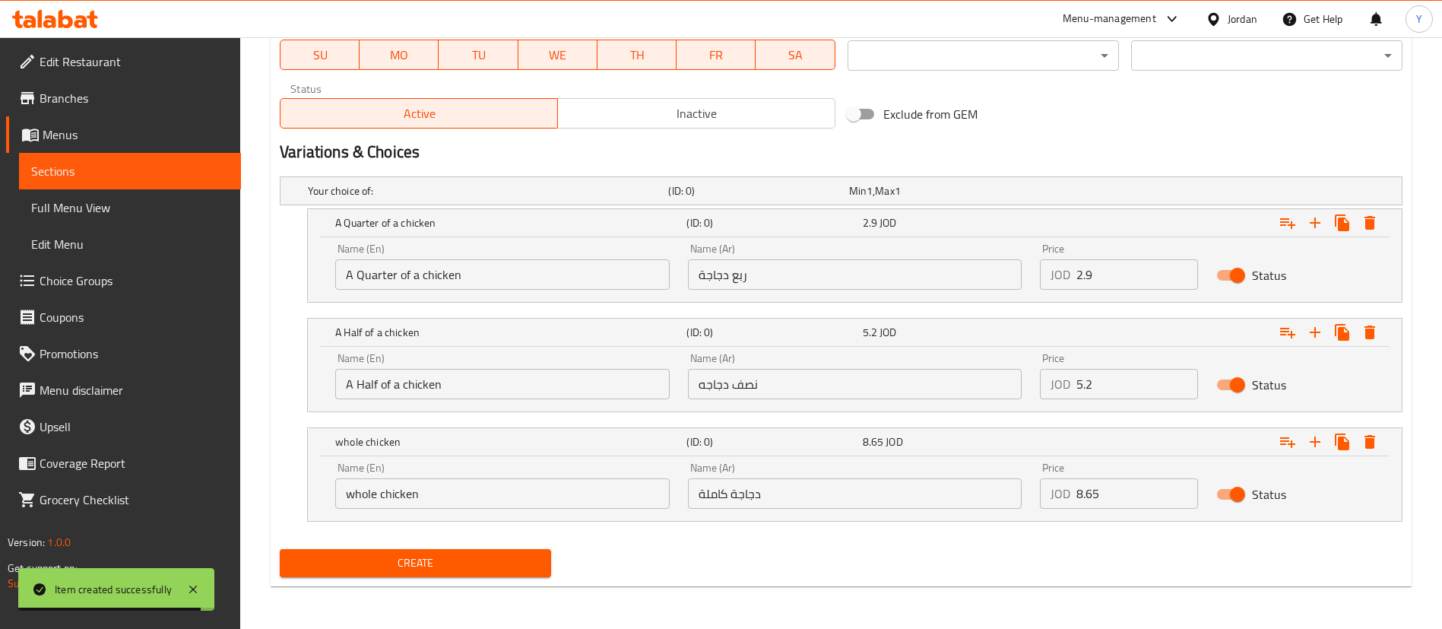
click at [205, 182] on link "Sections" at bounding box center [130, 171] width 222 height 36
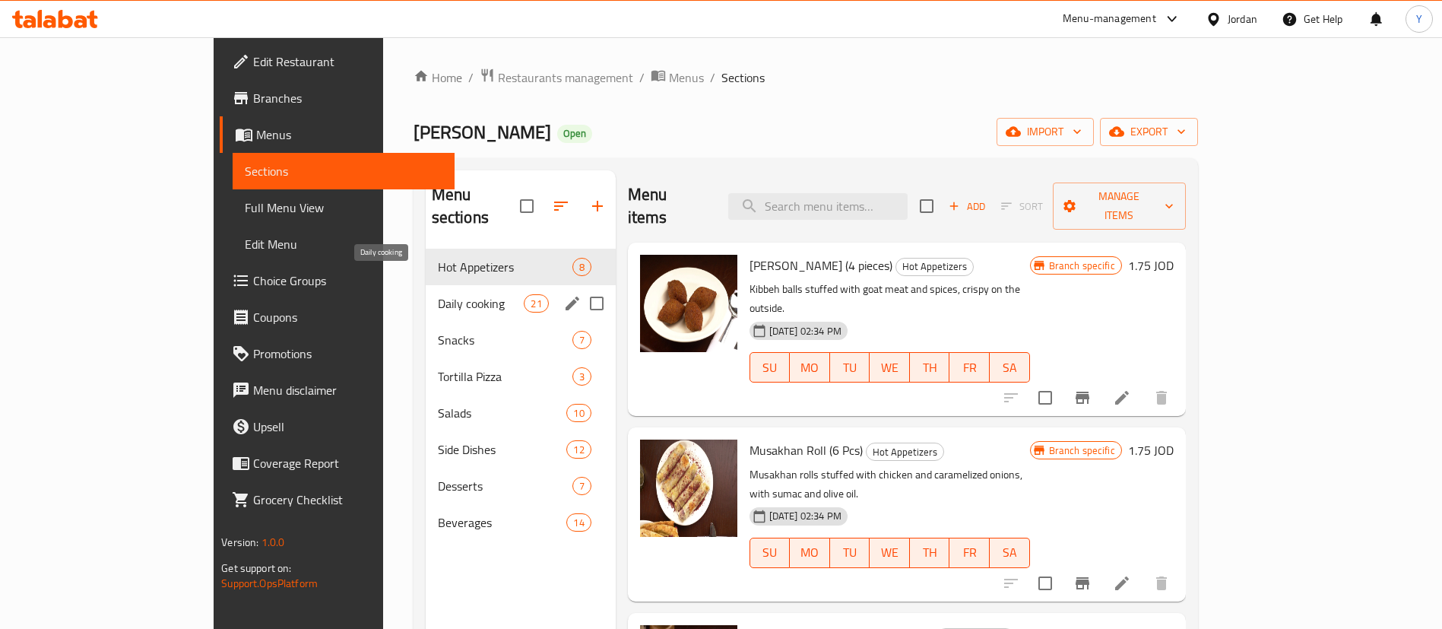
click at [438, 294] on span "Daily cooking" at bounding box center [481, 303] width 87 height 18
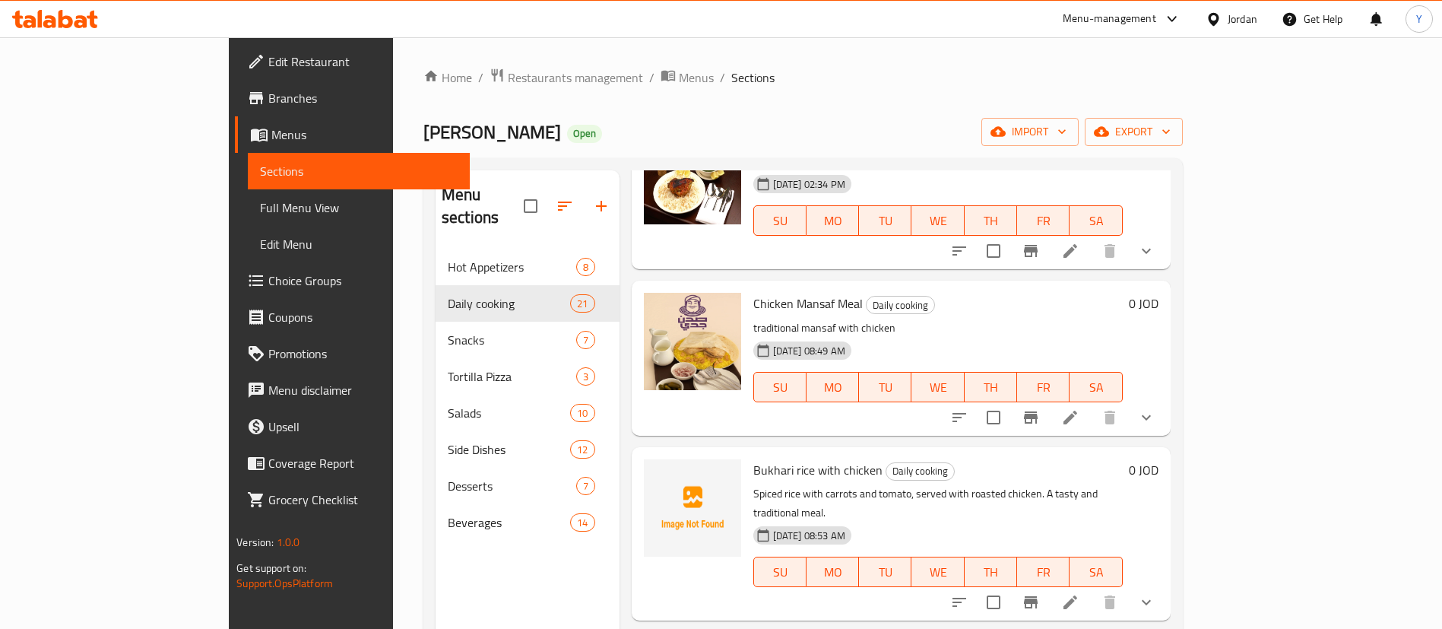
scroll to position [228, 0]
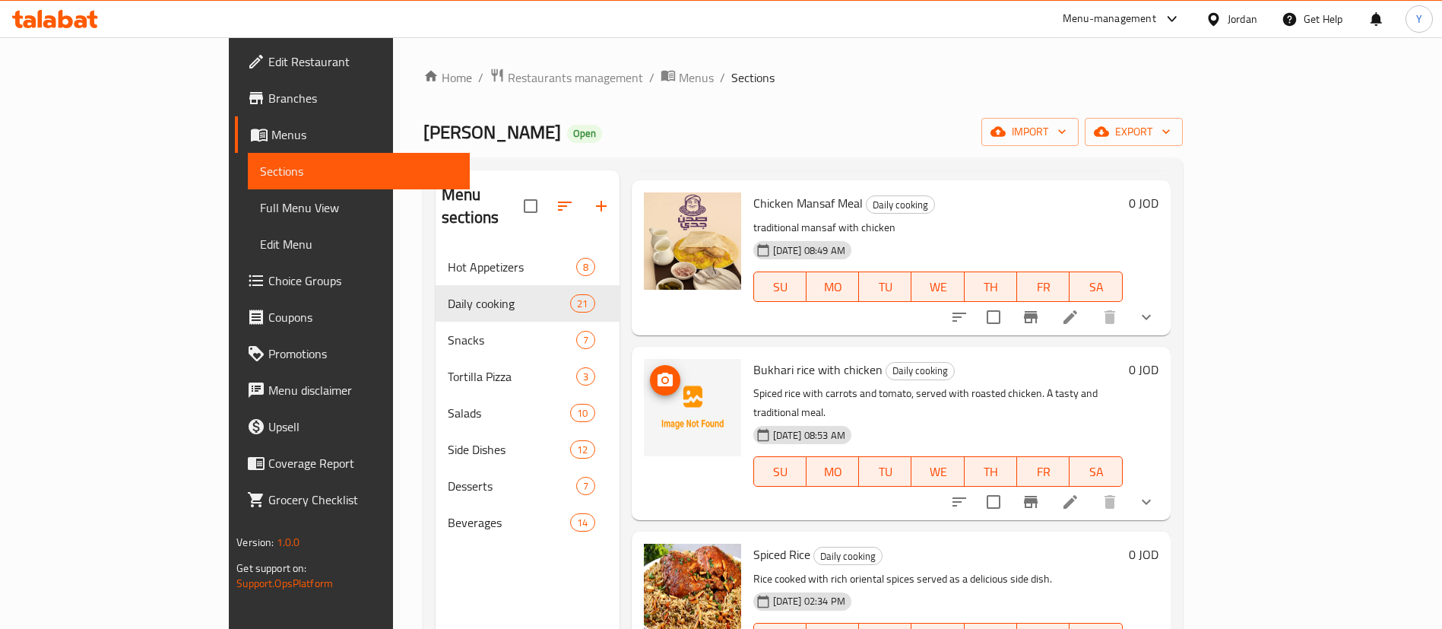
click at [656, 371] on icon "upload picture" at bounding box center [665, 380] width 18 height 18
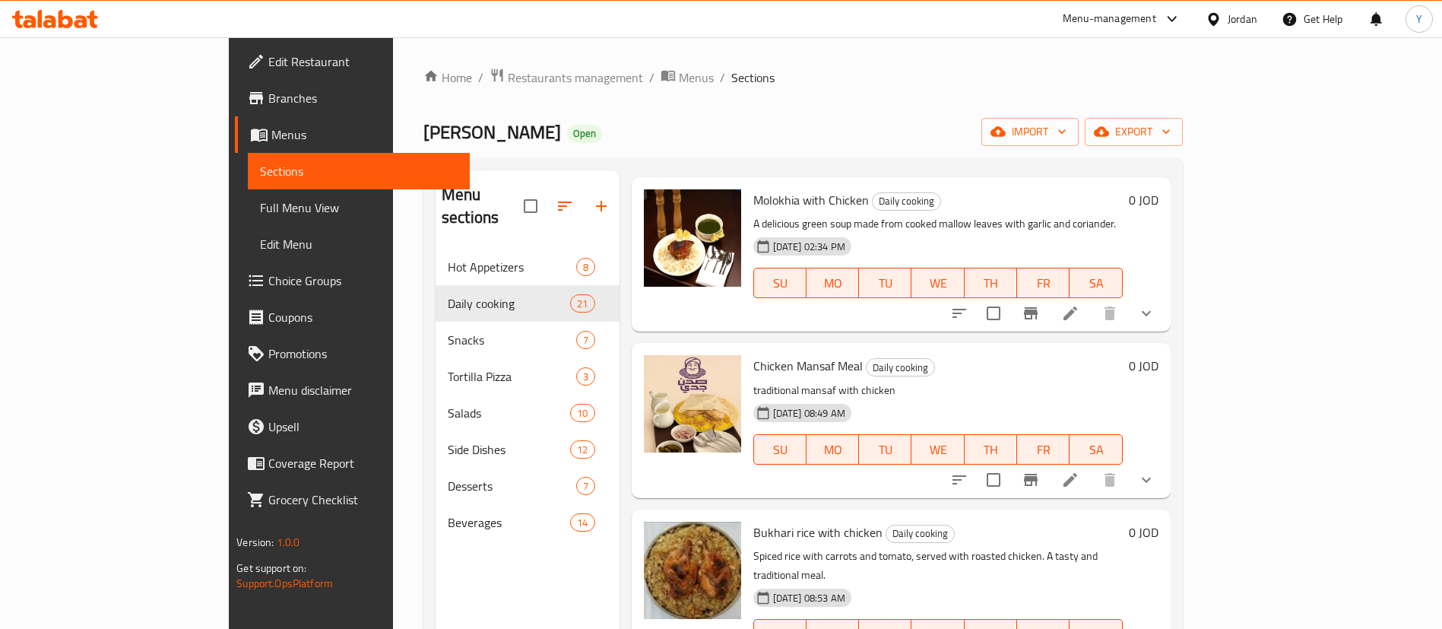
scroll to position [0, 0]
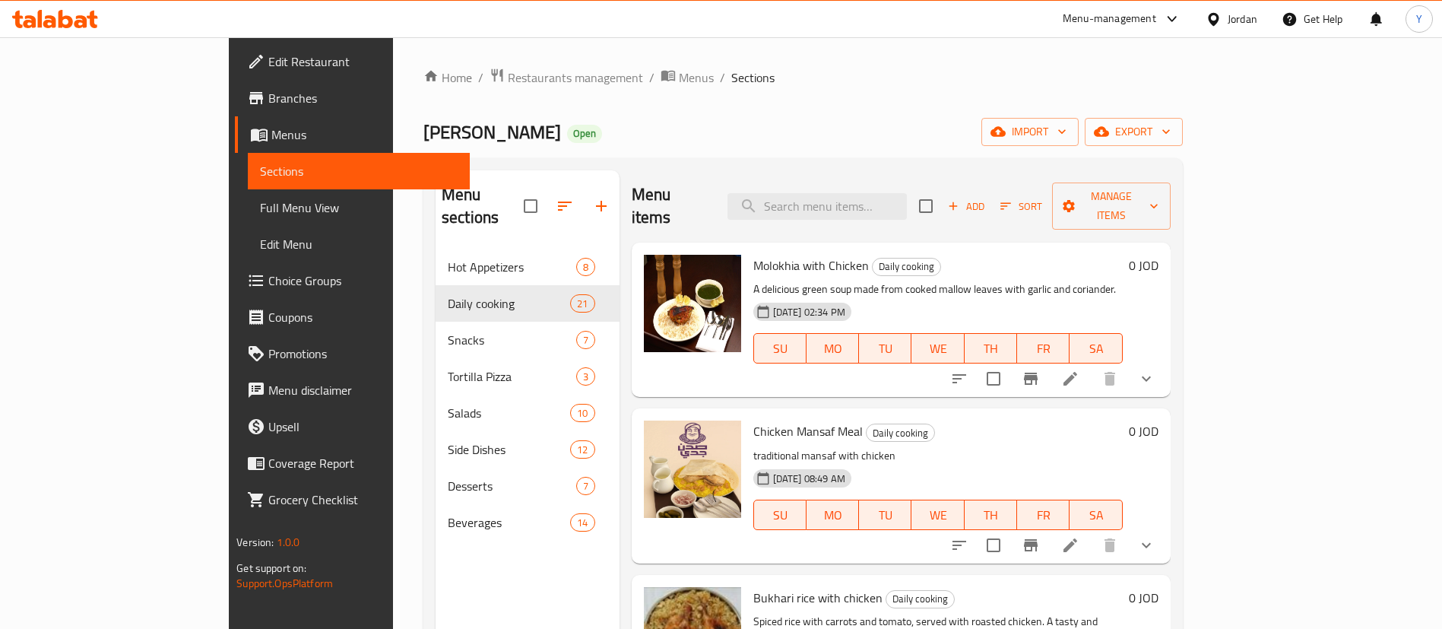
click at [69, 24] on icon at bounding box center [66, 19] width 14 height 18
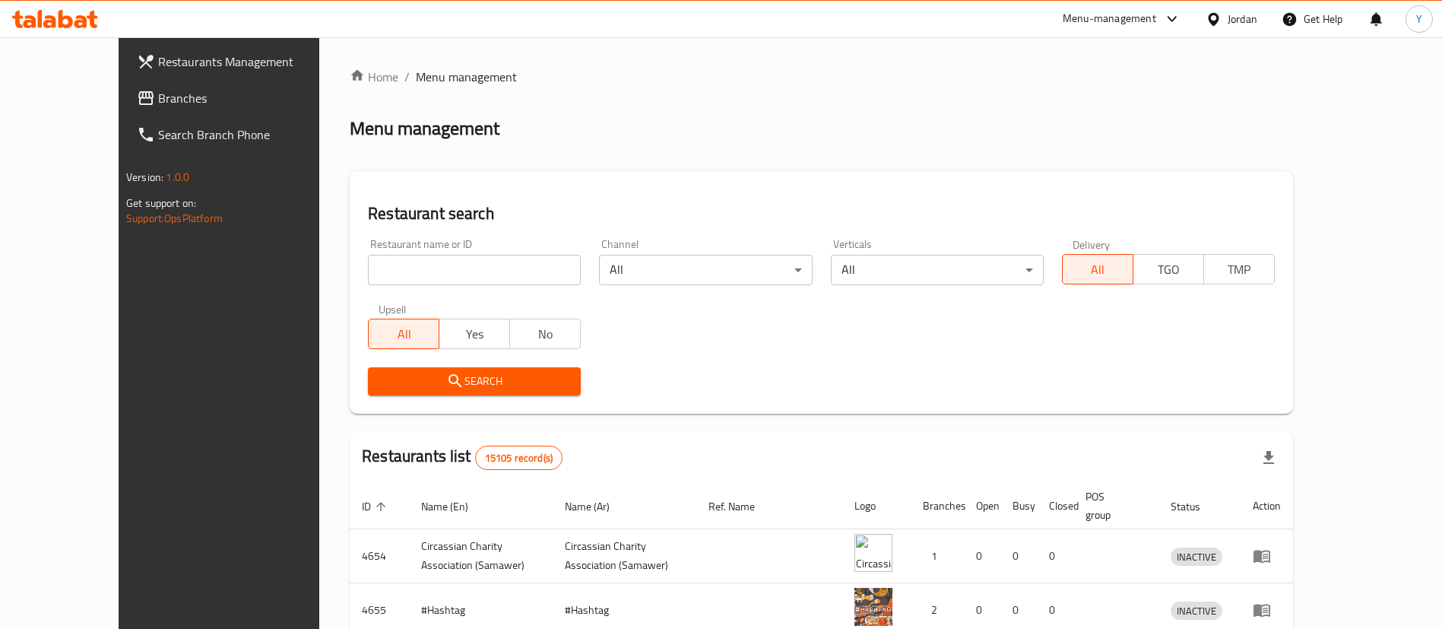
drag, startPoint x: 76, startPoint y: 99, endPoint x: 132, endPoint y: 104, distance: 55.8
click at [158, 99] on span "Branches" at bounding box center [252, 98] width 189 height 18
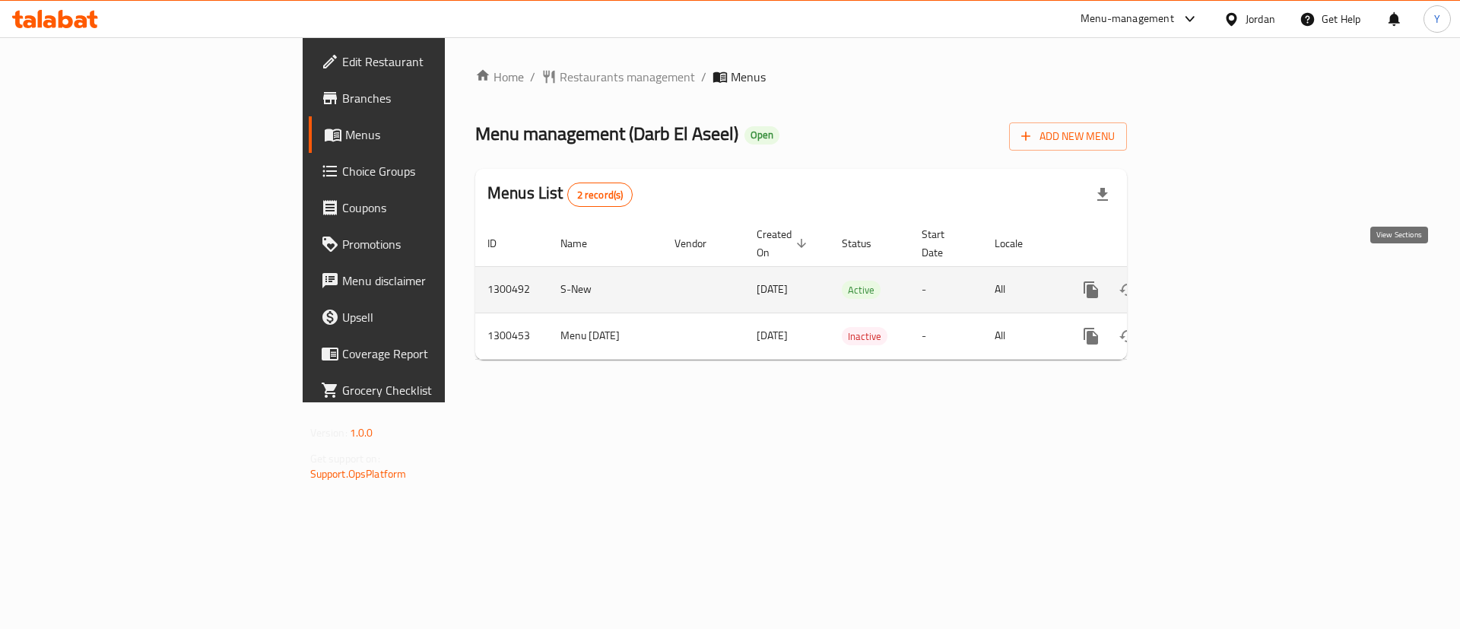
click at [1210, 281] on icon "enhanced table" at bounding box center [1201, 290] width 18 height 18
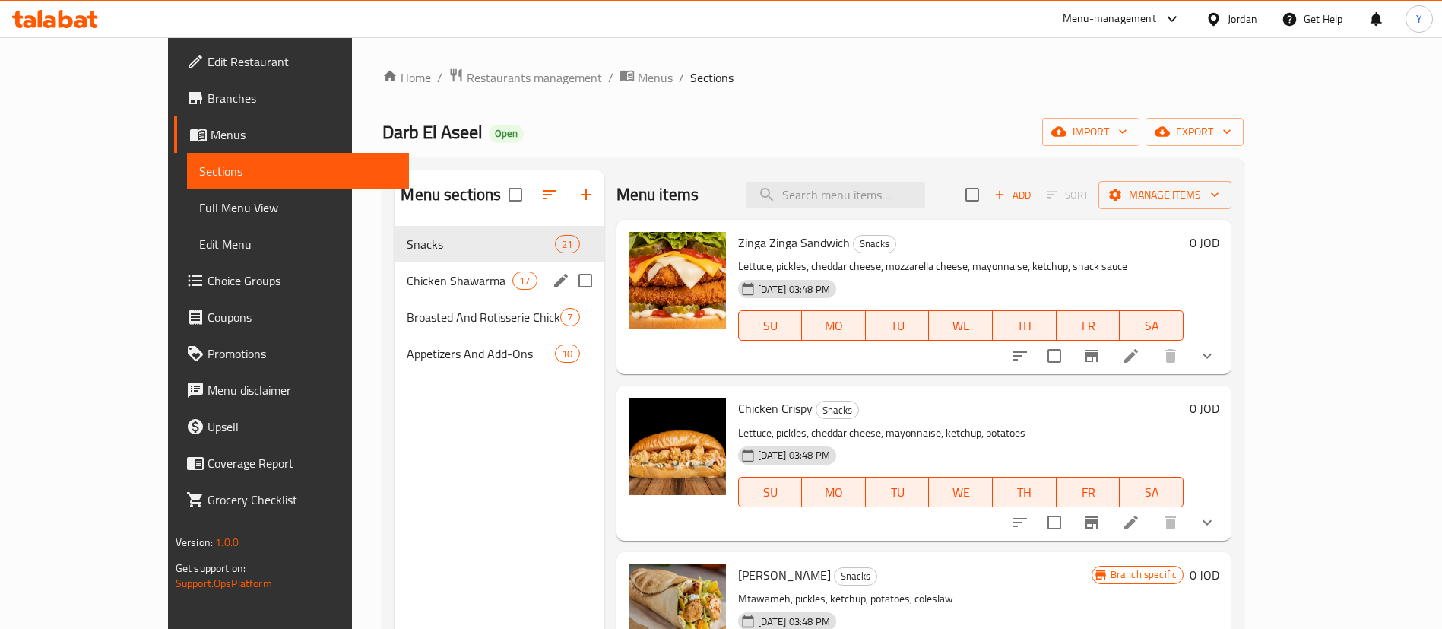
click at [426, 270] on div "Chicken Shawarma 17" at bounding box center [499, 280] width 209 height 36
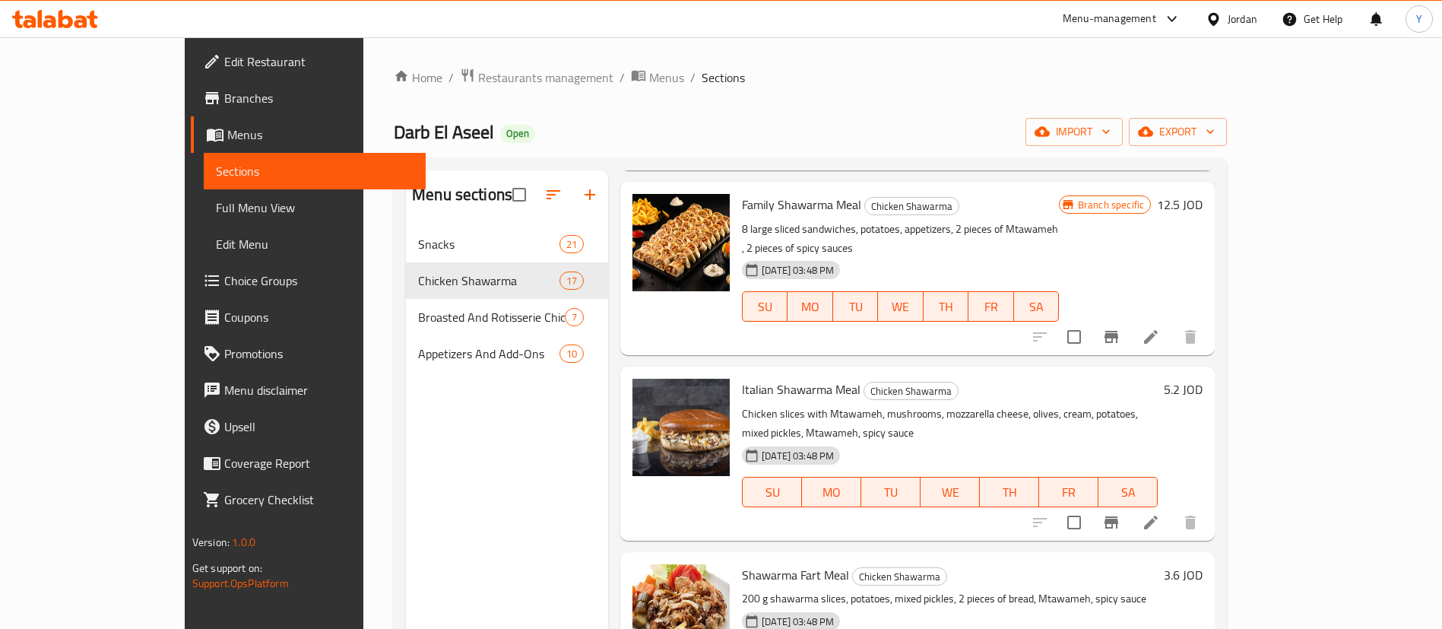
scroll to position [1939, 0]
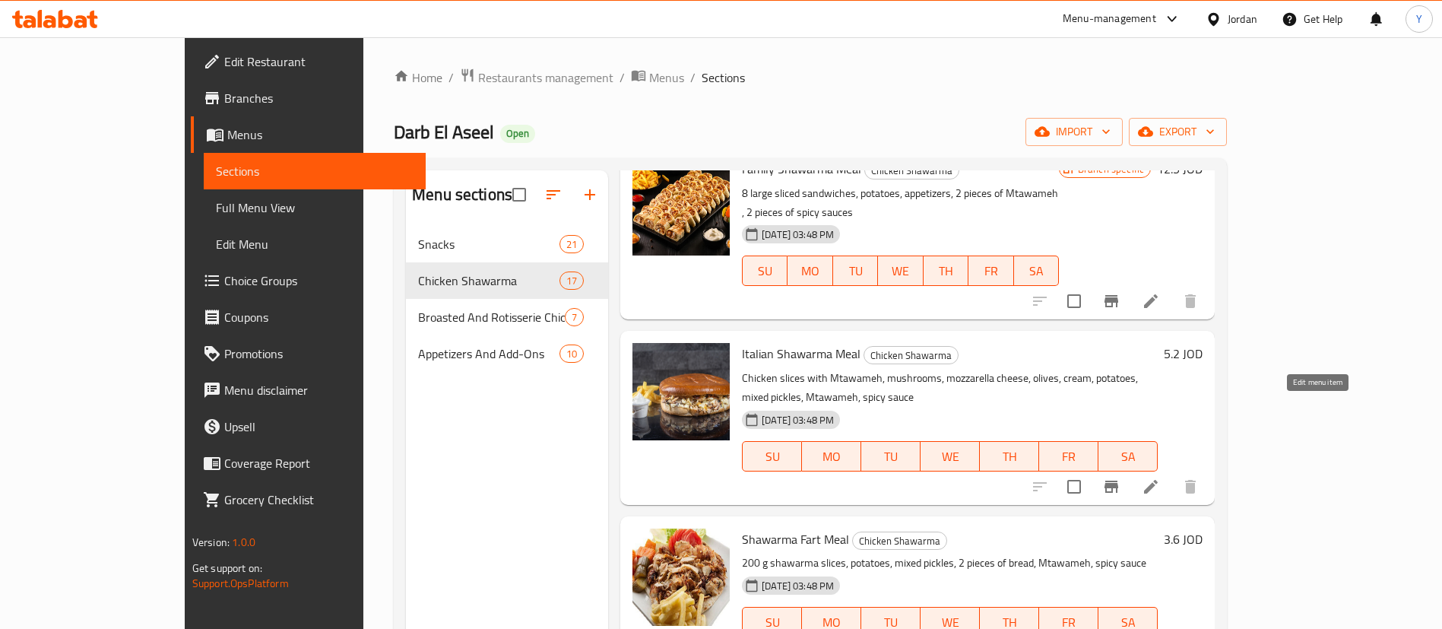
click at [1158, 480] on icon at bounding box center [1151, 487] width 14 height 14
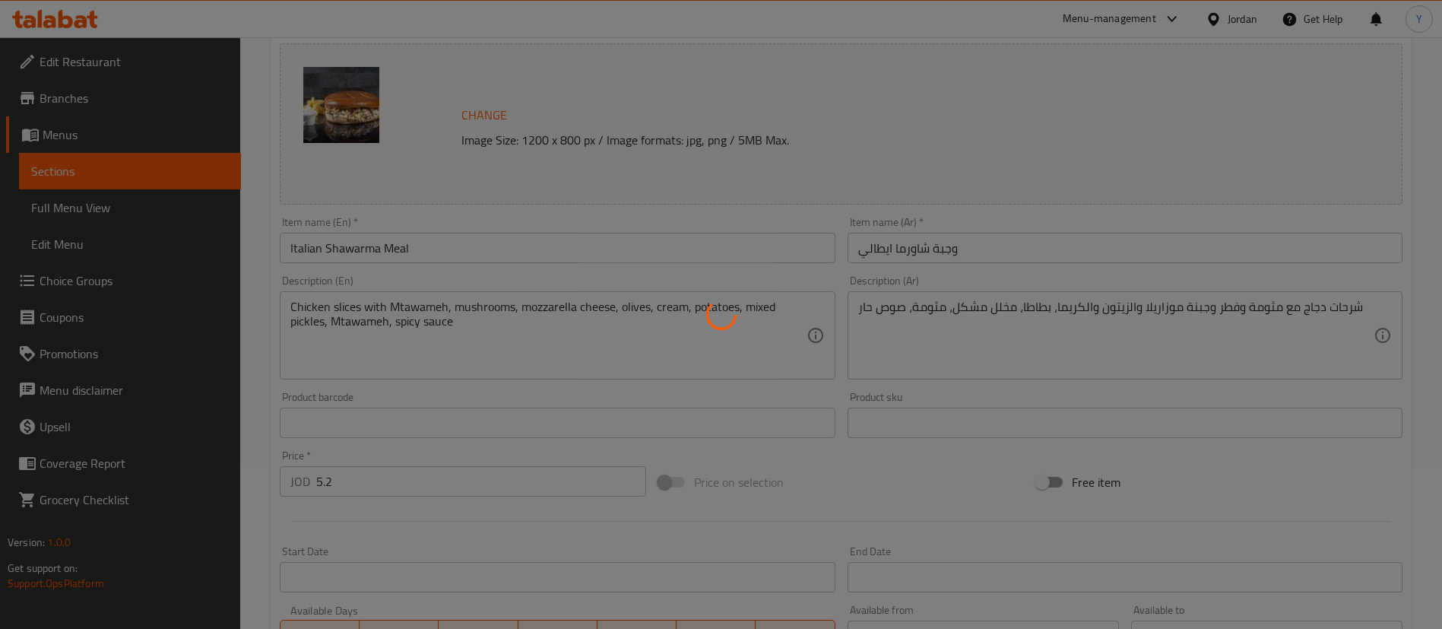
scroll to position [455, 0]
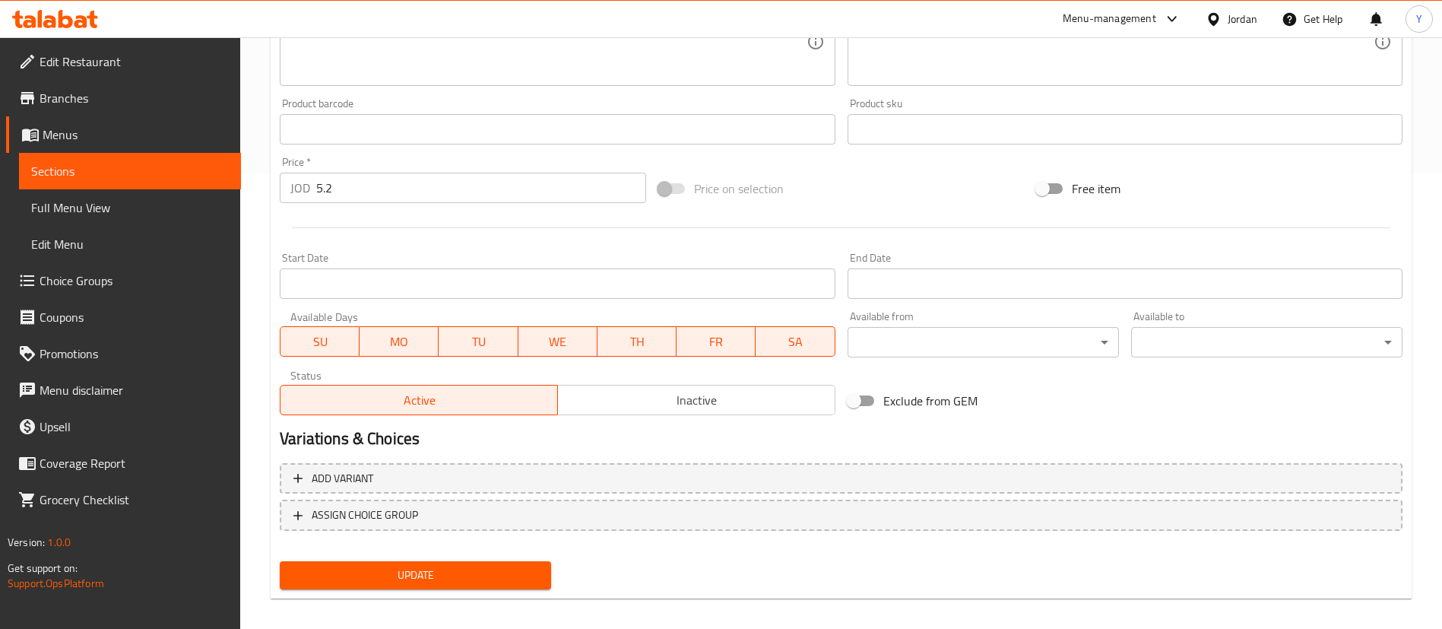
drag, startPoint x: 367, startPoint y: 189, endPoint x: 228, endPoint y: 201, distance: 139.6
click at [228, 201] on div "Edit Restaurant Branches Menus Sections Full Menu View Edit Menu Choice Groups …" at bounding box center [721, 111] width 1442 height 1059
type input "4.8"
click at [417, 566] on span "Update" at bounding box center [415, 575] width 247 height 19
click at [361, 578] on span "Update" at bounding box center [415, 575] width 247 height 19
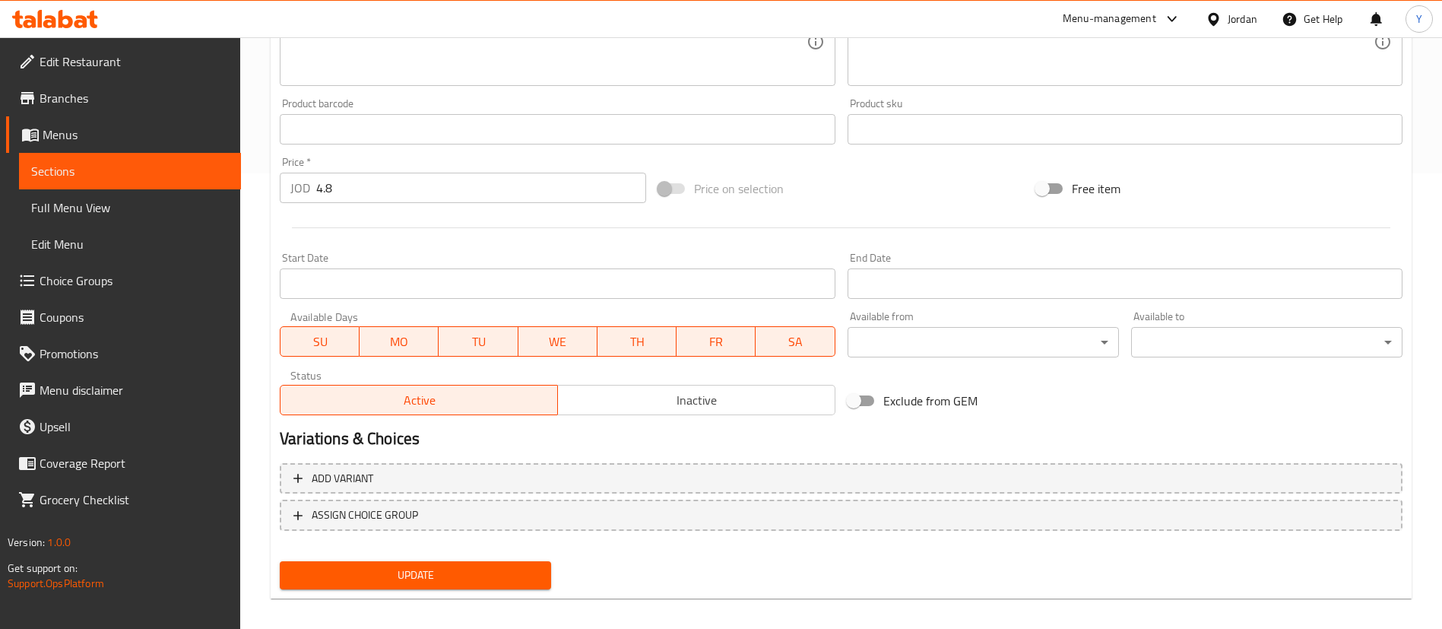
click at [109, 151] on link "Menus" at bounding box center [123, 134] width 235 height 36
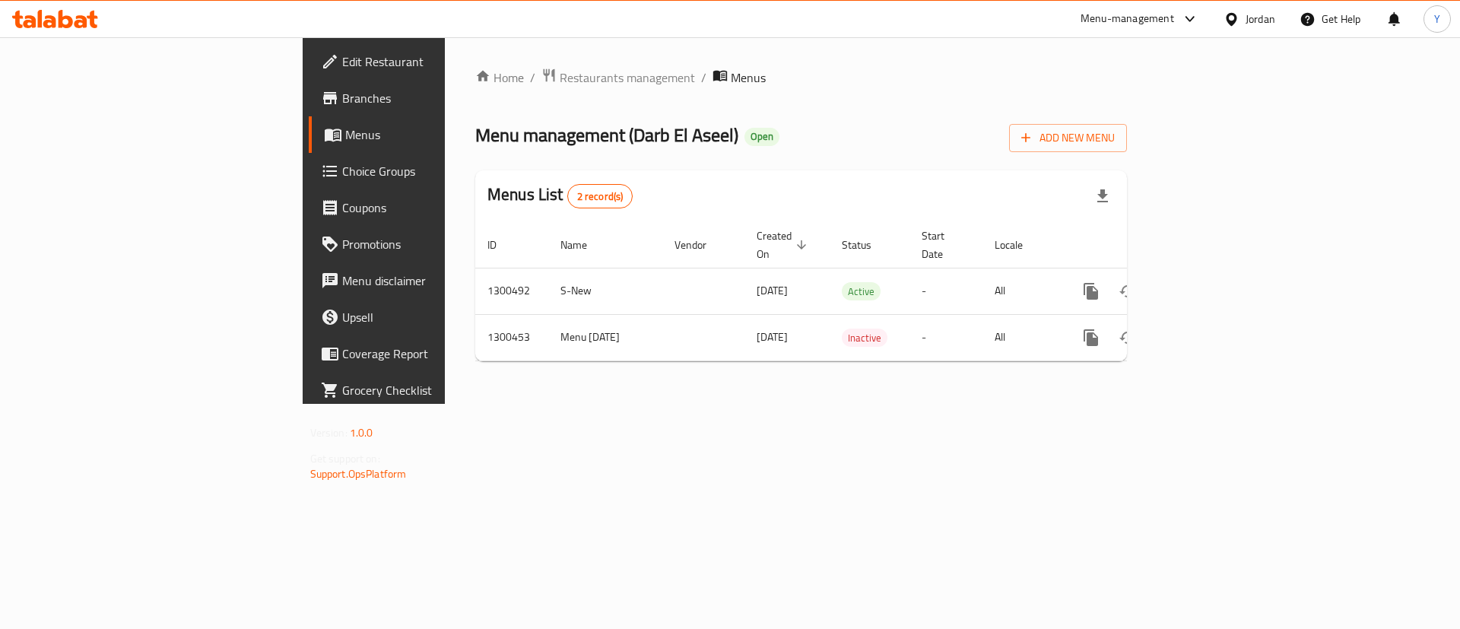
click at [324, 132] on span at bounding box center [334, 134] width 21 height 18
click at [345, 144] on span "Menus" at bounding box center [439, 134] width 189 height 18
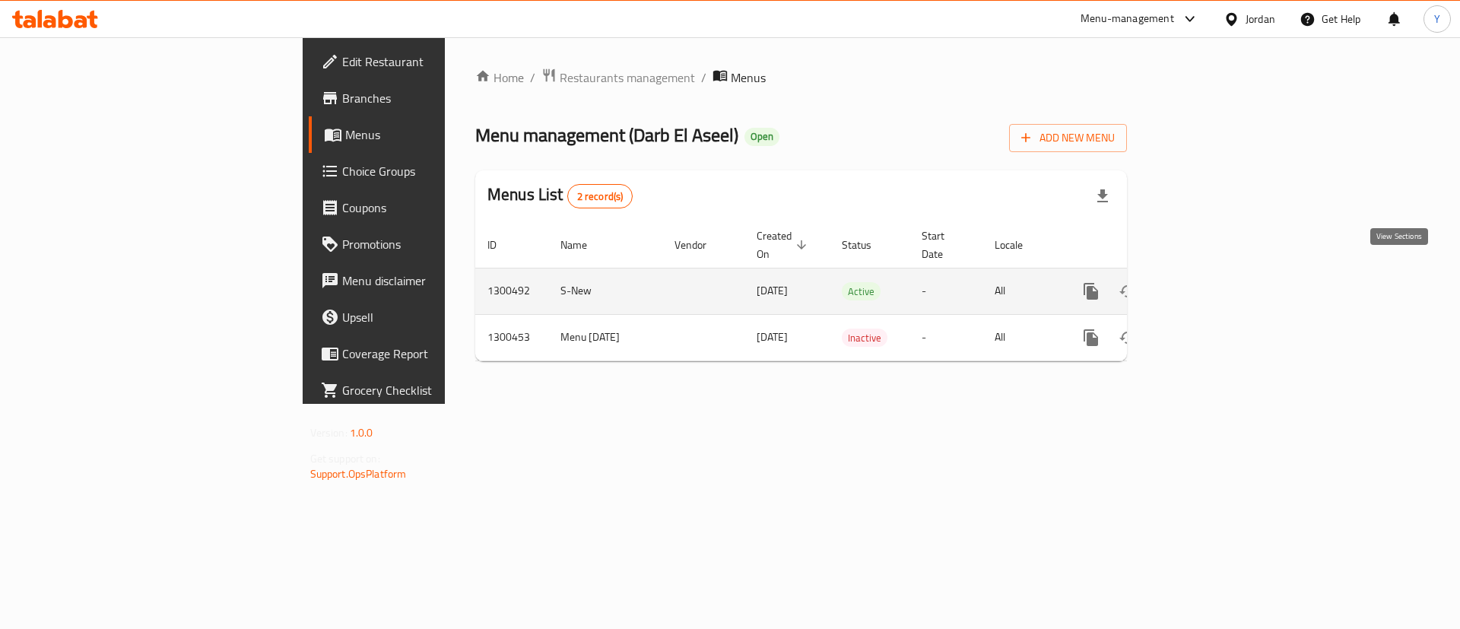
click at [1210, 282] on icon "enhanced table" at bounding box center [1201, 291] width 18 height 18
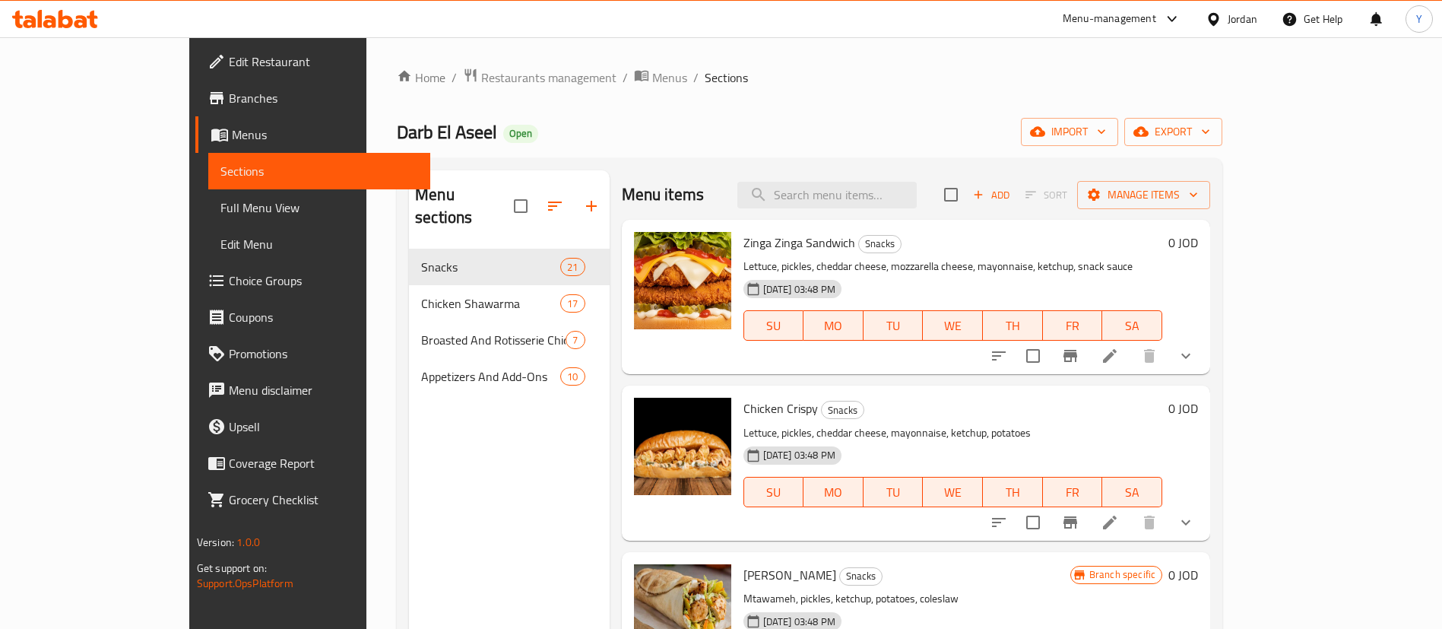
scroll to position [114, 0]
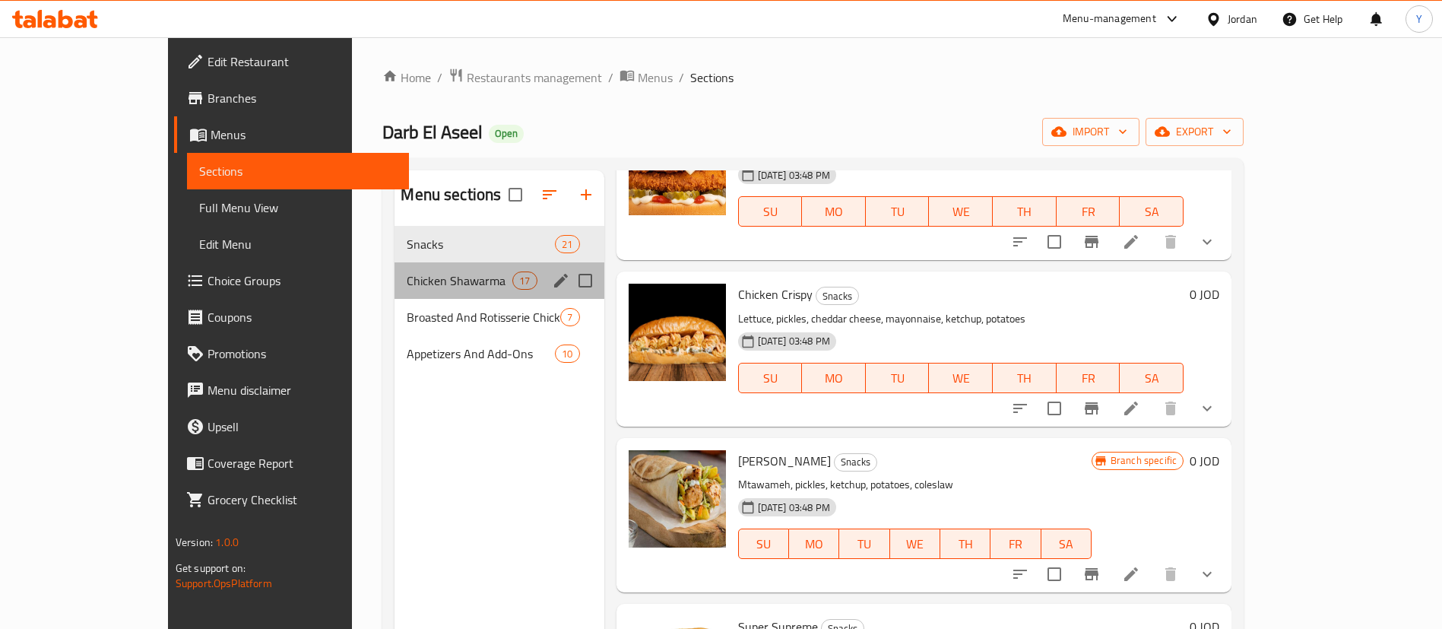
click at [413, 294] on div "Chicken Shawarma 17" at bounding box center [499, 280] width 209 height 36
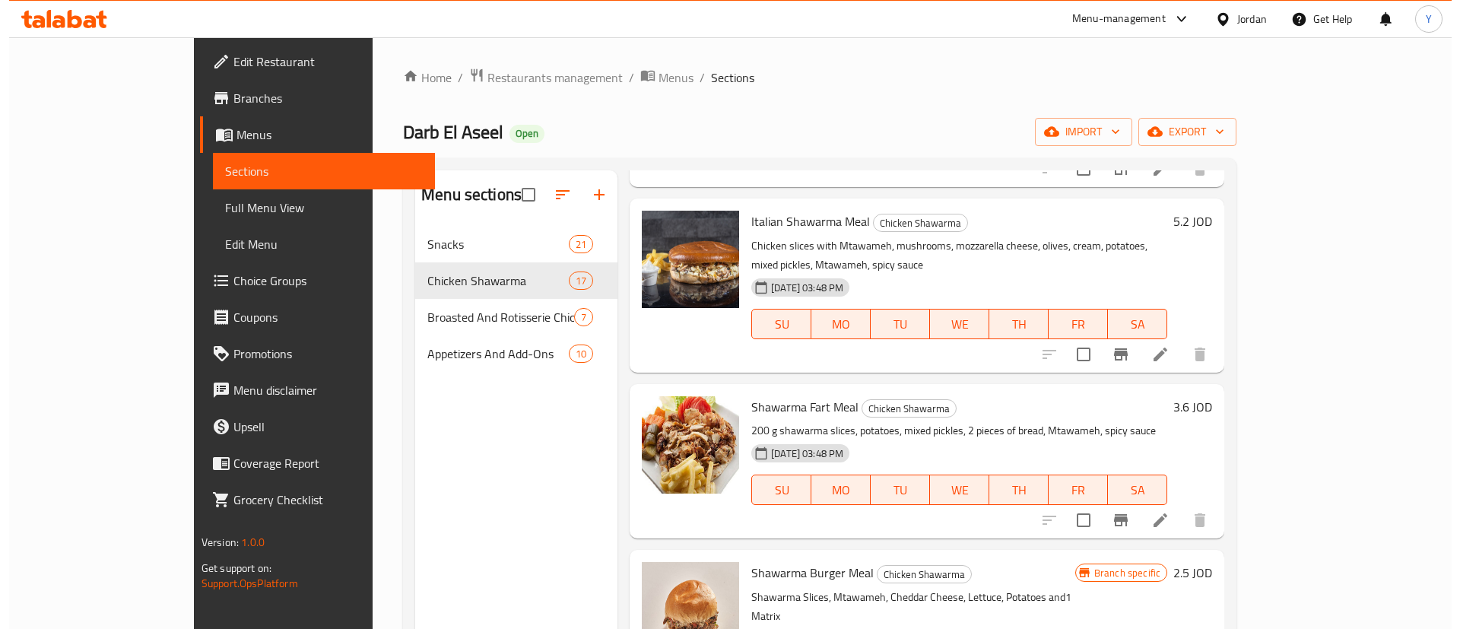
scroll to position [1939, 0]
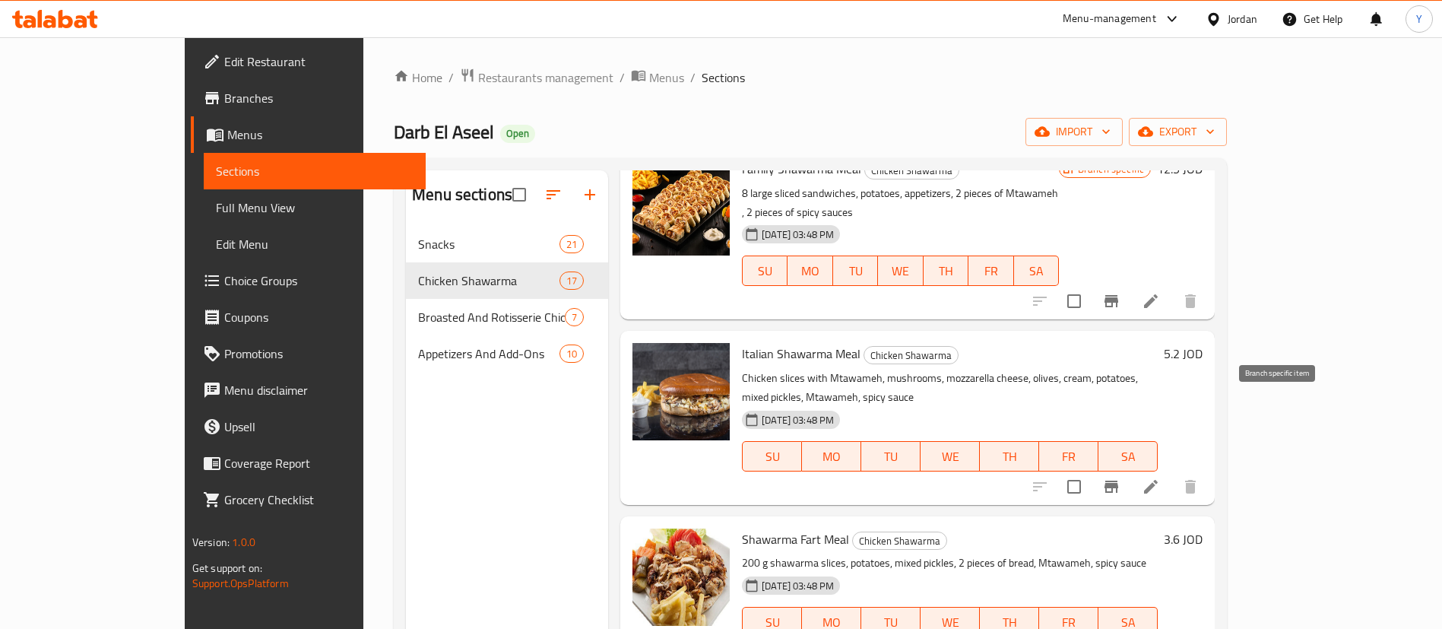
click at [1121, 478] on icon "Branch-specific-item" at bounding box center [1112, 487] width 18 height 18
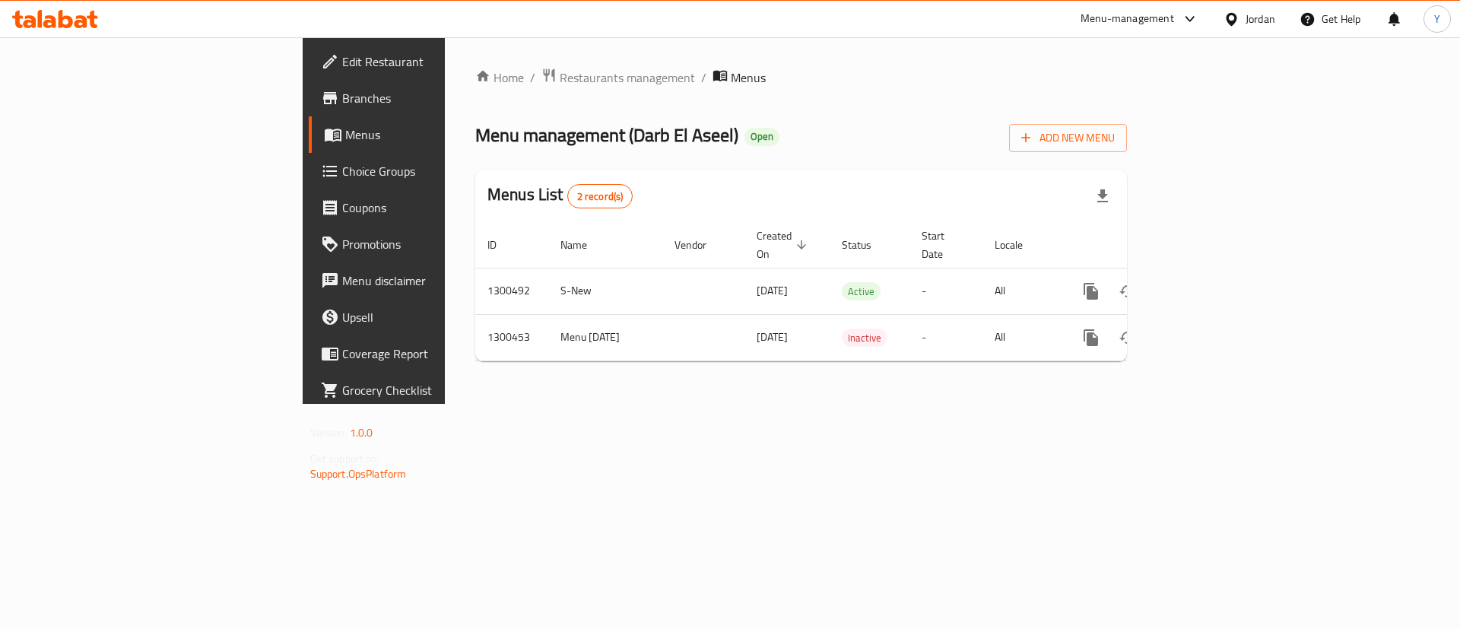
drag, startPoint x: 1439, startPoint y: 459, endPoint x: 1388, endPoint y: 436, distance: 56.5
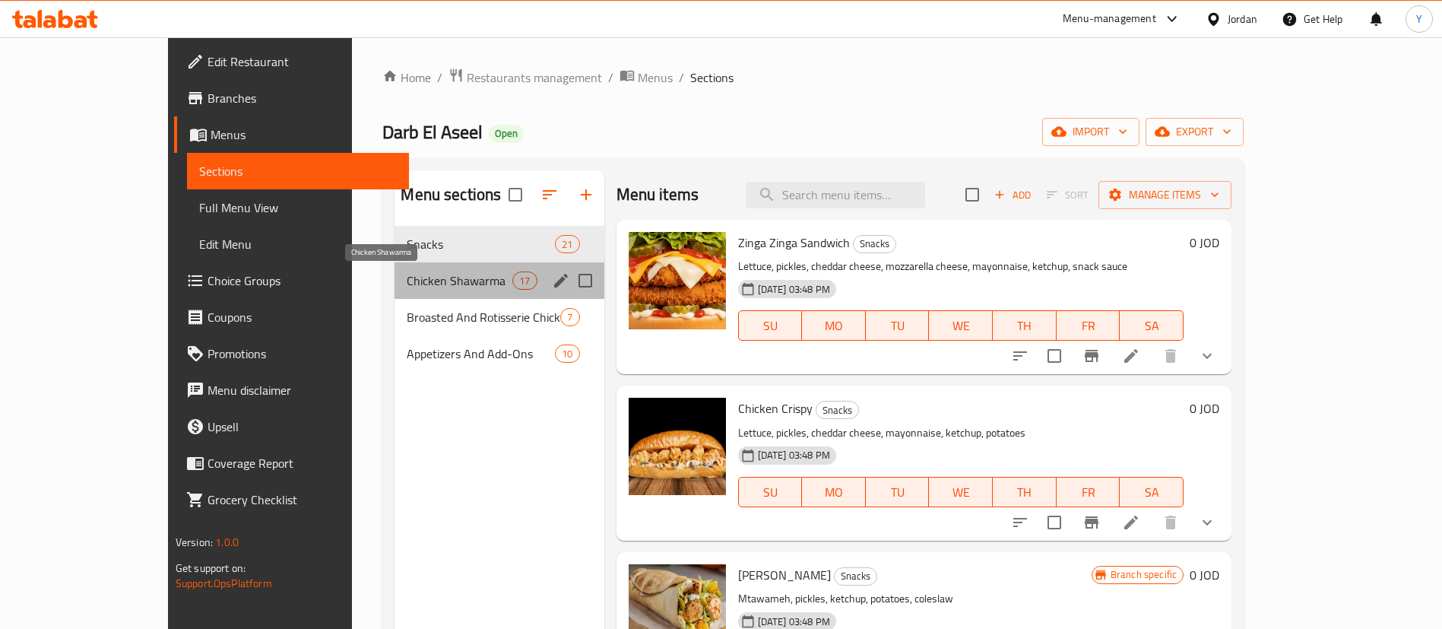
click at [422, 287] on span "Chicken Shawarma" at bounding box center [460, 280] width 106 height 18
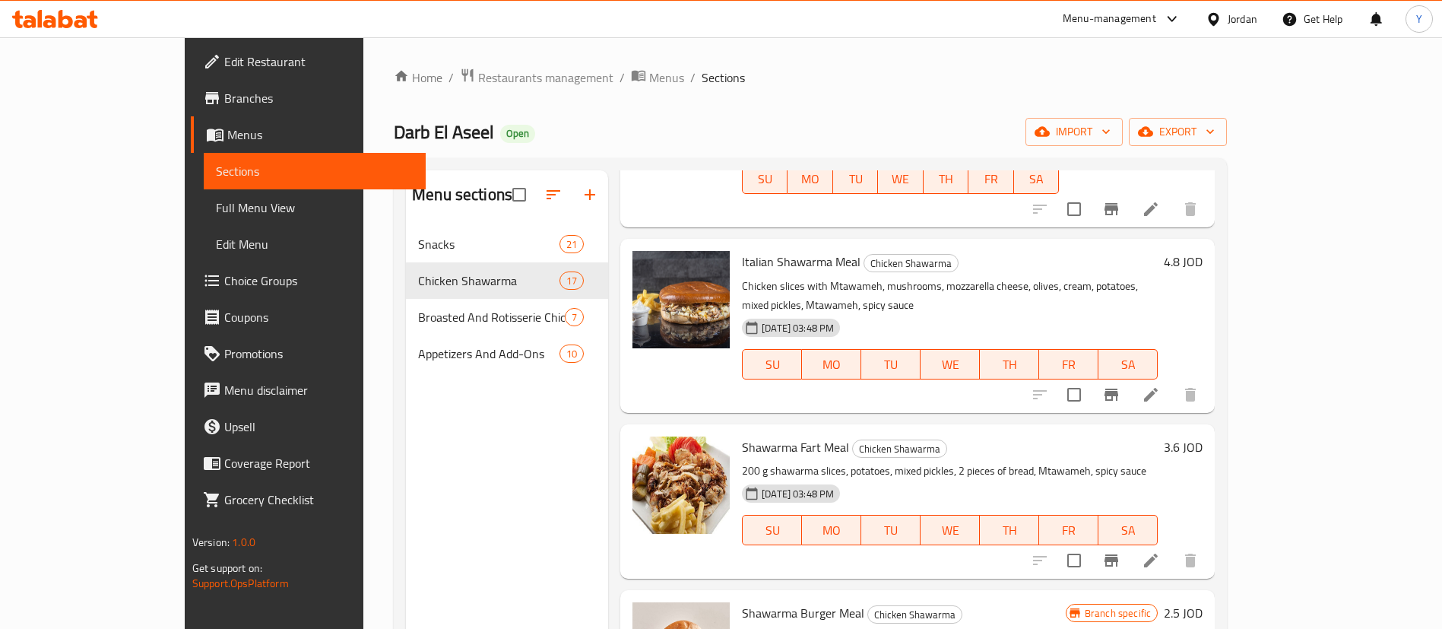
scroll to position [2053, 0]
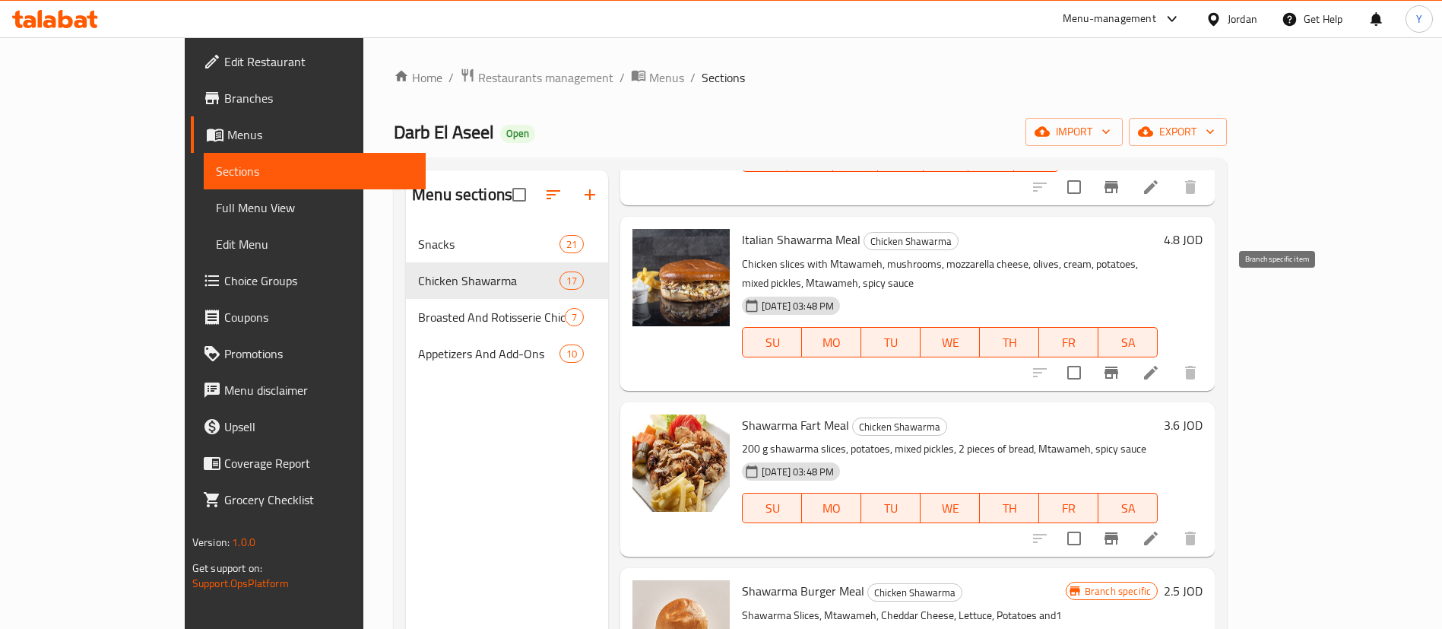
click at [1121, 363] on icon "Branch-specific-item" at bounding box center [1112, 372] width 18 height 18
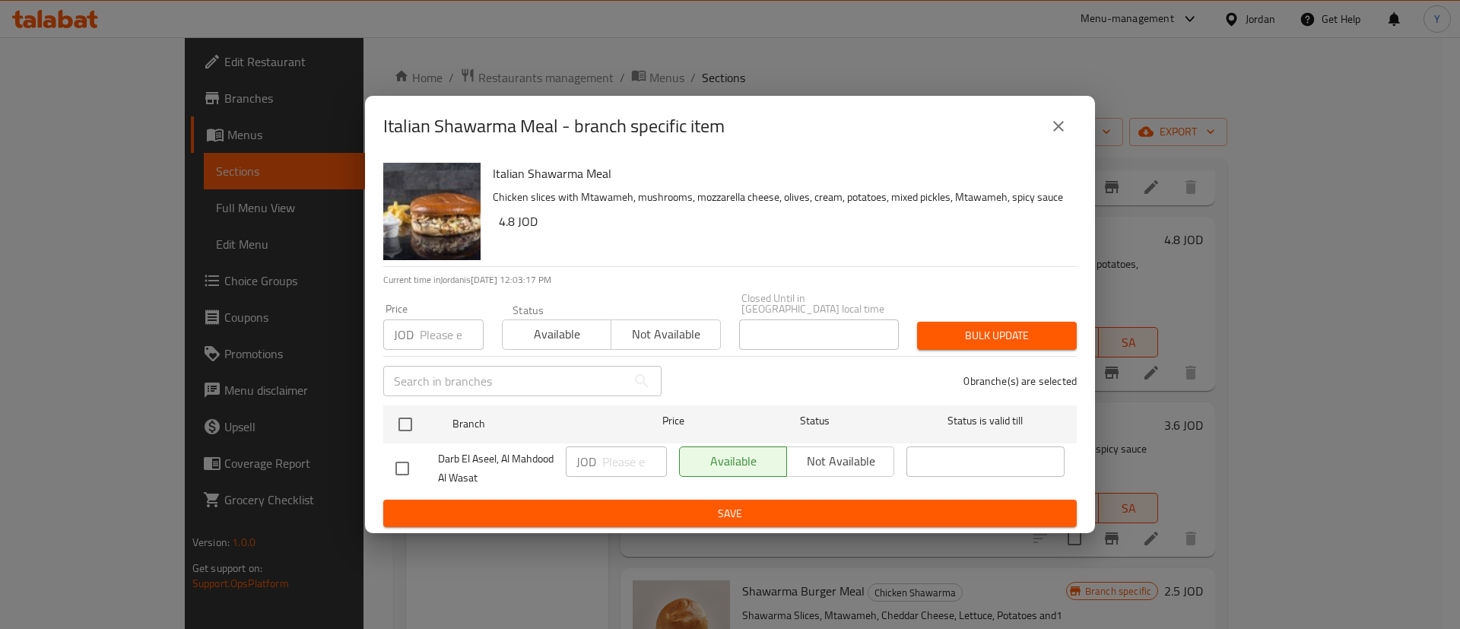
drag, startPoint x: 406, startPoint y: 465, endPoint x: 424, endPoint y: 472, distance: 19.8
click at [414, 469] on input "checkbox" at bounding box center [402, 468] width 32 height 32
checkbox input "true"
click at [636, 457] on input "number" at bounding box center [634, 461] width 65 height 30
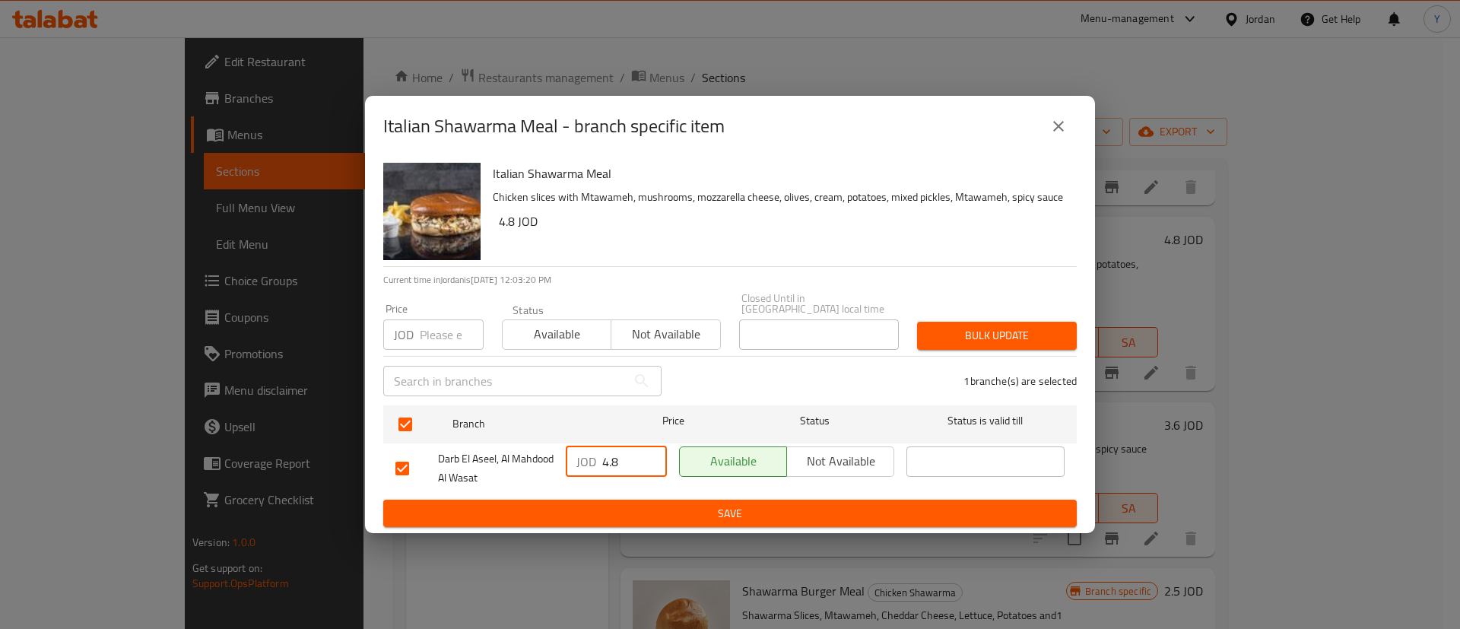
type input "4.8"
click at [651, 504] on span "Save" at bounding box center [729, 513] width 669 height 19
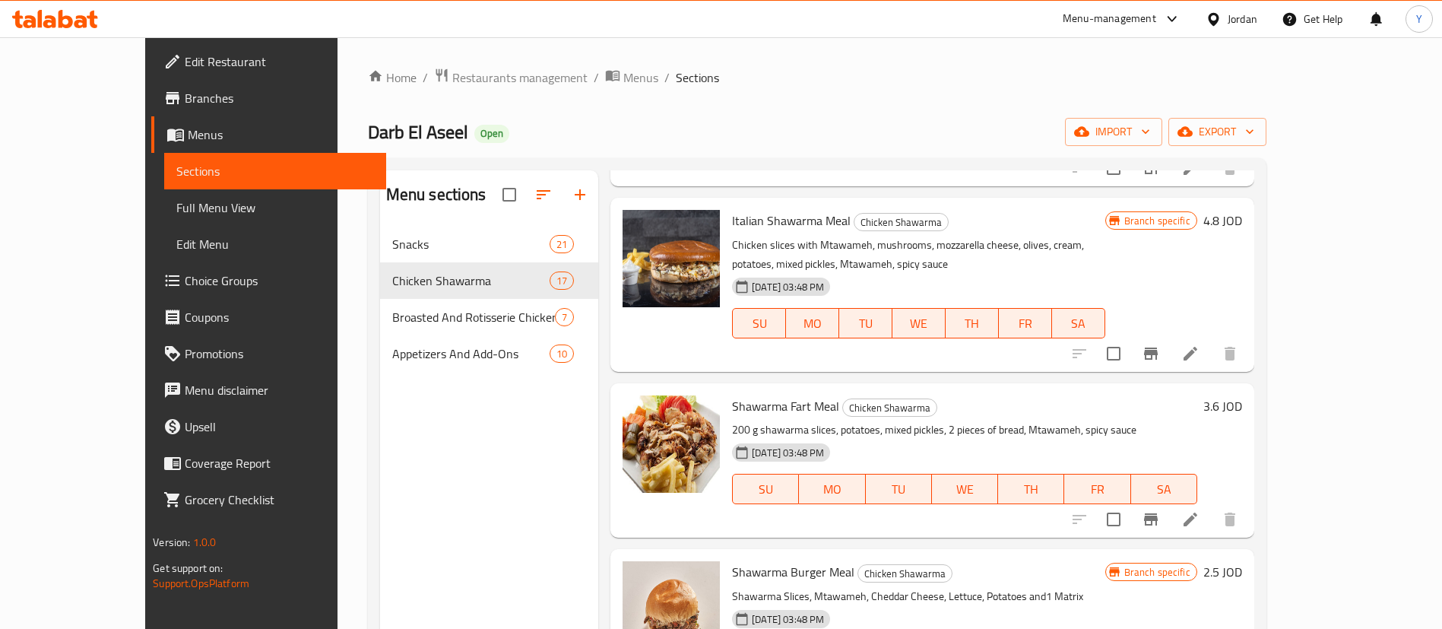
click at [86, 30] on div at bounding box center [55, 19] width 110 height 30
click at [68, 24] on icon at bounding box center [66, 19] width 14 height 18
